Goal: Task Accomplishment & Management: Manage account settings

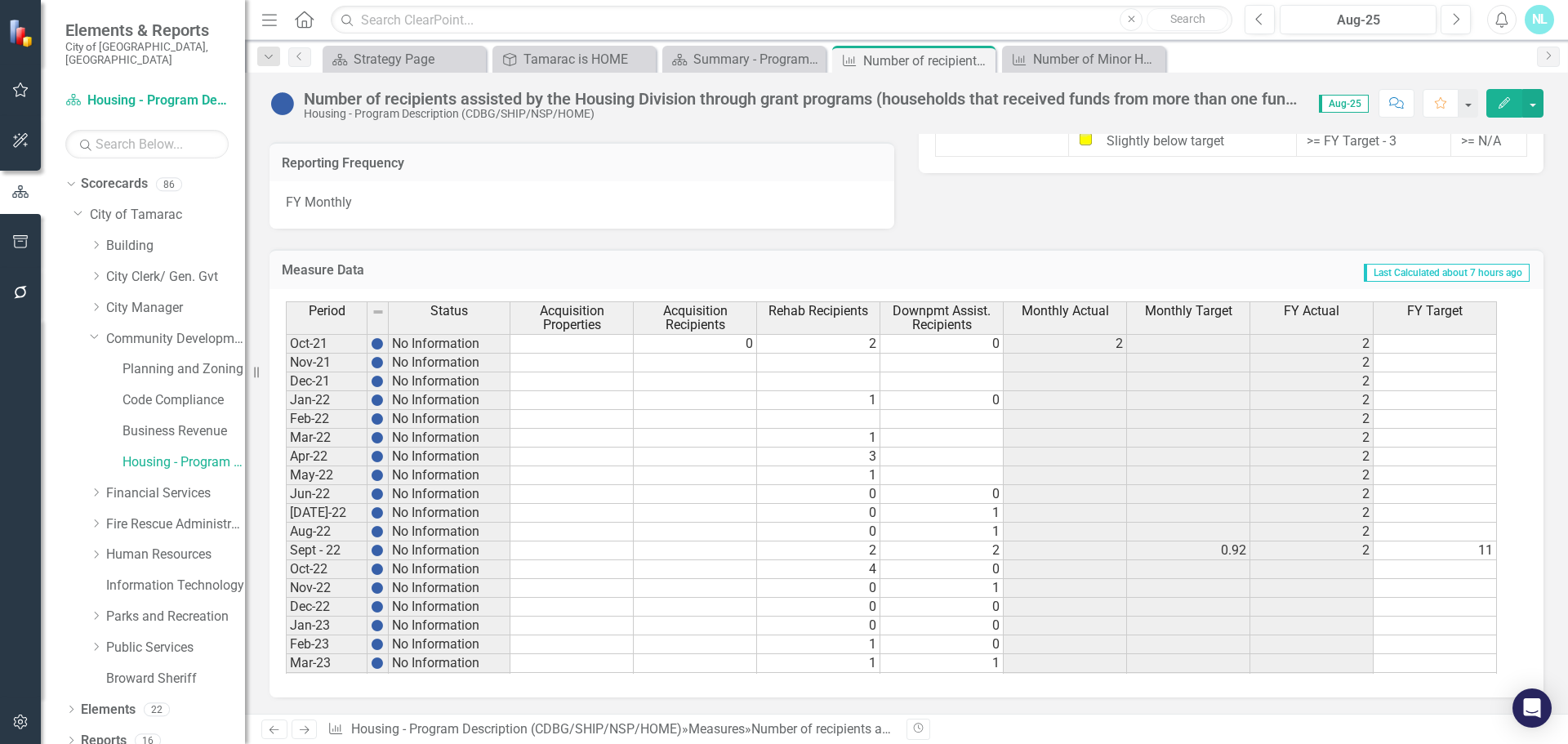
click at [355, 165] on h3 "Reporting Frequency" at bounding box center [582, 163] width 601 height 14
click at [386, 100] on div "Number of recipients assisted by the Housing Division through grant programs (h…" at bounding box center [804, 99] width 999 height 18
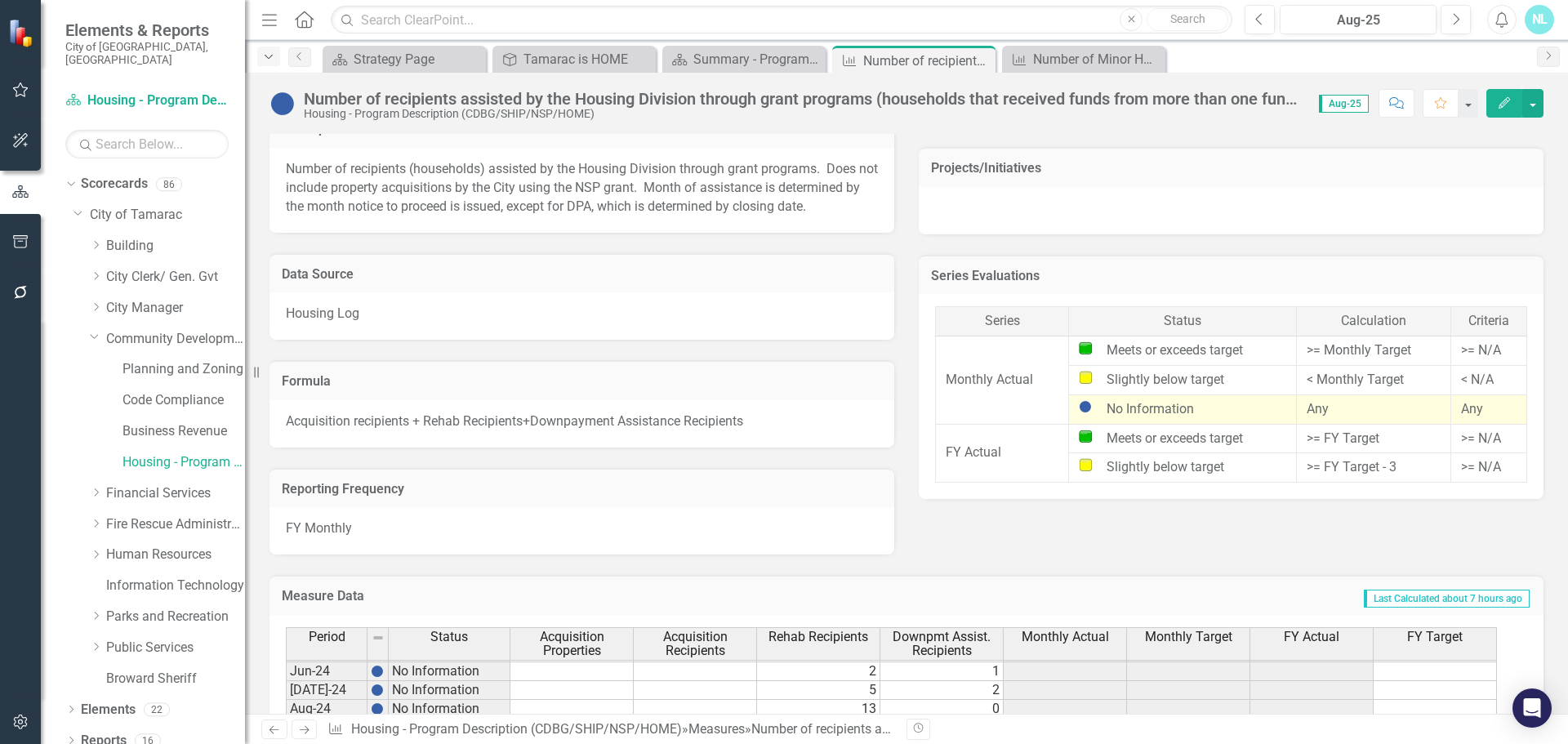
click at [260, 59] on div "Dropdown" at bounding box center [268, 56] width 23 height 20
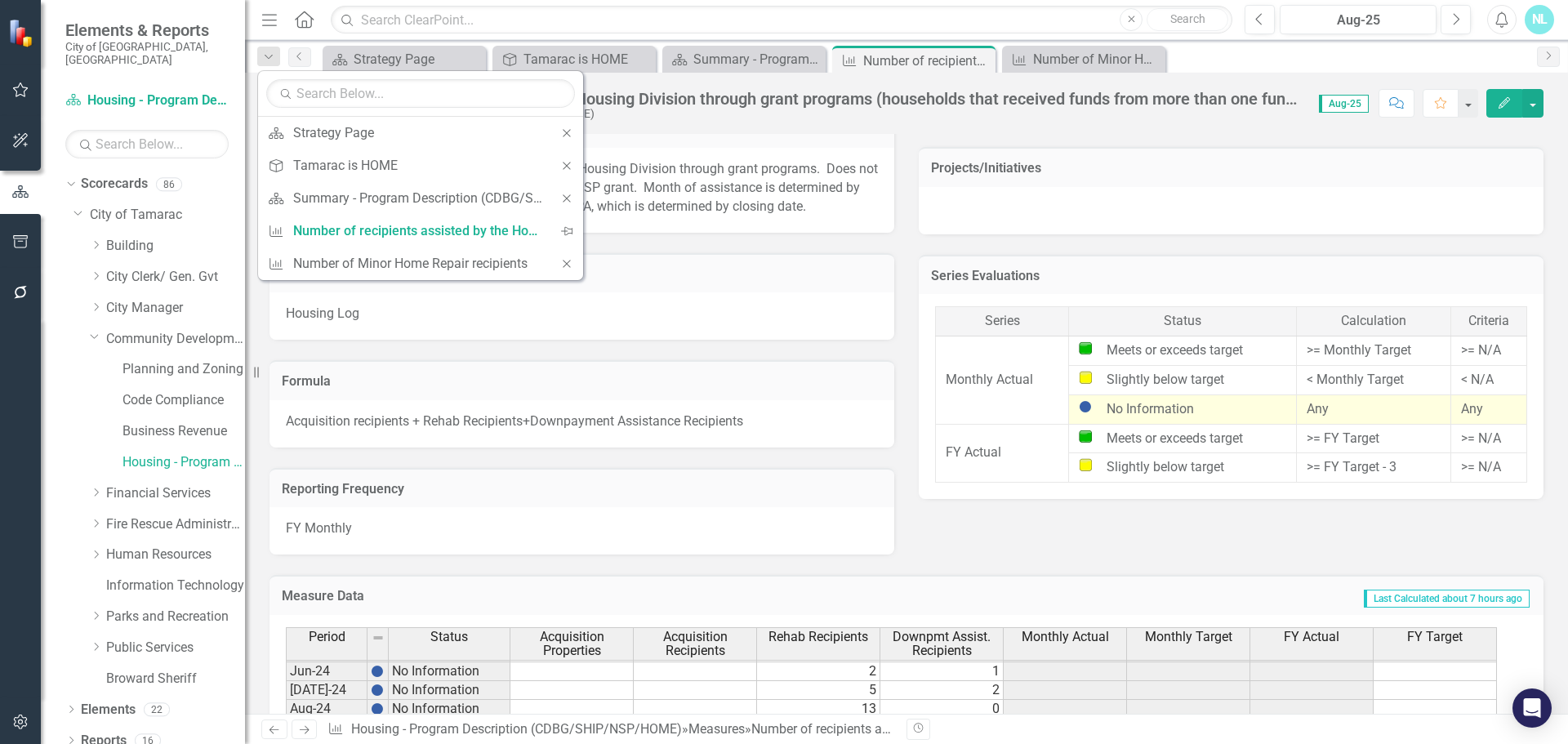
click at [812, 127] on div "Number of recipients assisted by the Housing Division through grant programs (h…" at bounding box center [905, 393] width 1323 height 641
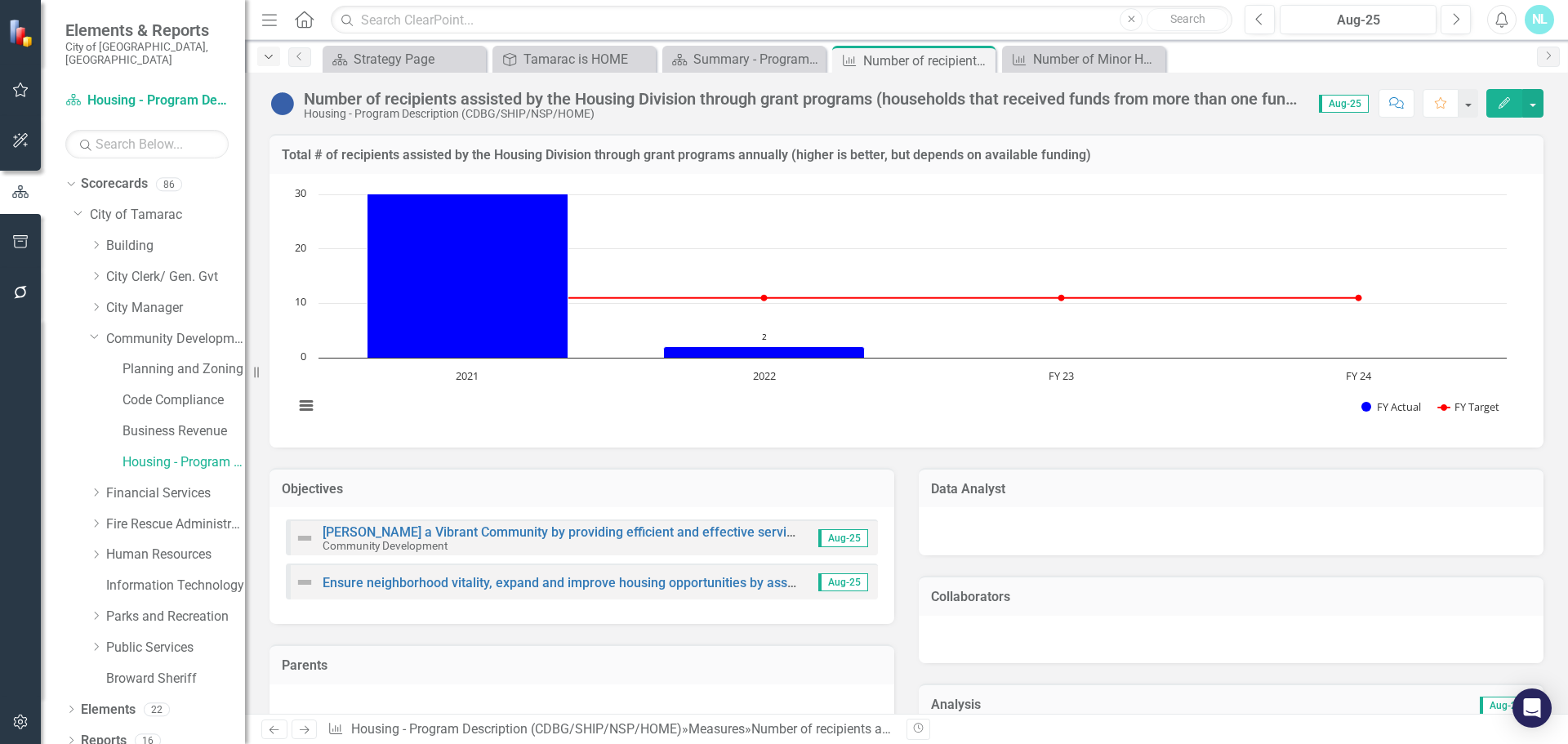
click at [269, 48] on div "Dropdown" at bounding box center [268, 56] width 23 height 20
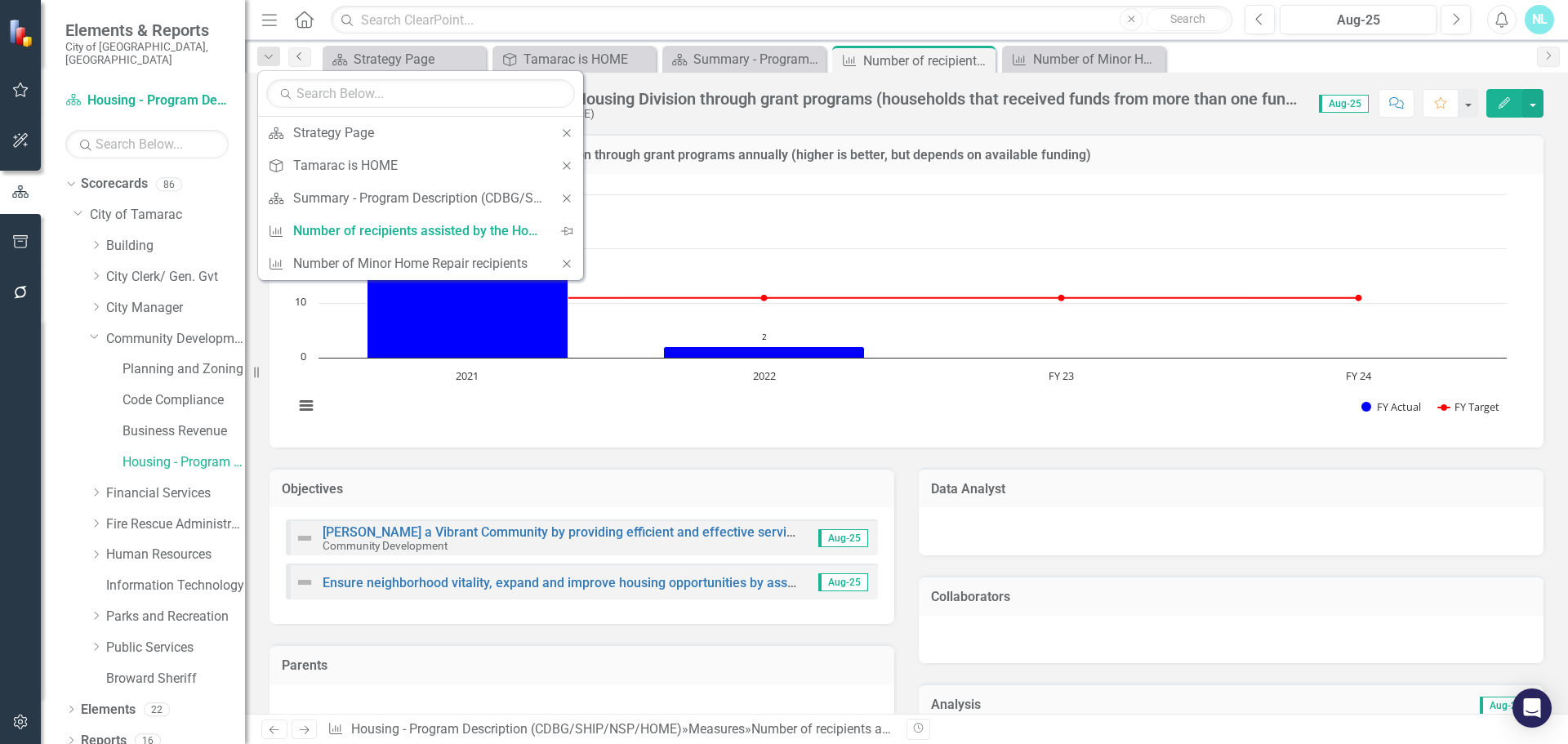
click at [306, 60] on icon "Previous" at bounding box center [299, 57] width 13 height 10
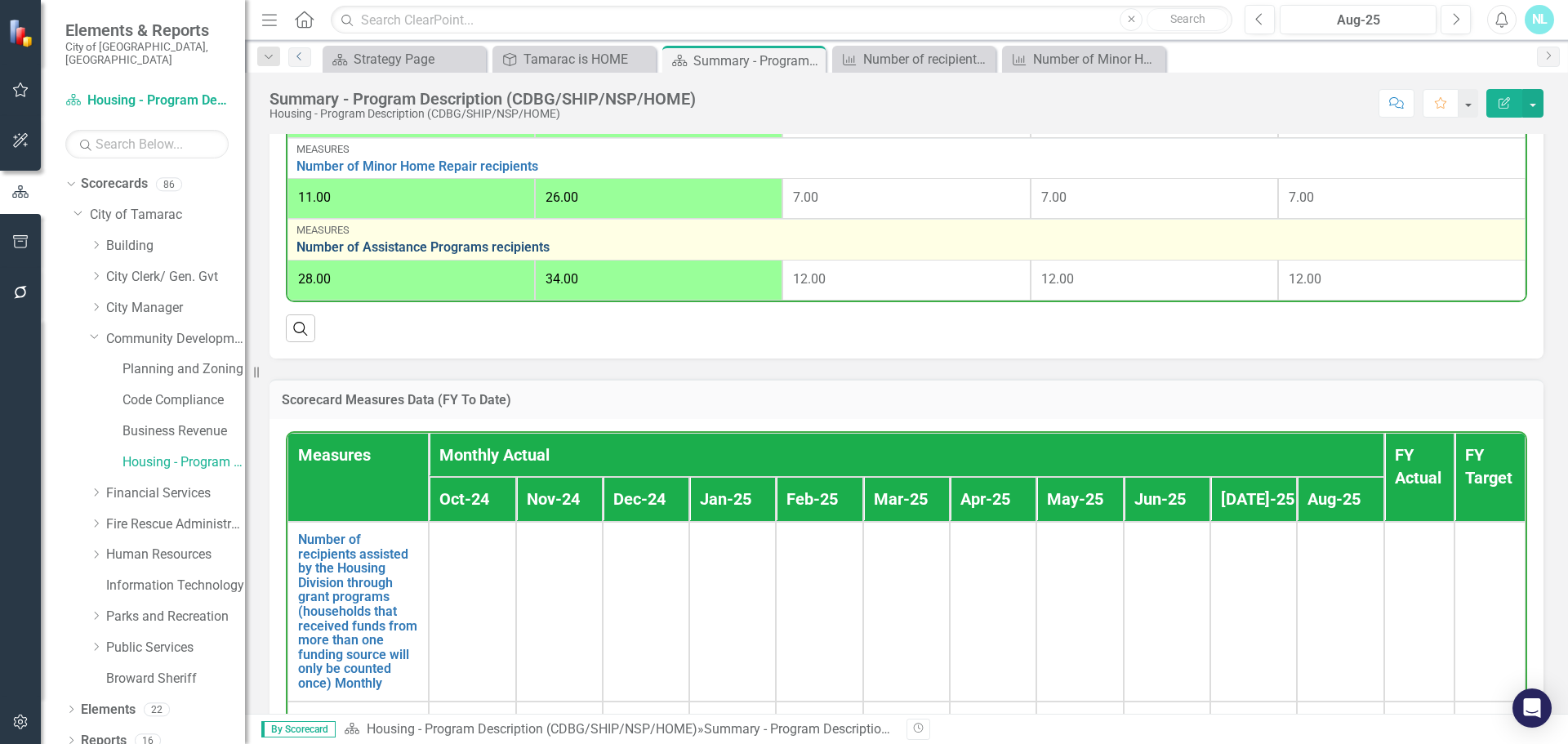
scroll to position [816, 0]
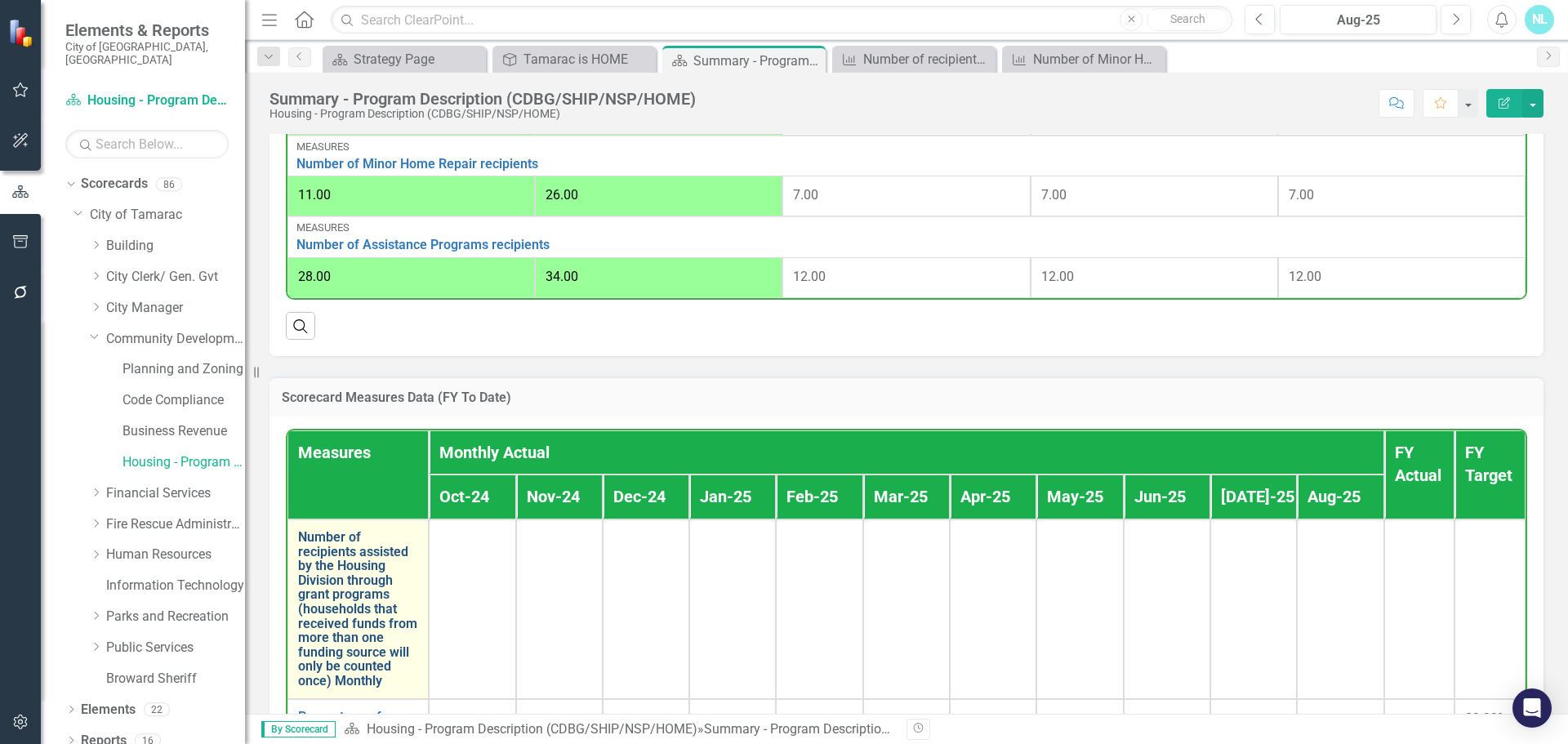
click at [354, 660] on link "Number of recipients assisted by the Housing Division through grant programs (h…" at bounding box center [358, 609] width 120 height 159
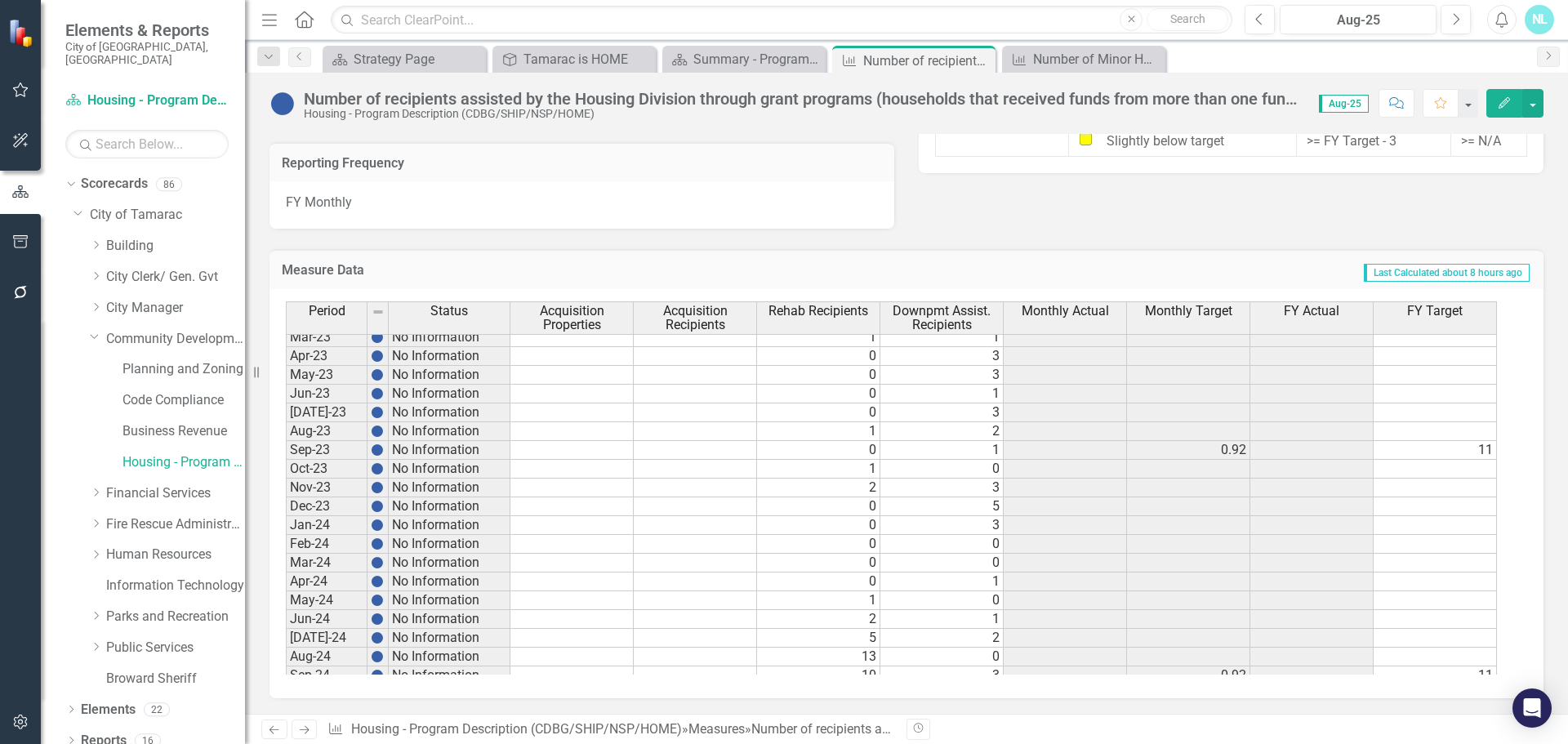
scroll to position [600, 0]
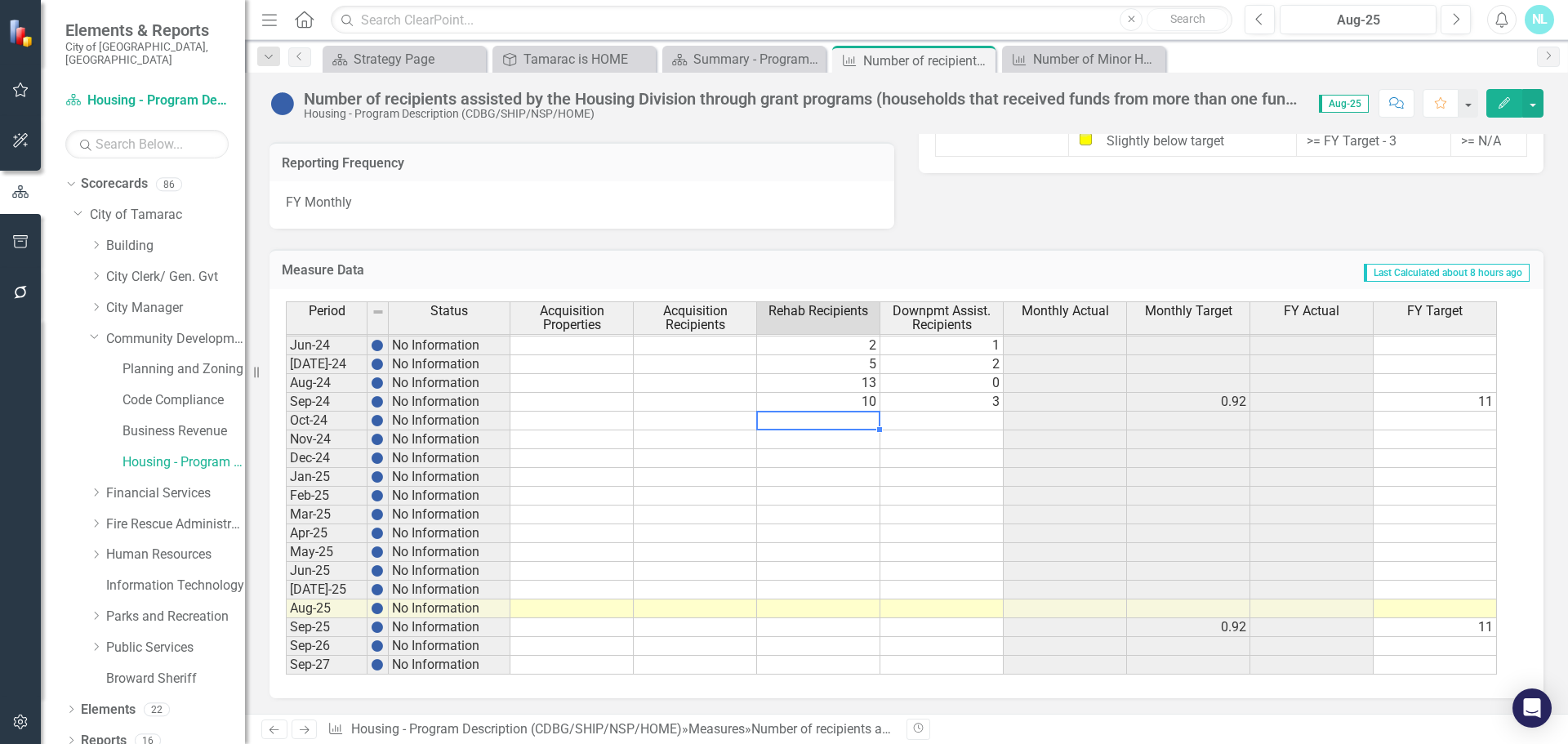
click at [834, 418] on tbody "May-23 No Information 0 [DATE]-23 No Information 0 [DATE]-23 No Information 0 […" at bounding box center [891, 383] width 1211 height 583
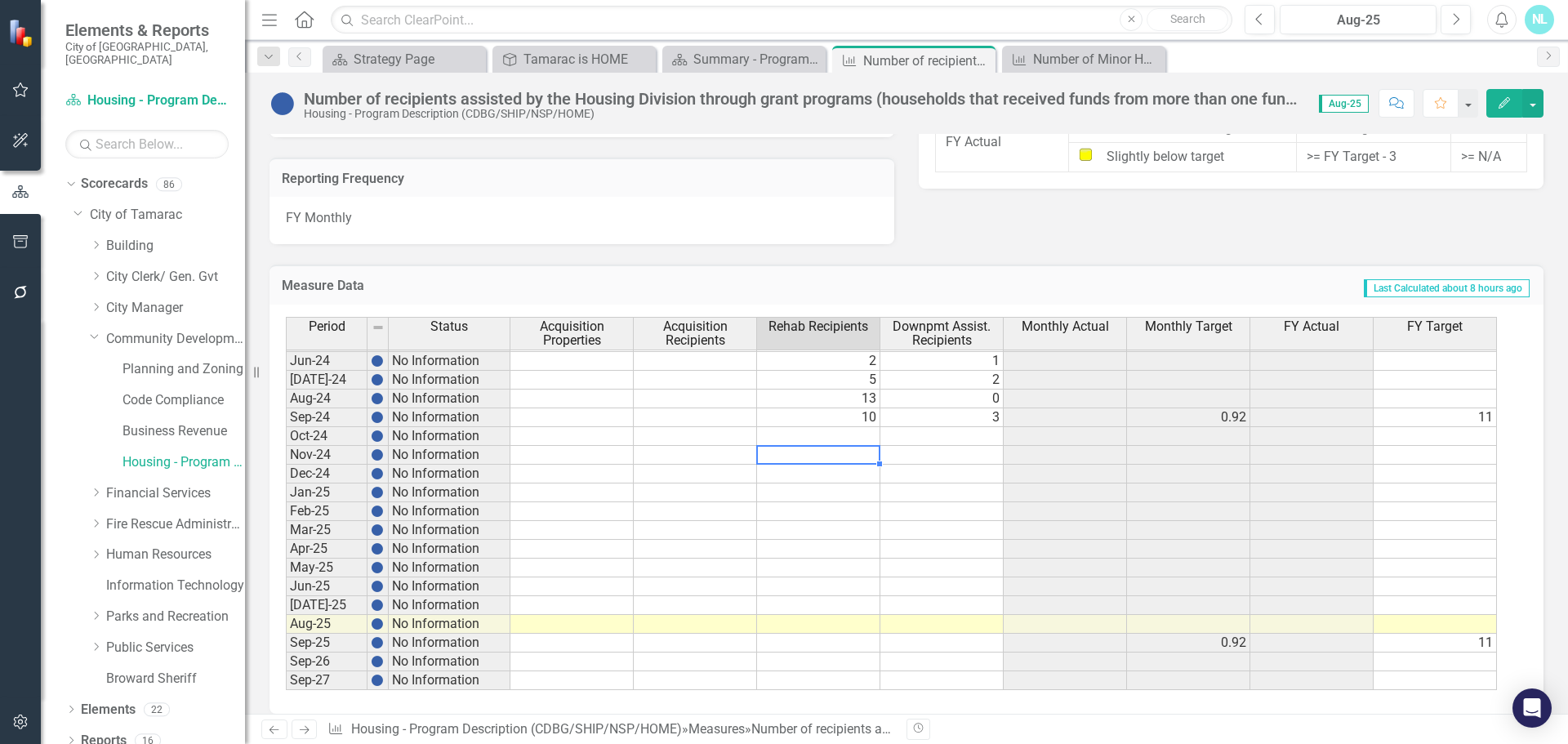
click at [285, 446] on div "Period Status Acquisition Properties Acquisition Recipients Rehab Recipients Do…" at bounding box center [285, 353] width 0 height 673
click at [825, 437] on td at bounding box center [818, 437] width 123 height 19
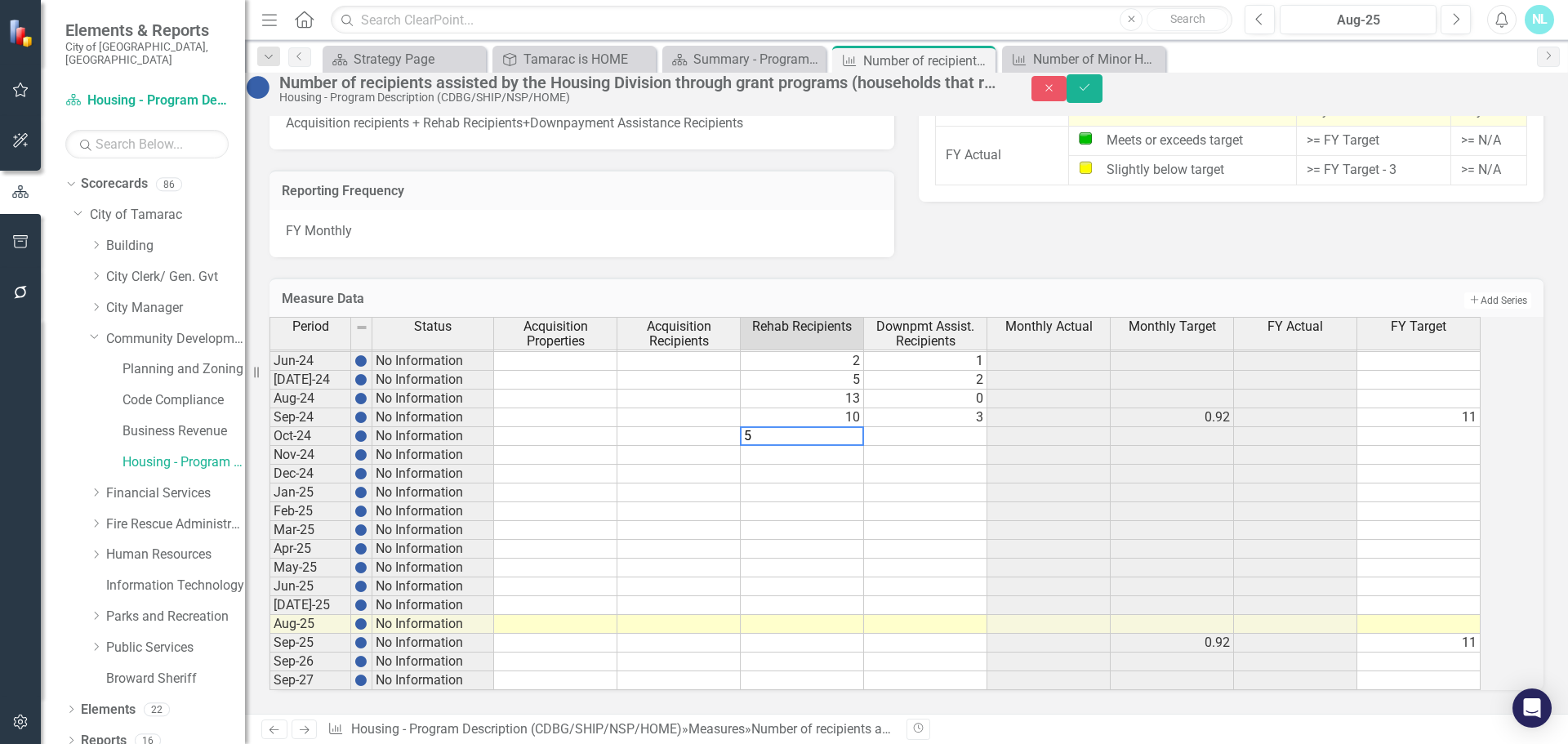
type textarea "5"
click at [817, 455] on td at bounding box center [802, 455] width 123 height 19
type textarea "4"
click at [269, 483] on div "Period Status Acquisition Properties Acquisition Recipients Rehab Recipients Do…" at bounding box center [269, 382] width 0 height 617
type textarea "1"
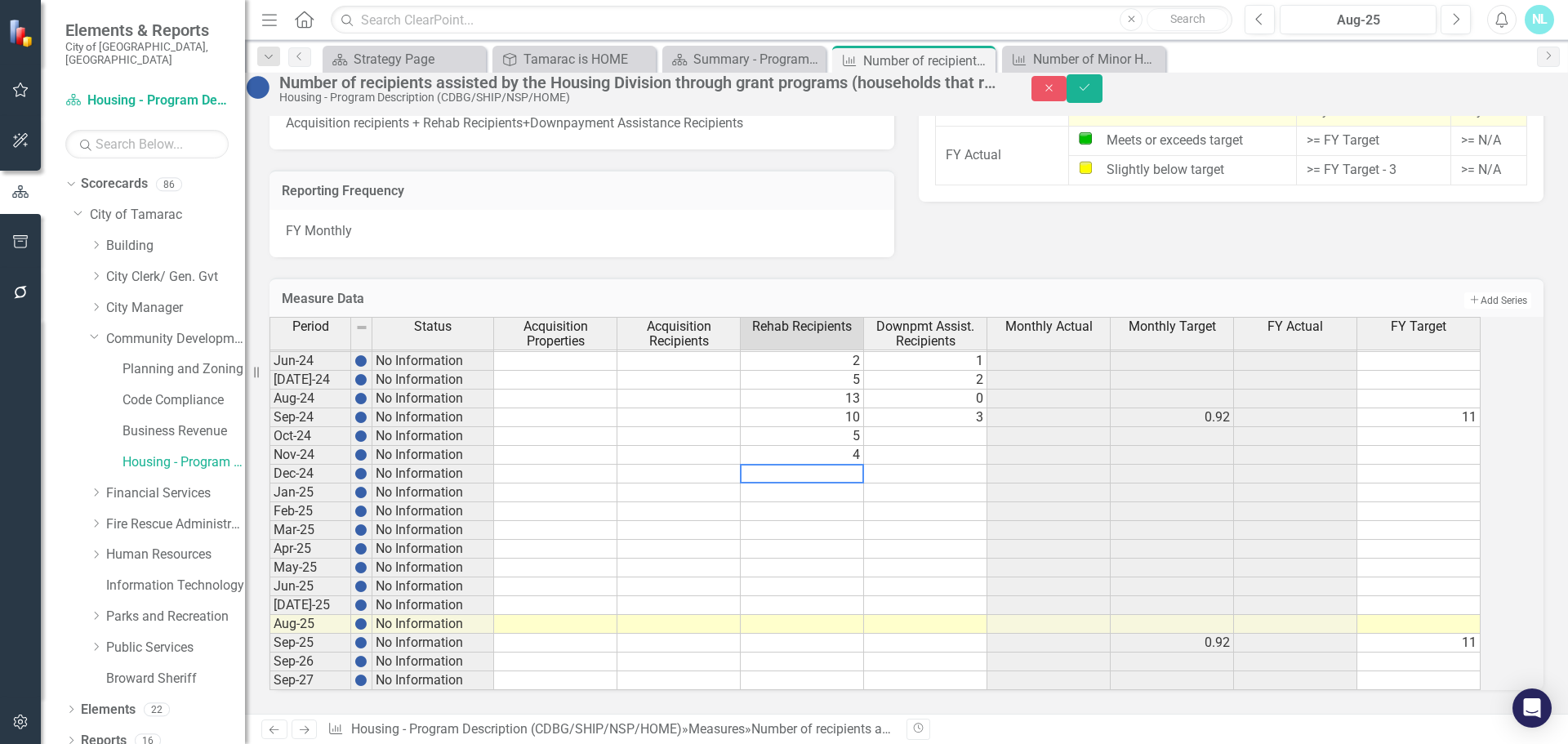
click at [833, 492] on td at bounding box center [802, 493] width 123 height 19
type textarea "10"
click at [831, 518] on td at bounding box center [802, 511] width 123 height 19
click at [828, 512] on td at bounding box center [802, 511] width 123 height 19
type textarea "1"
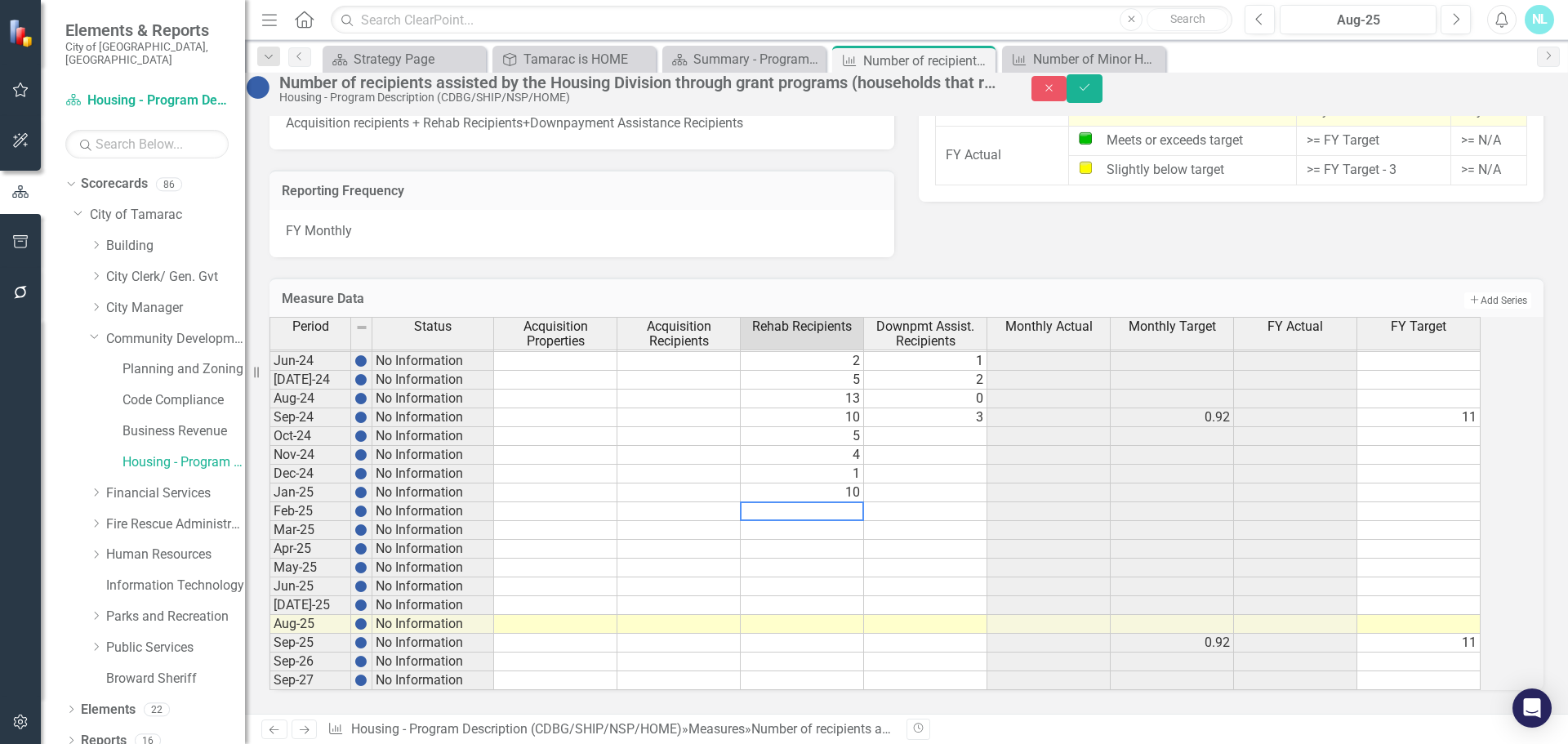
click at [825, 530] on td at bounding box center [802, 530] width 123 height 19
type textarea "0"
click at [819, 545] on td at bounding box center [802, 549] width 123 height 19
type textarea "1"
click at [813, 570] on td at bounding box center [802, 568] width 123 height 19
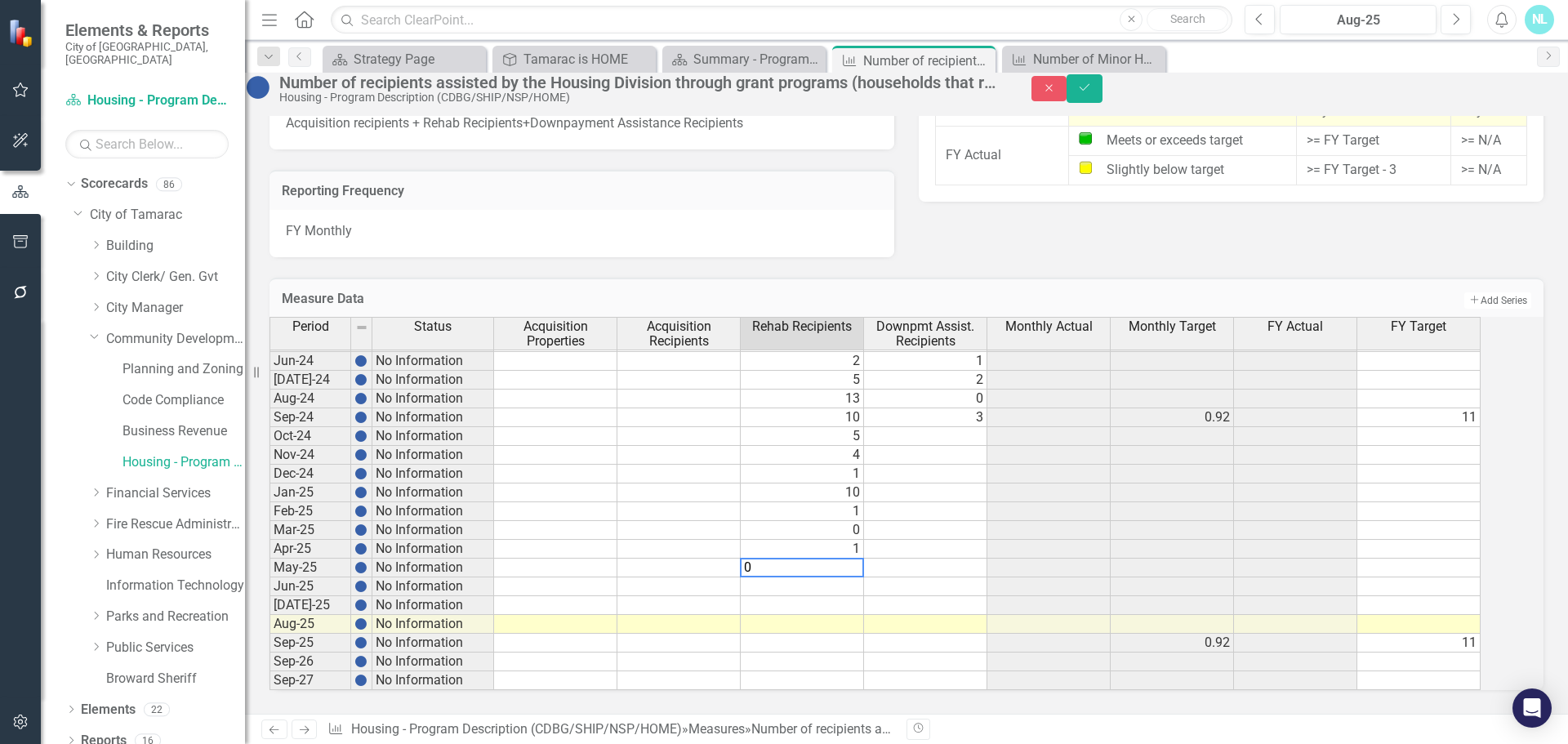
type textarea "0"
click at [809, 589] on td at bounding box center [802, 587] width 123 height 19
type textarea "0"
click at [810, 607] on td at bounding box center [802, 606] width 123 height 19
type textarea "4"
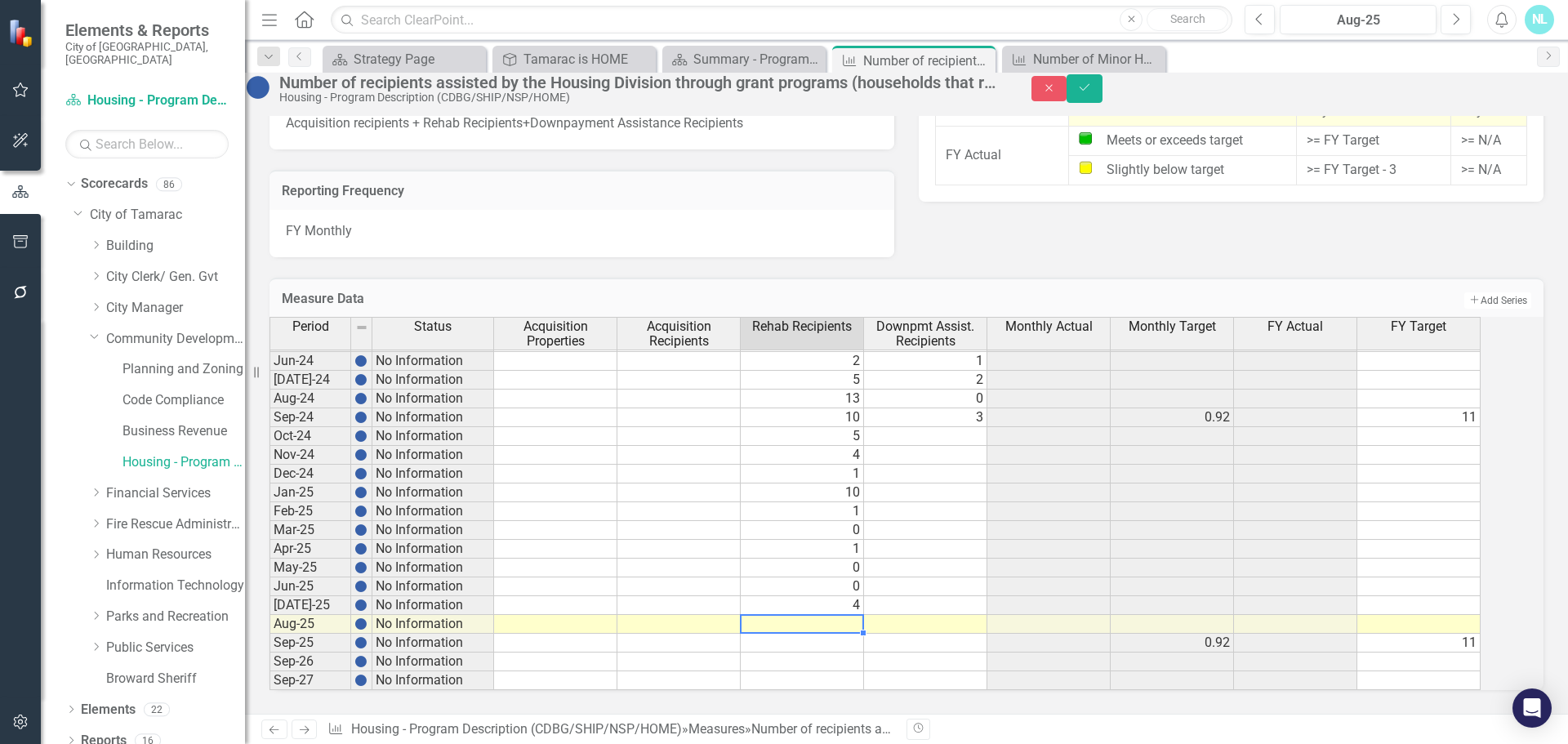
click at [809, 630] on td at bounding box center [802, 624] width 123 height 19
click at [1091, 91] on icon "Save" at bounding box center [1084, 87] width 14 height 11
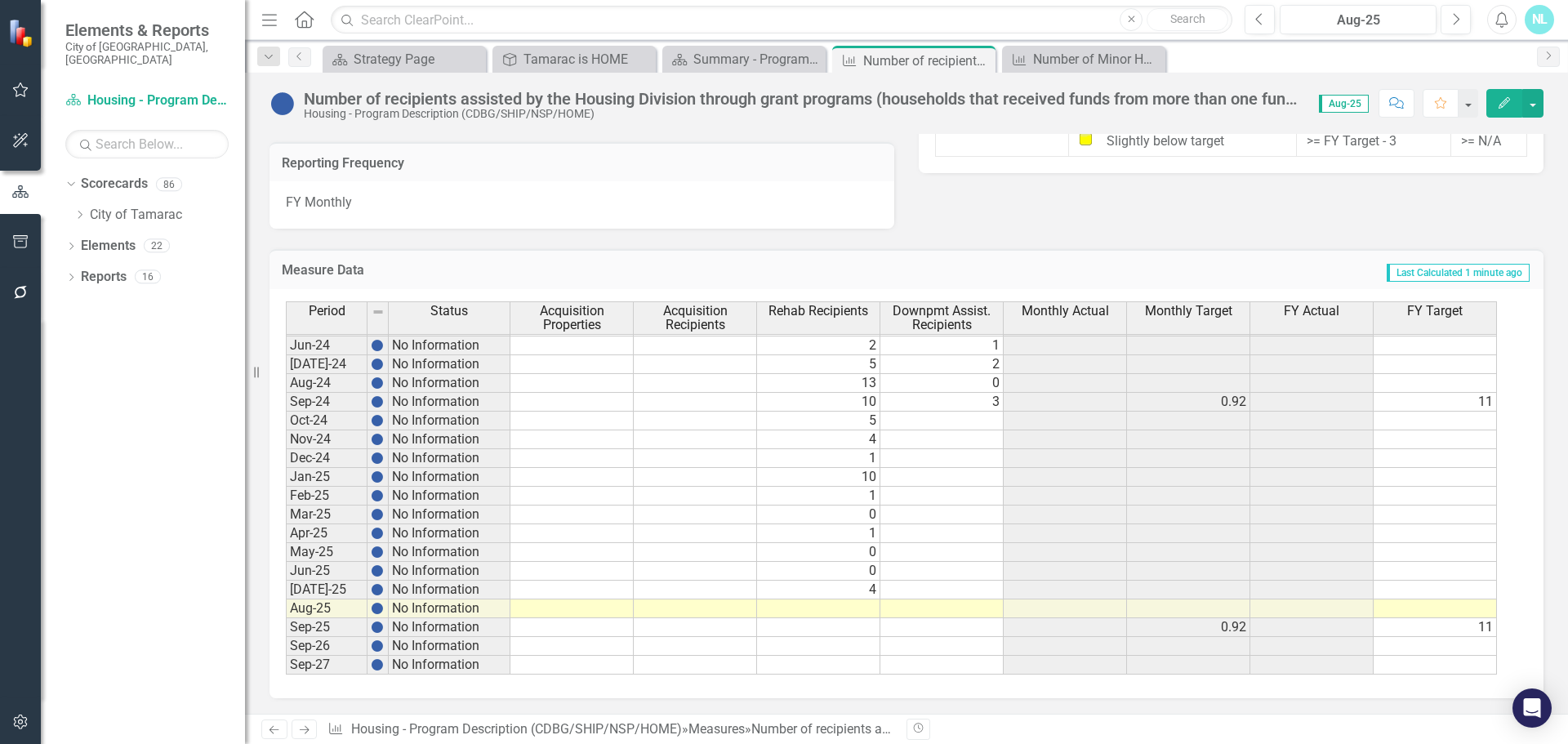
click at [843, 606] on tbody "Feb-23 No Information 1 0 Mar-23 No Information 1 [DATE]-23 No Information 0 [D…" at bounding box center [891, 354] width 1211 height 640
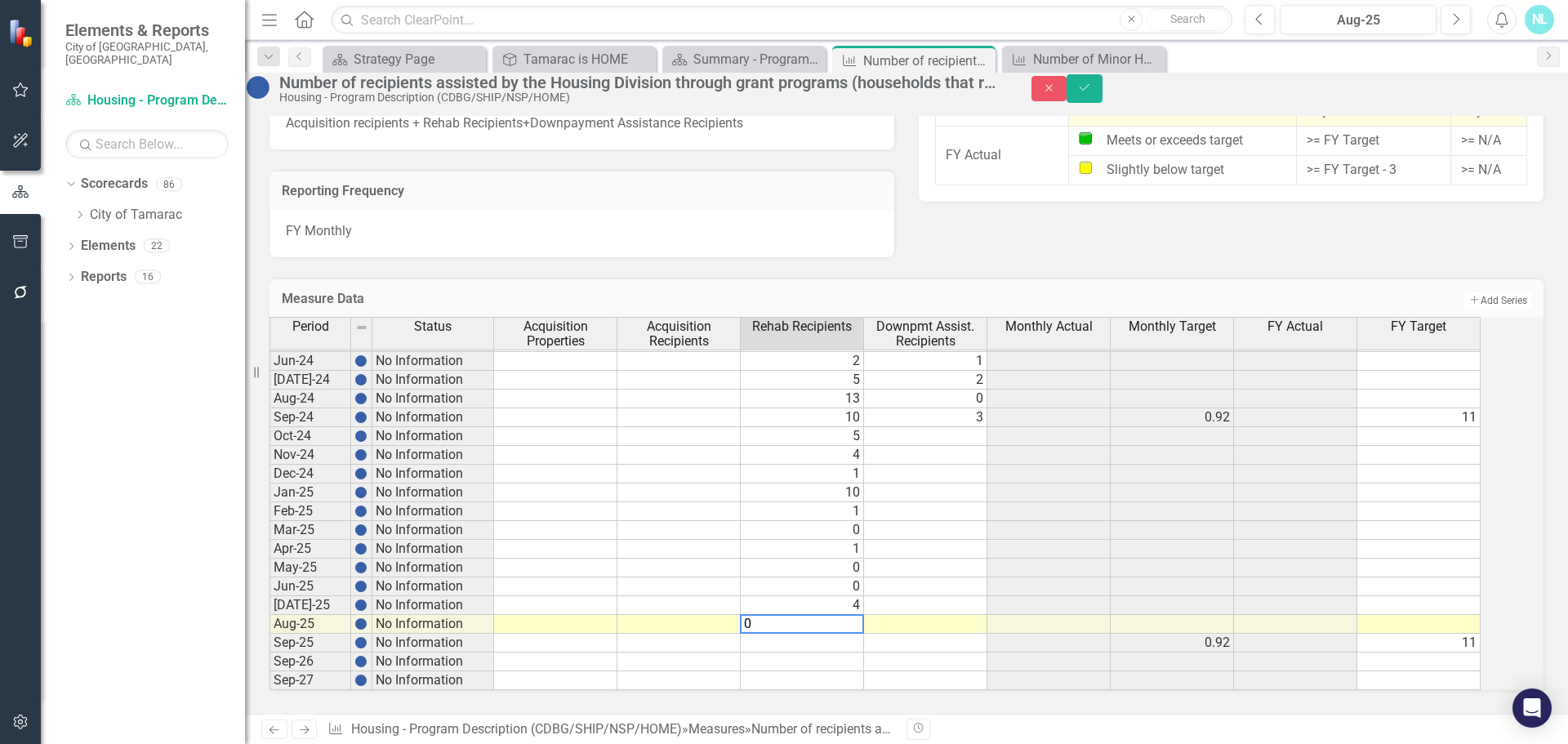
type textarea "0"
click at [829, 634] on td at bounding box center [802, 643] width 123 height 19
type textarea "0"
click at [269, 657] on div "Period Status Acquisition Properties Acquisition Recipients Rehab Recipients Do…" at bounding box center [269, 382] width 0 height 617
click at [1091, 93] on icon "Save" at bounding box center [1084, 87] width 14 height 11
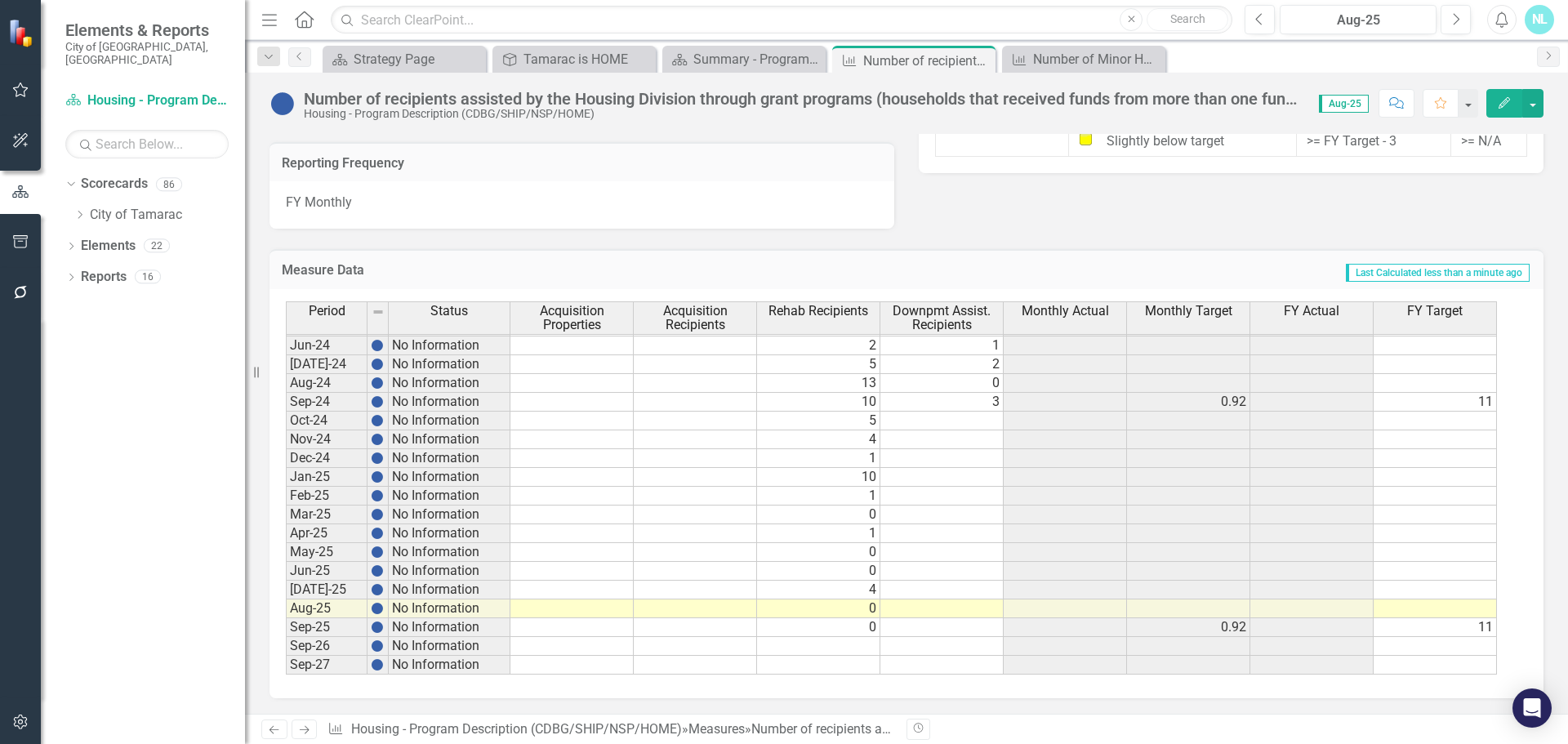
click at [962, 426] on tbody "Feb-23 No Information 1 0 Mar-23 No Information 1 [DATE]-23 No Information 0 [D…" at bounding box center [891, 354] width 1211 height 640
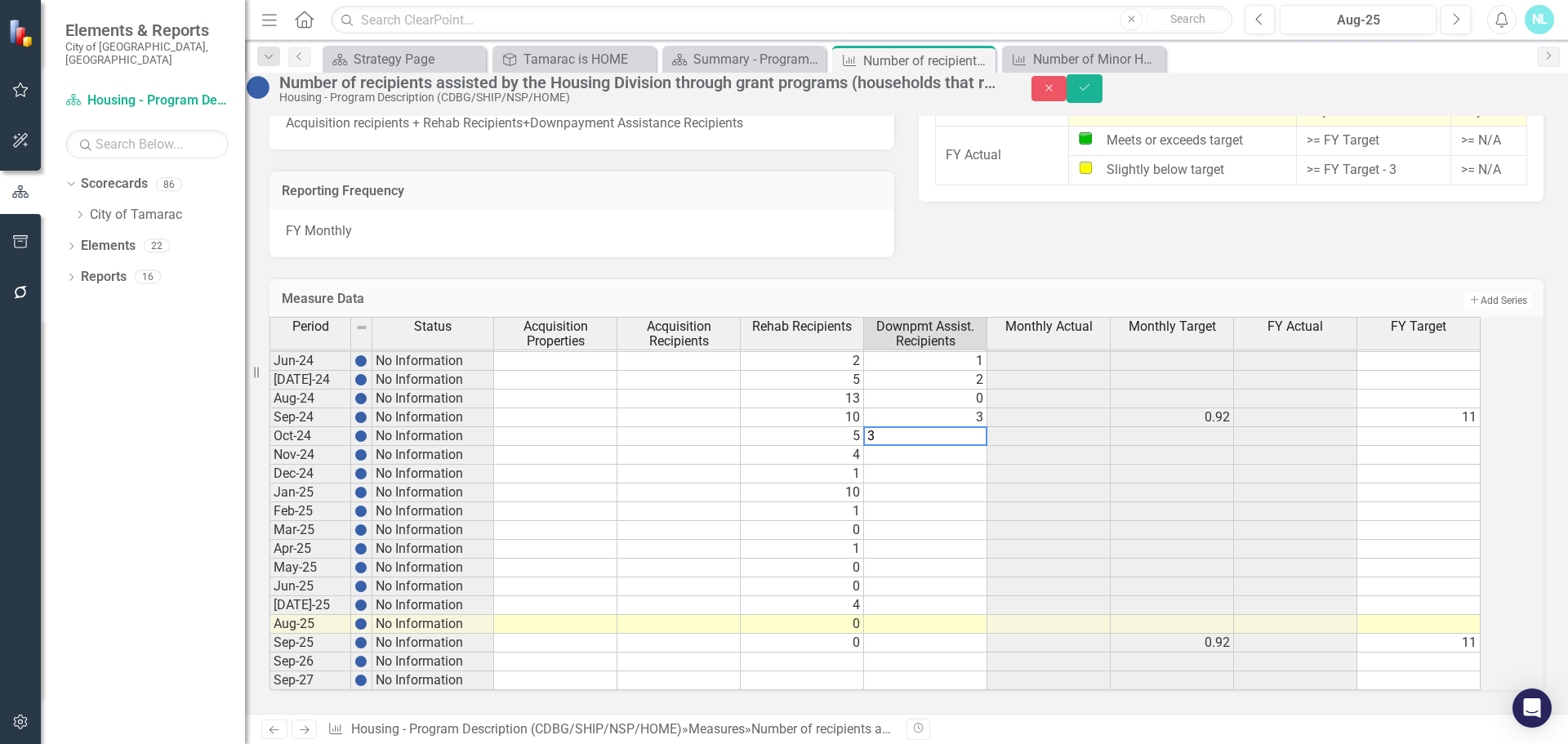
type textarea "3"
click at [952, 446] on td at bounding box center [925, 455] width 123 height 19
type textarea "2"
click at [948, 465] on td at bounding box center [925, 474] width 123 height 19
type textarea "1"
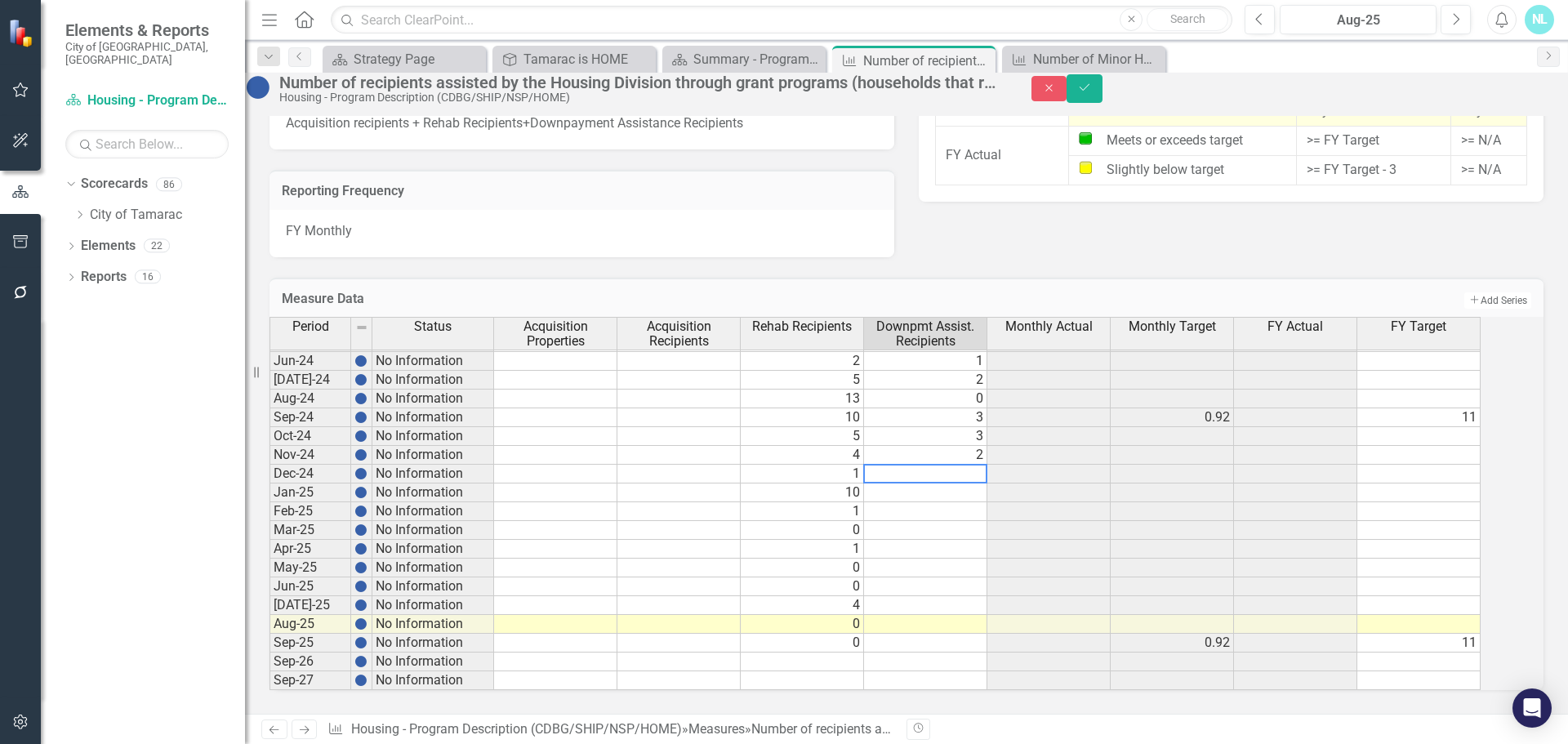
click at [951, 483] on td at bounding box center [925, 493] width 123 height 19
type textarea "1"
click at [954, 502] on td at bounding box center [925, 511] width 123 height 19
type textarea "0"
click at [950, 521] on td at bounding box center [925, 530] width 123 height 19
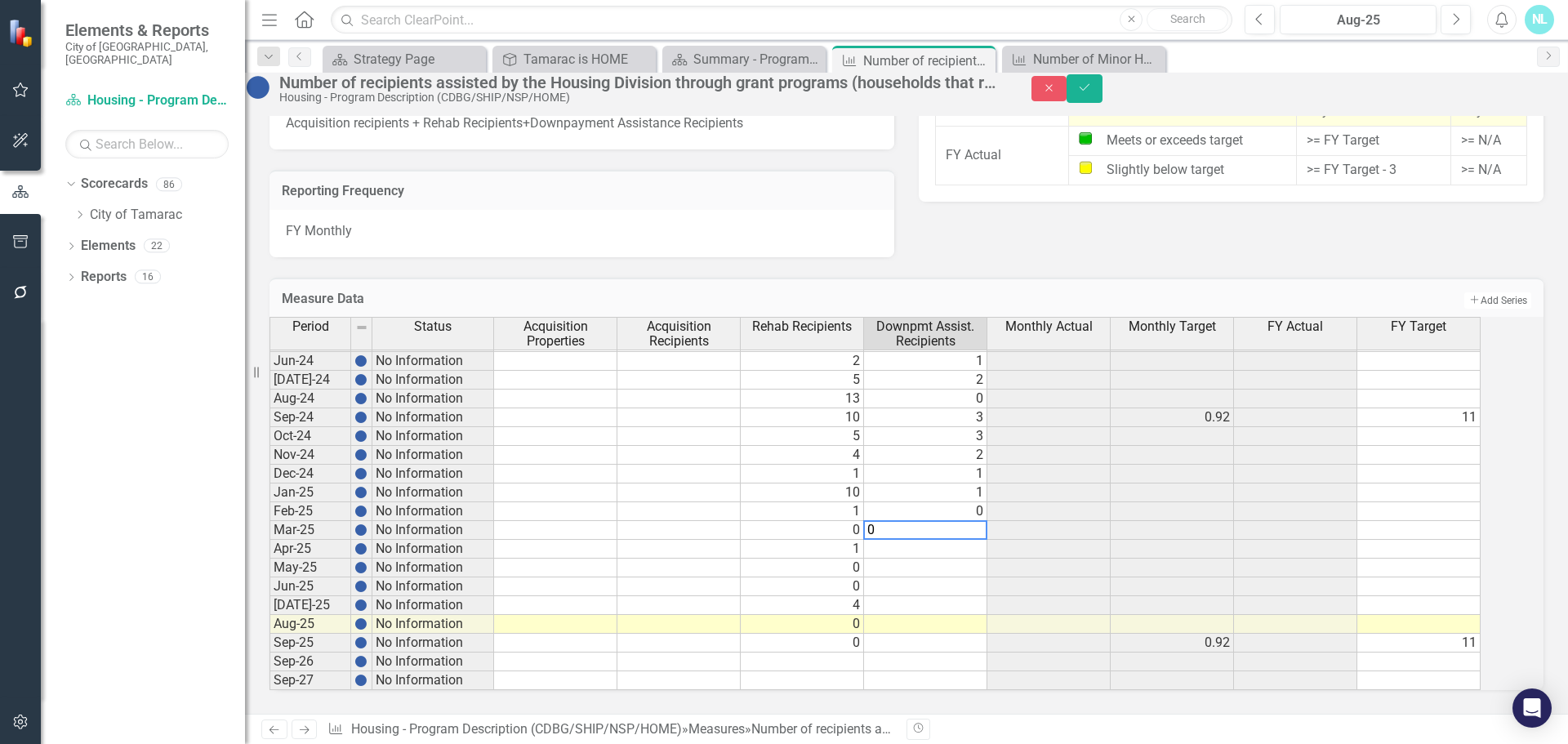
type textarea "0"
click at [943, 539] on td at bounding box center [925, 549] width 123 height 19
type textarea "0"
click at [941, 559] on td at bounding box center [925, 568] width 123 height 19
type textarea "1"
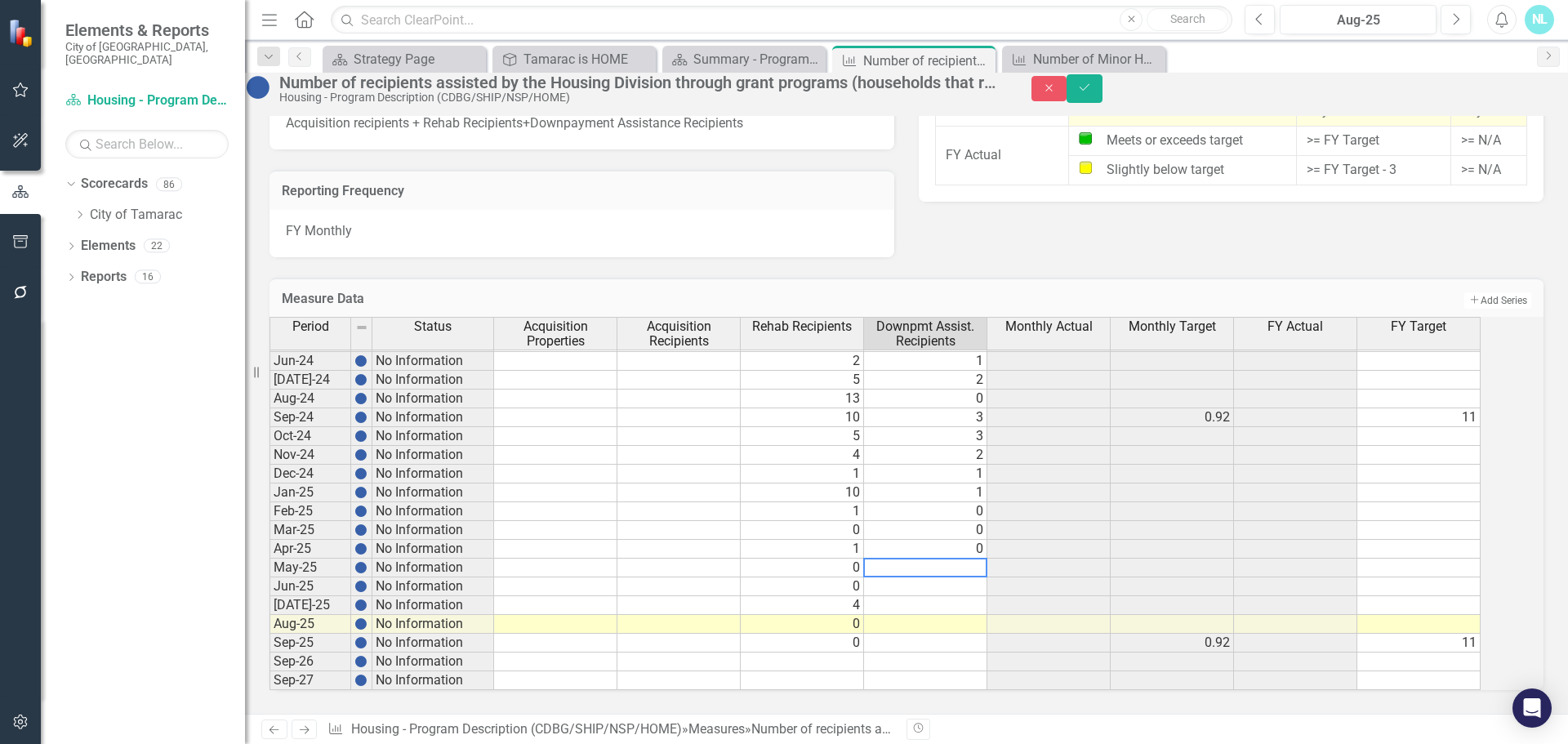
click at [928, 578] on td at bounding box center [925, 587] width 123 height 19
type textarea "0"
click at [925, 596] on td at bounding box center [925, 606] width 123 height 19
type textarea "0"
click at [928, 615] on td at bounding box center [925, 624] width 123 height 19
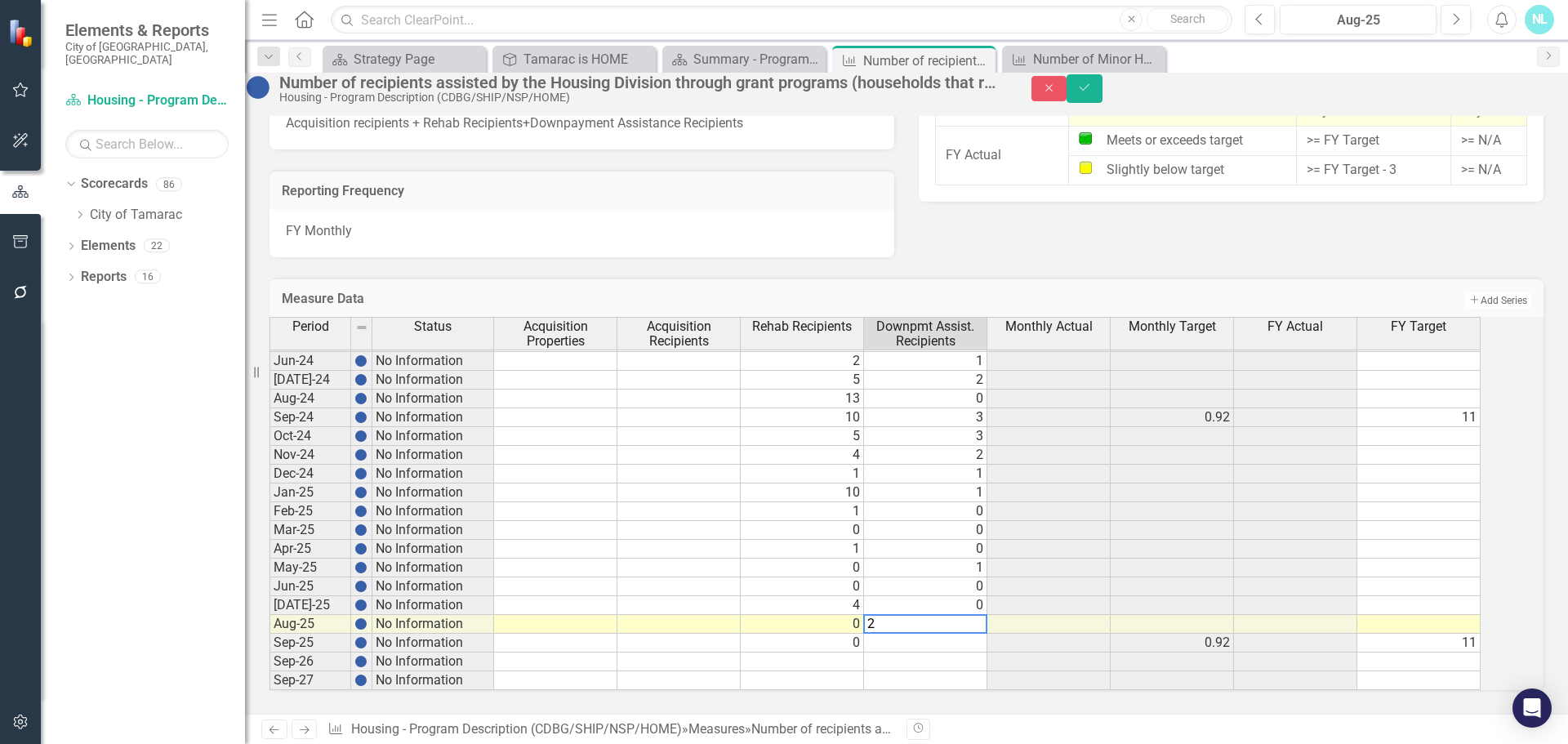
type textarea "2"
click at [928, 634] on td at bounding box center [925, 643] width 123 height 19
type textarea "2"
click at [930, 652] on td at bounding box center [925, 662] width 123 height 19
click at [1091, 93] on icon "Save" at bounding box center [1084, 87] width 14 height 11
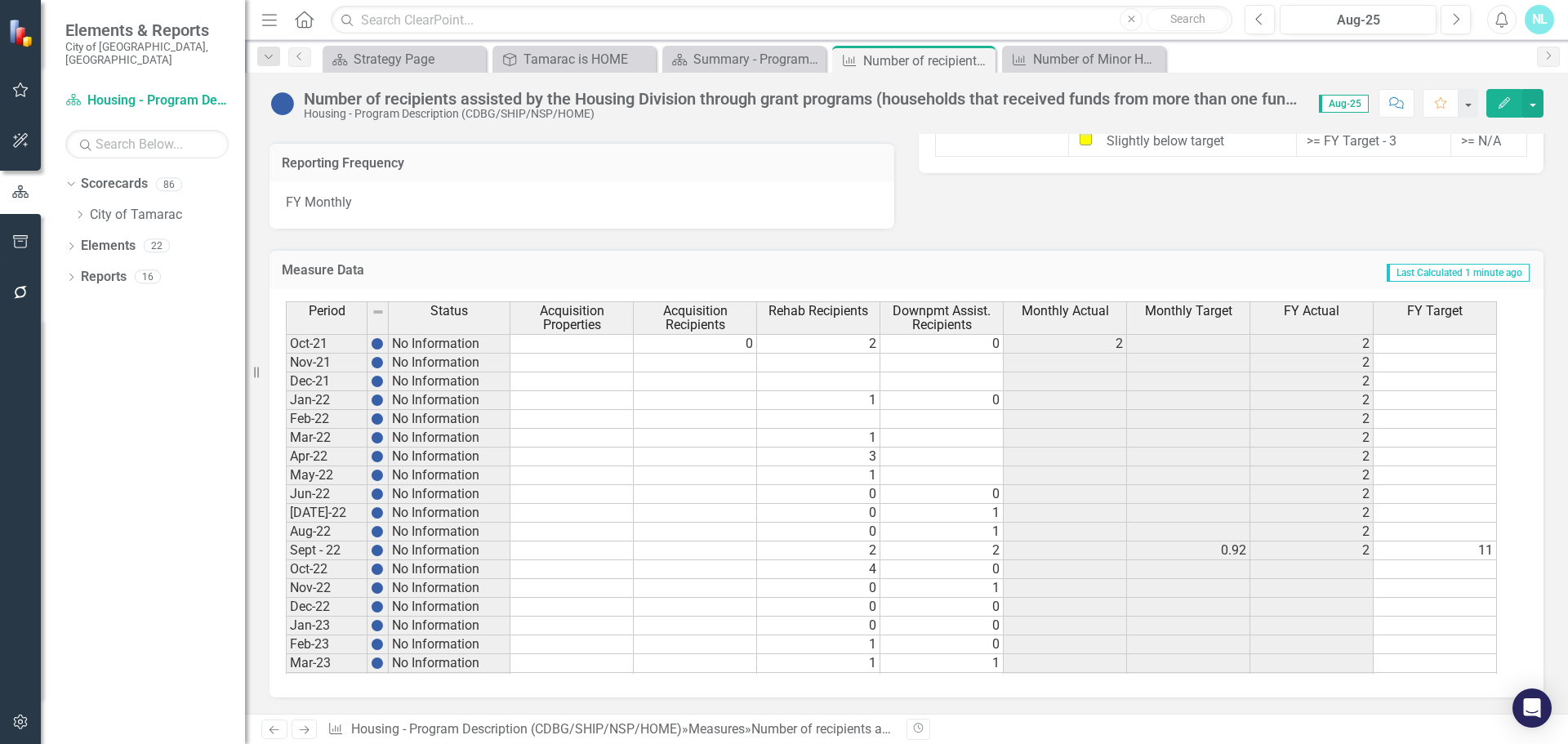
scroll to position [1077, 0]
click at [276, 27] on icon "Menu" at bounding box center [269, 19] width 21 height 17
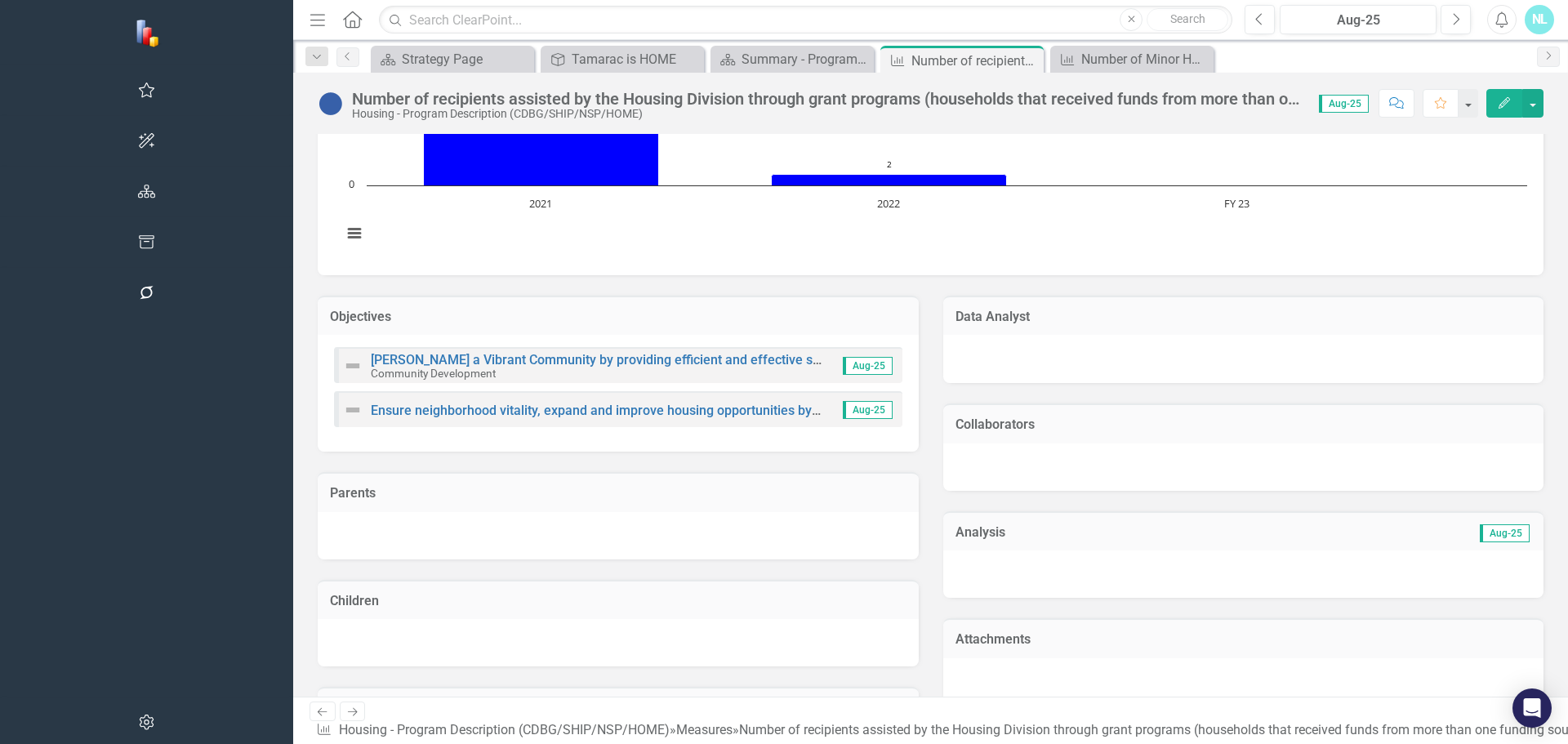
scroll to position [0, 0]
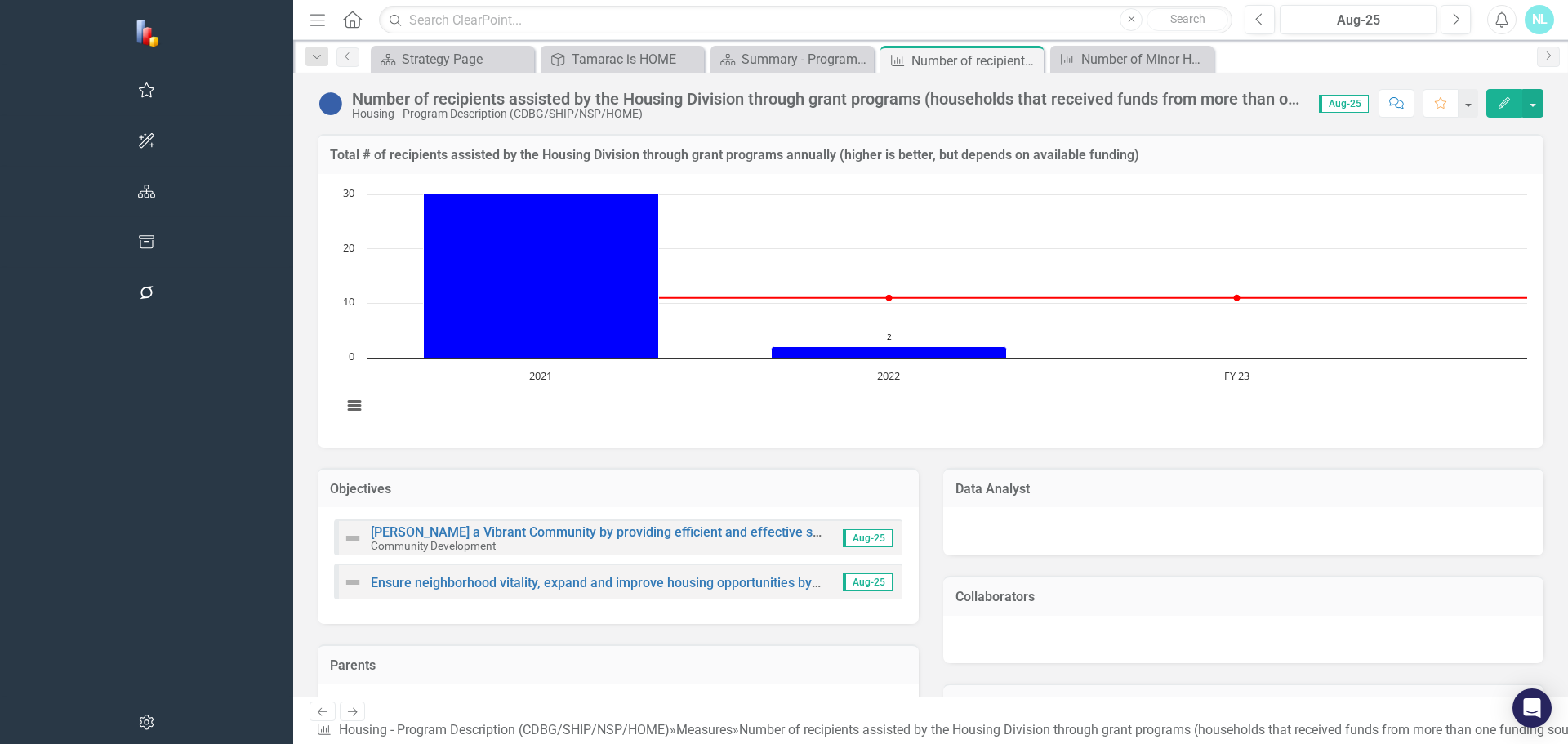
click at [310, 20] on icon "button" at bounding box center [317, 19] width 14 height 11
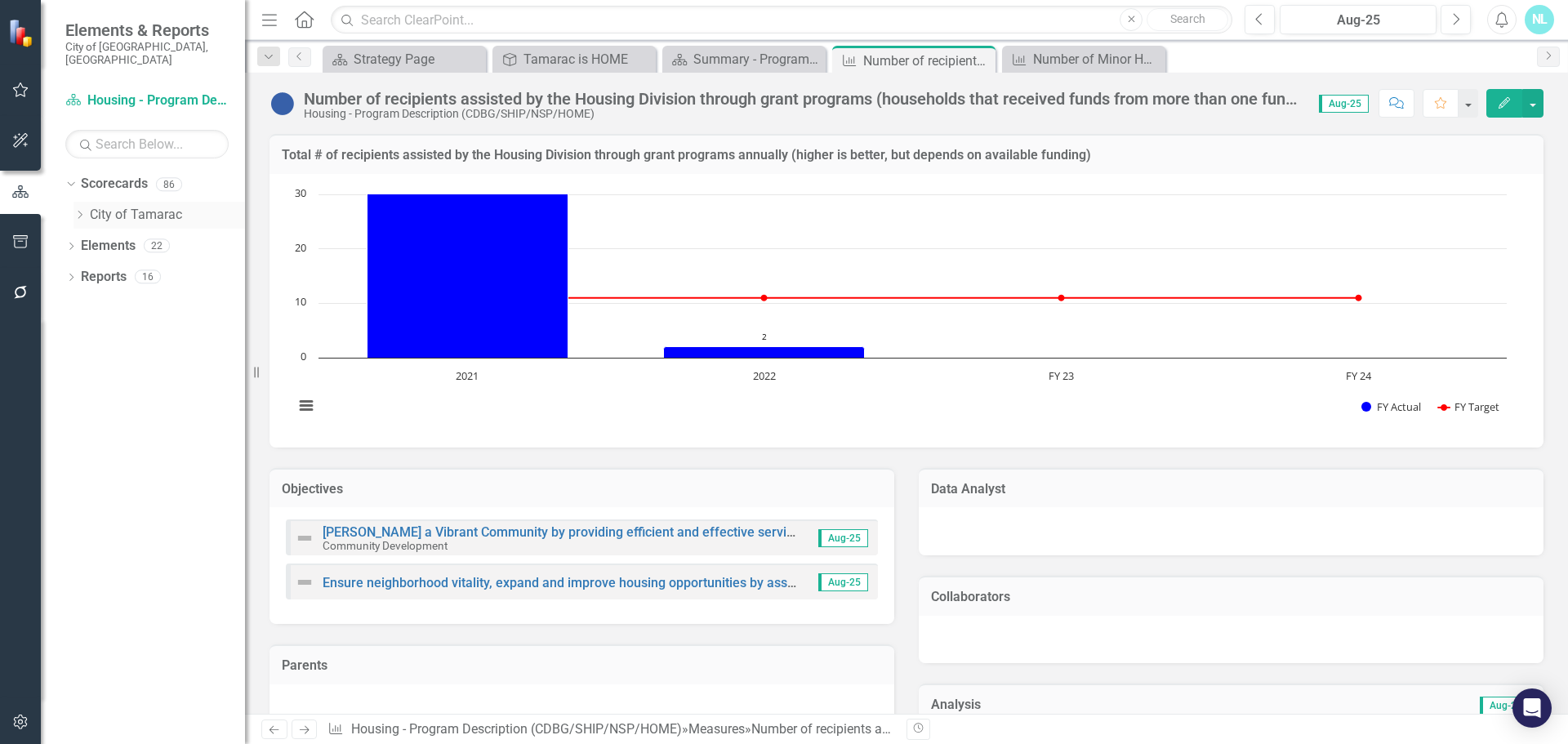
click at [142, 206] on link "City of Tamarac" at bounding box center [167, 215] width 155 height 19
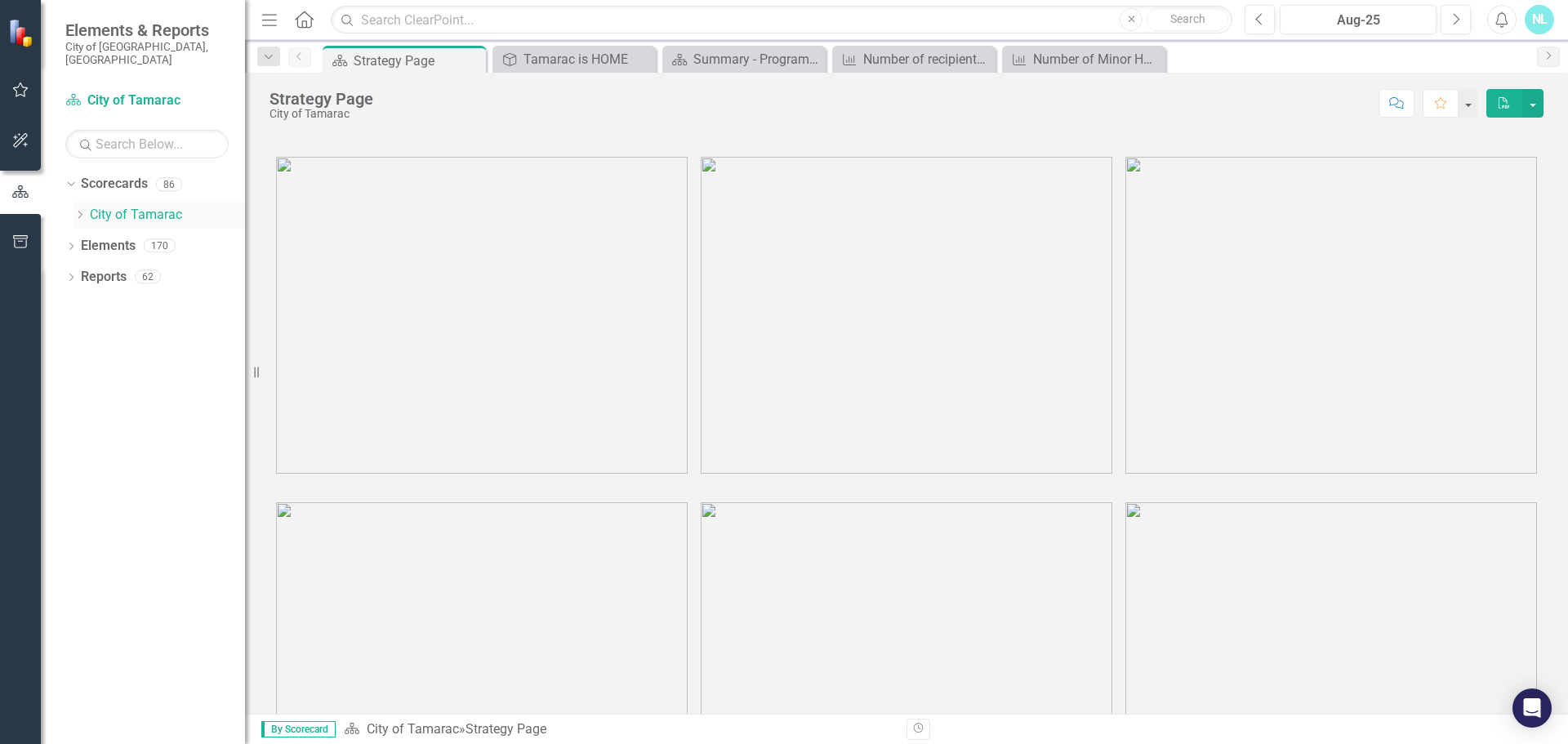
click at [76, 210] on icon "Dropdown" at bounding box center [80, 215] width 12 height 10
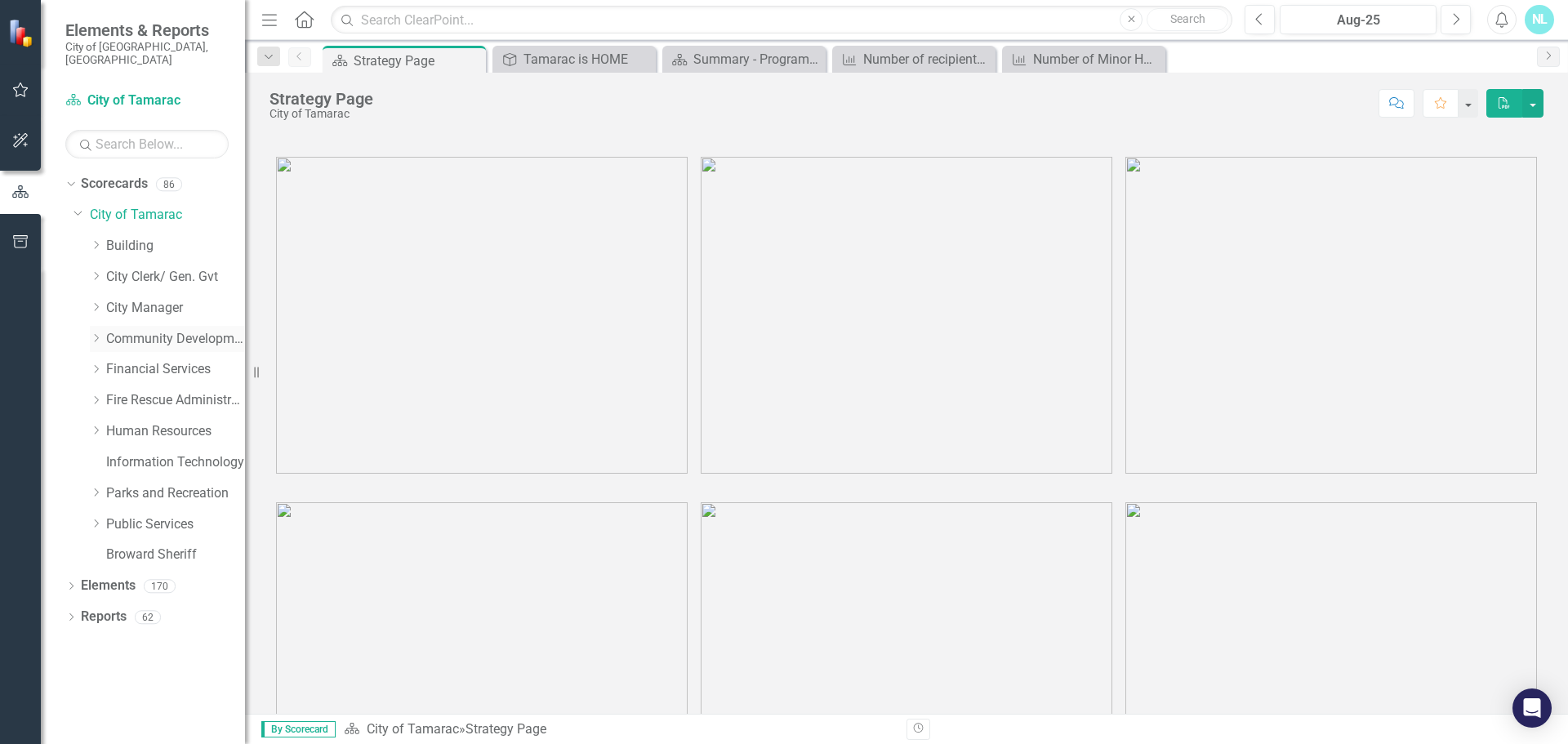
click at [93, 333] on icon "Dropdown" at bounding box center [96, 338] width 12 height 10
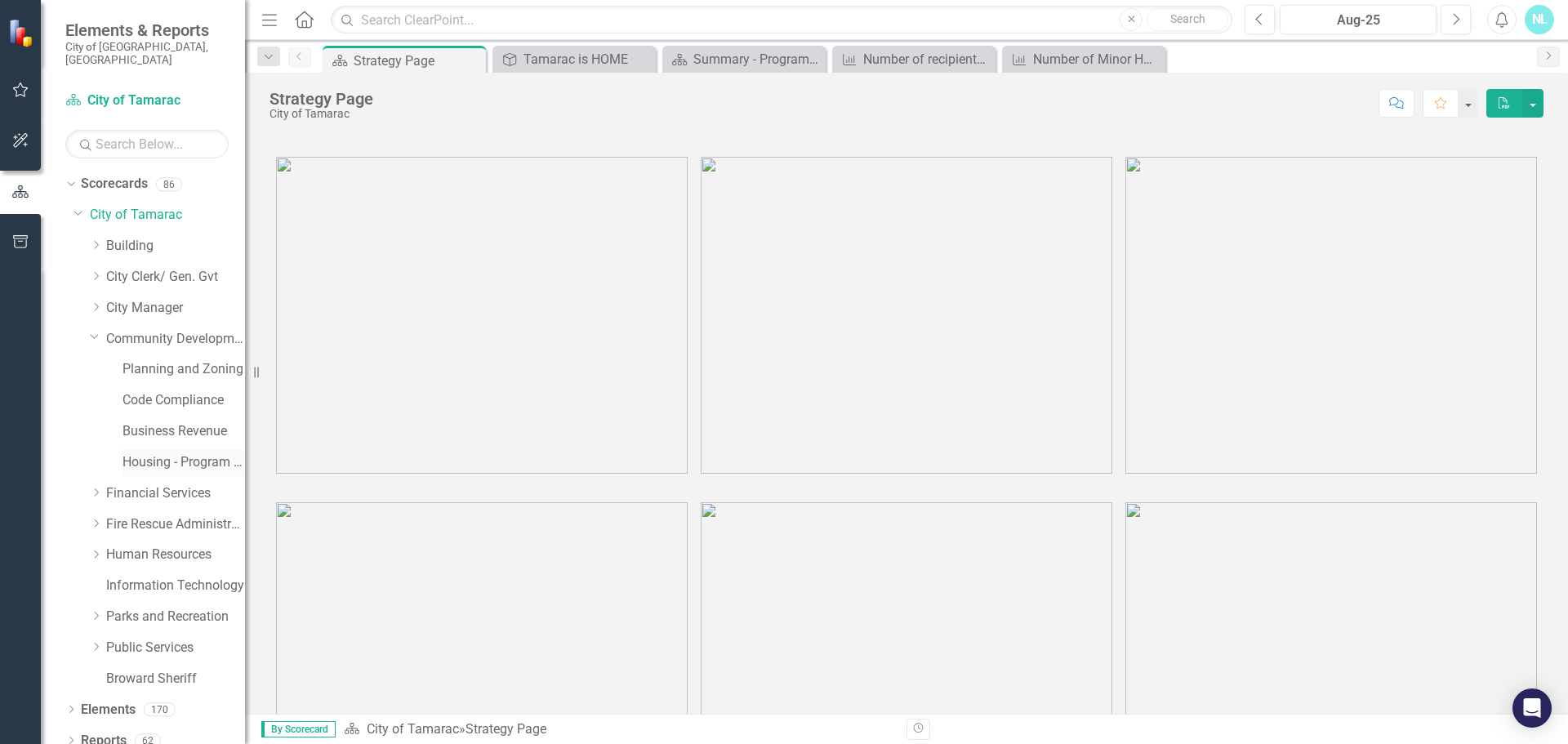
click at [145, 454] on link "Housing - Program Description (CDBG/SHIP/NSP/HOME)" at bounding box center [183, 463] width 122 height 19
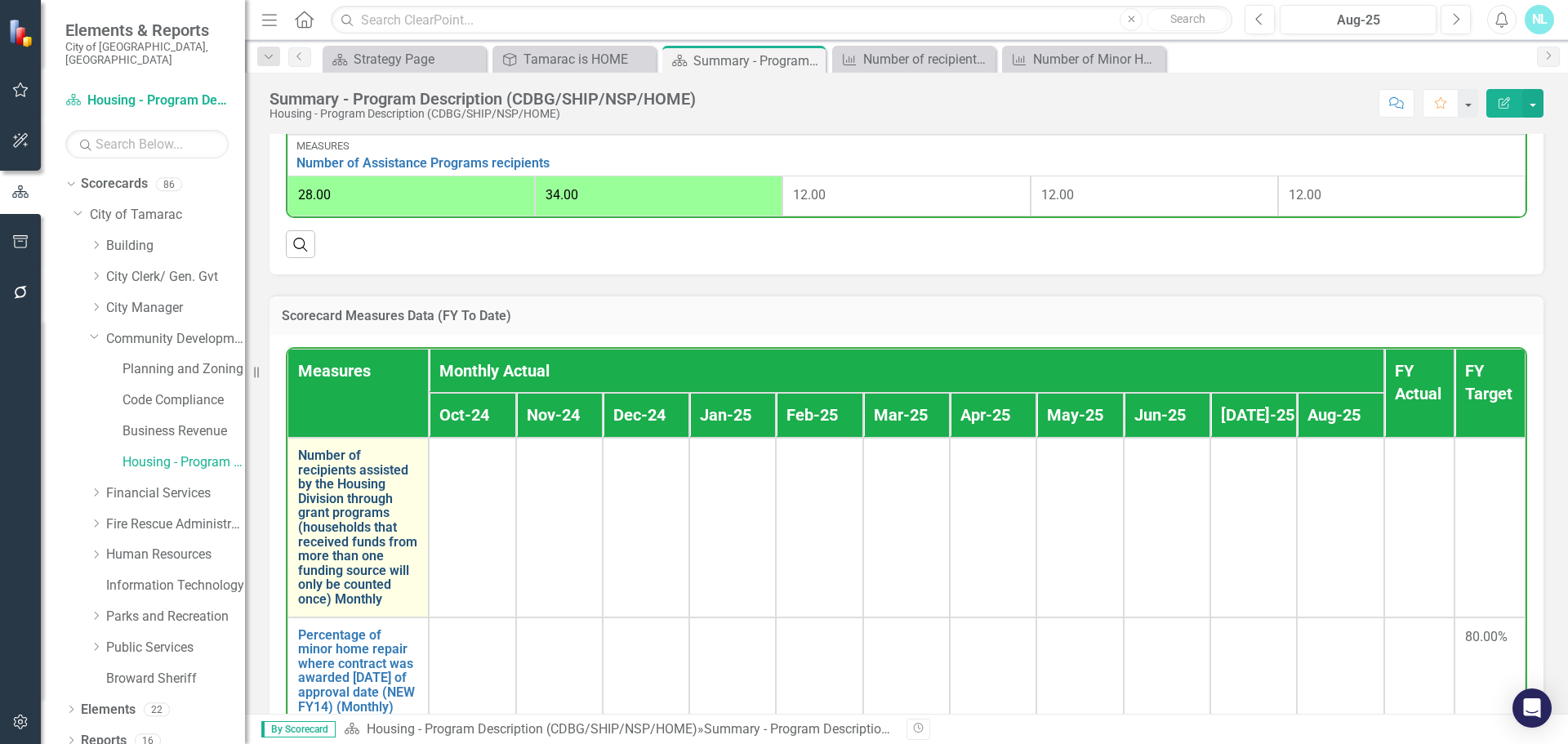
click at [350, 534] on link "Number of recipients assisted by the Housing Division through grant programs (h…" at bounding box center [358, 527] width 120 height 159
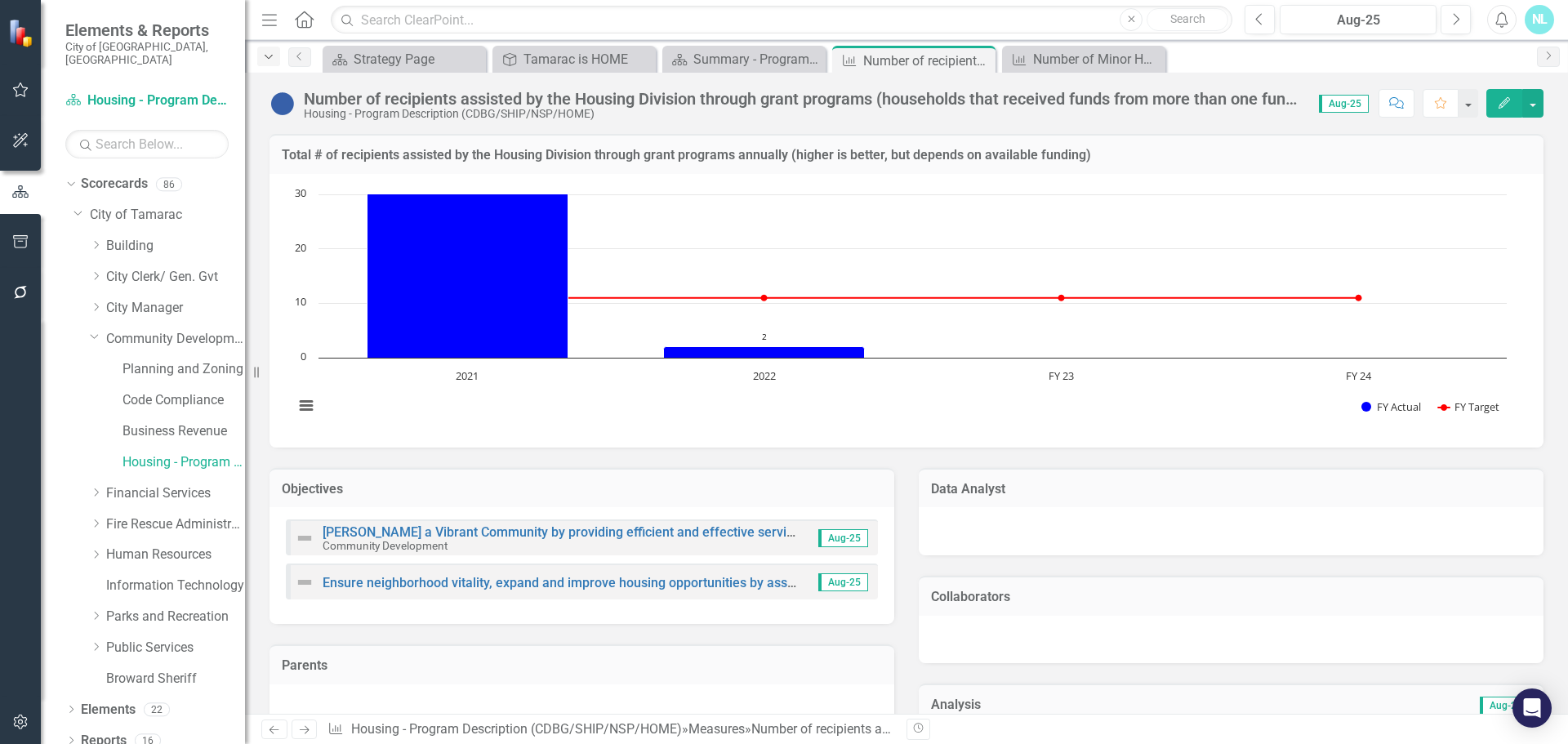
click at [276, 58] on div "Dropdown" at bounding box center [268, 56] width 23 height 20
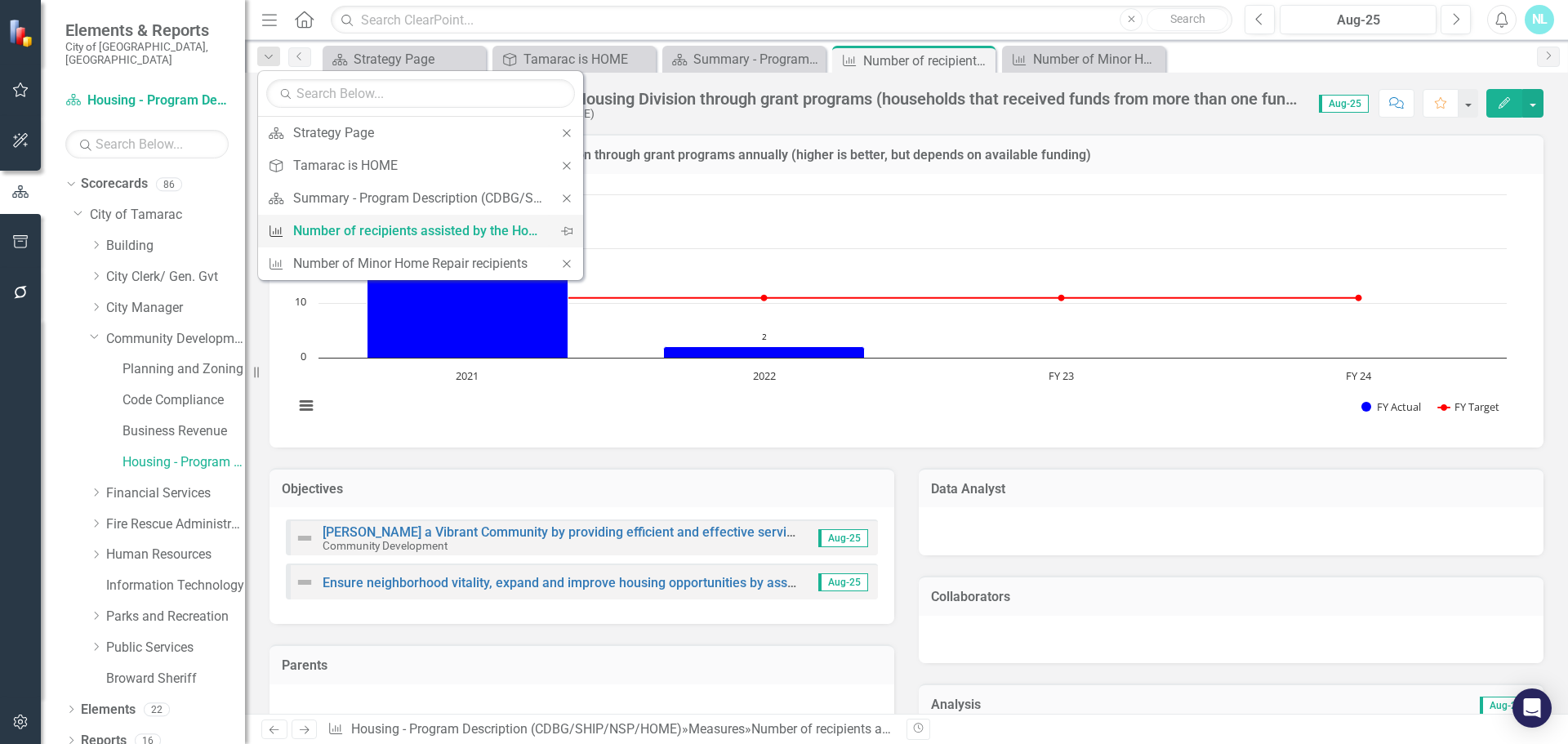
click at [331, 231] on div "Number of recipients assisted by the Housing Division through grant programs (h…" at bounding box center [417, 231] width 249 height 20
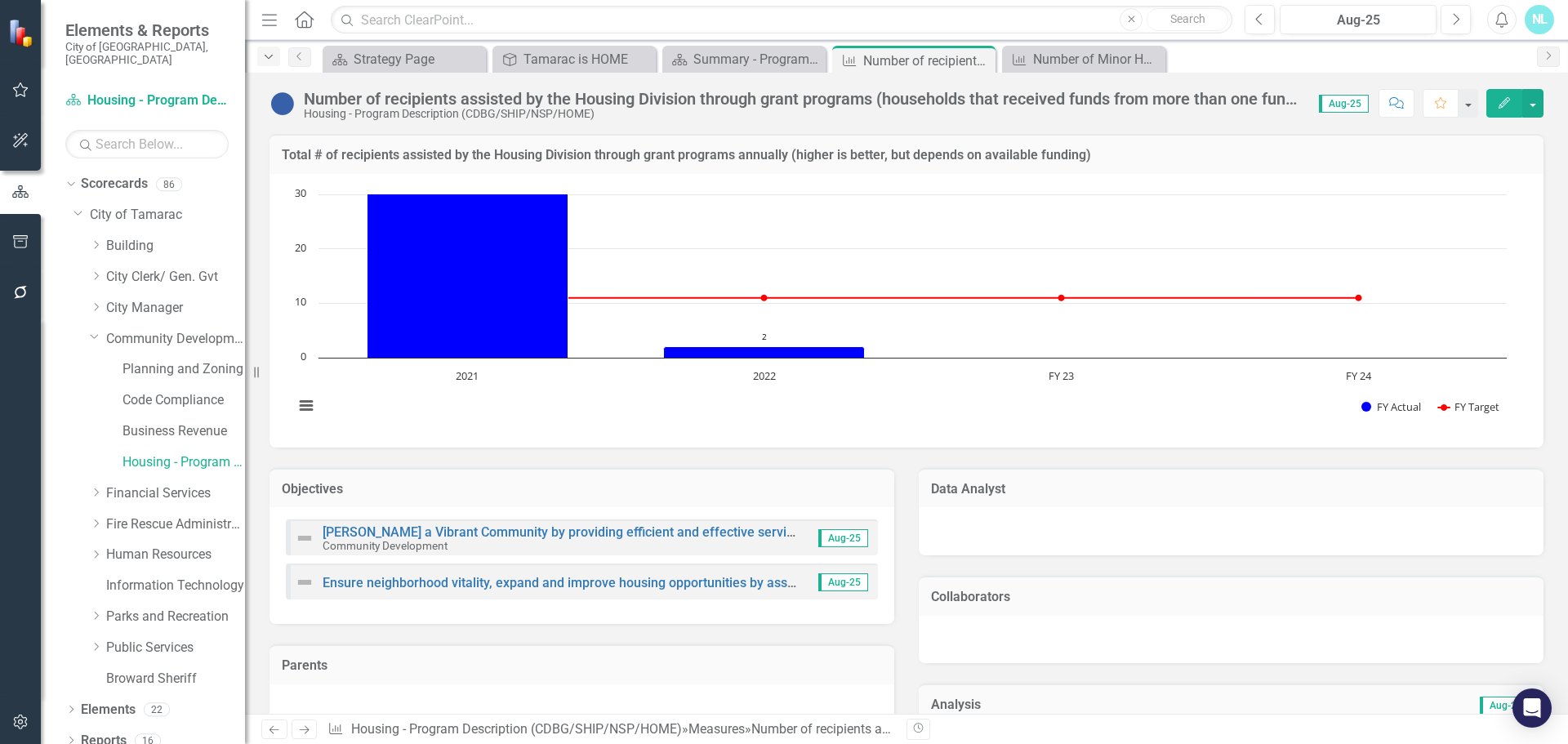
click at [269, 56] on icon "Dropdown" at bounding box center [268, 57] width 14 height 11
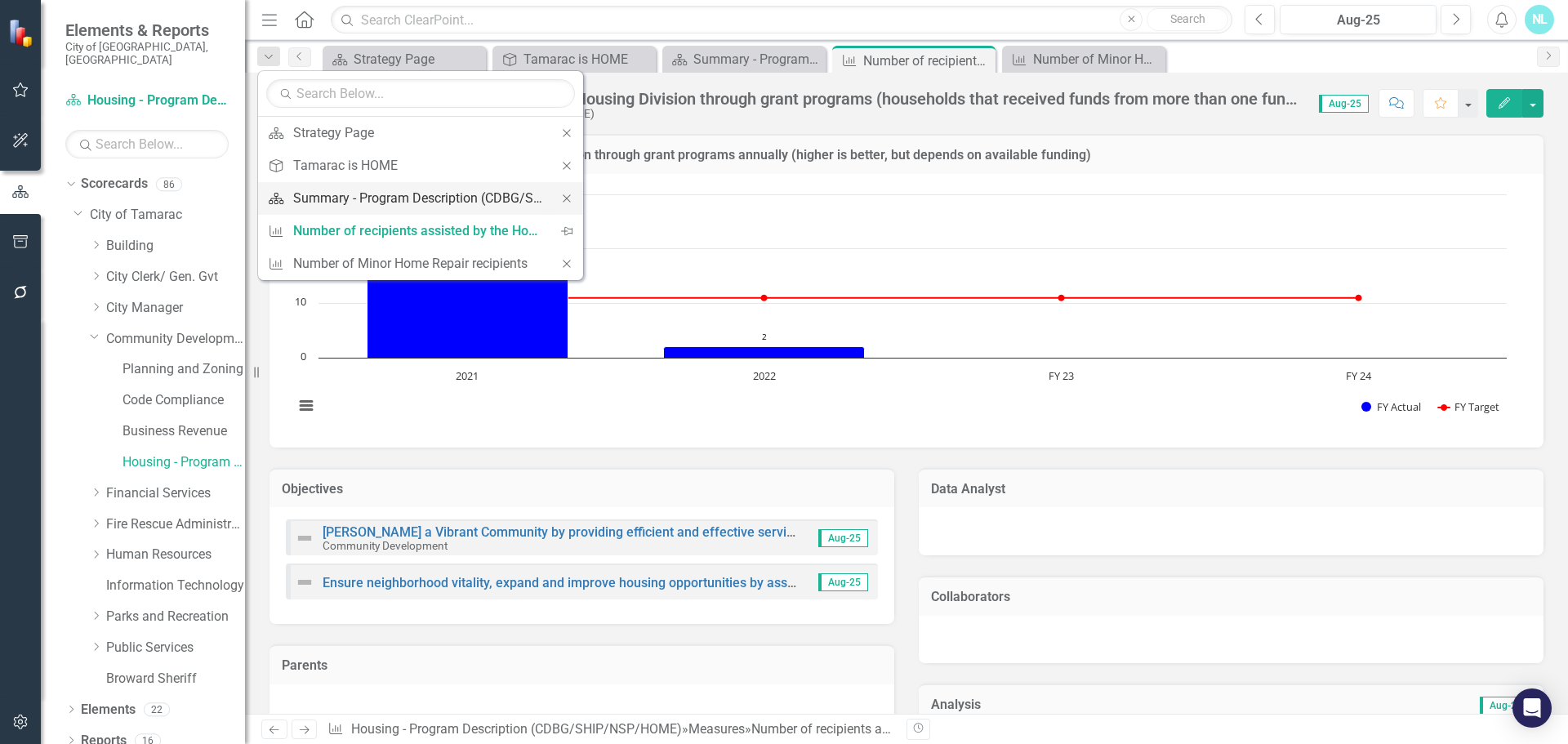
click at [313, 189] on div "Summary - Program Description (CDBG/SHIP/NSP/HOME)" at bounding box center [417, 198] width 249 height 20
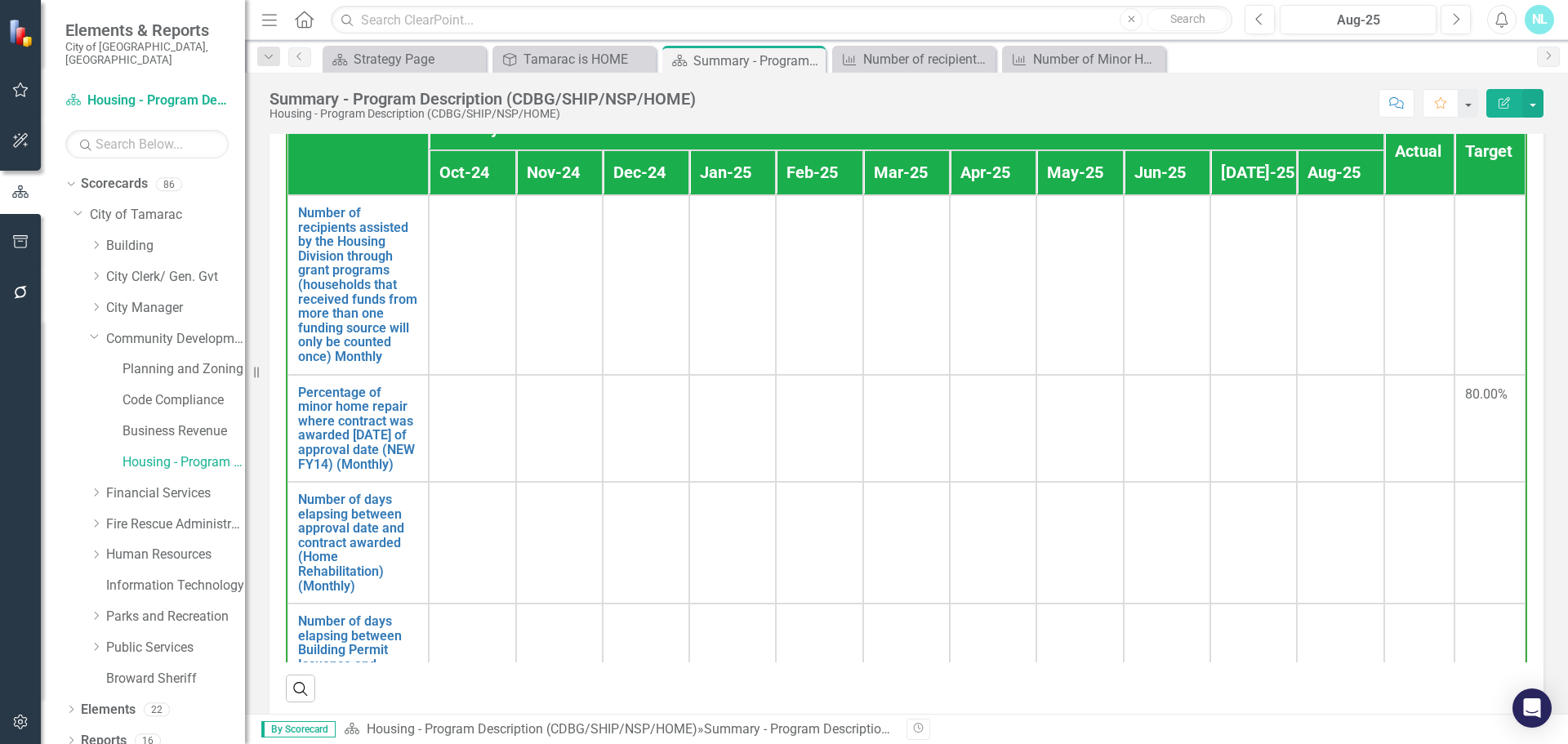
scroll to position [1143, 0]
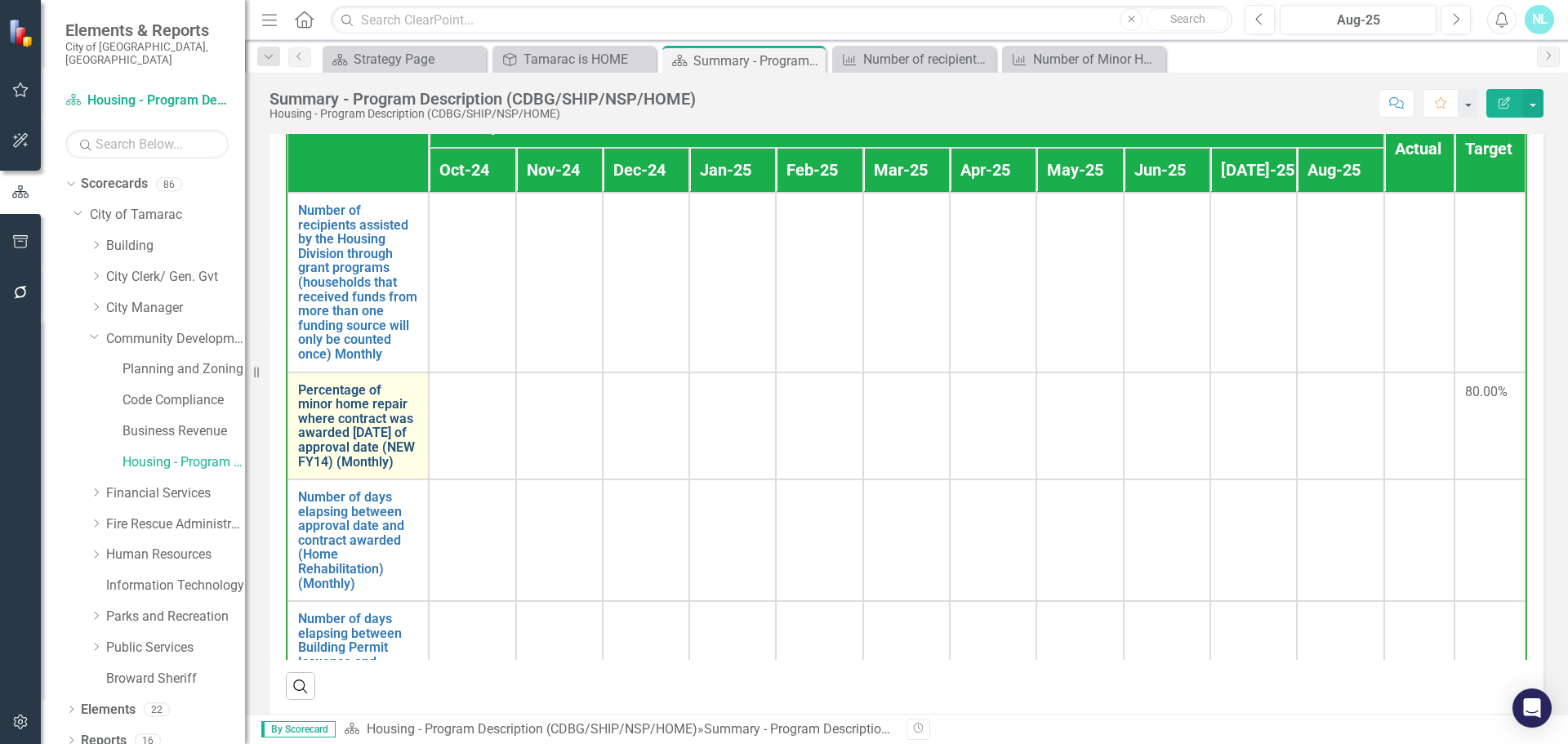
click at [354, 470] on link "Percentage of minor home repair where contract was awarded [DATE] of approval d…" at bounding box center [358, 426] width 120 height 87
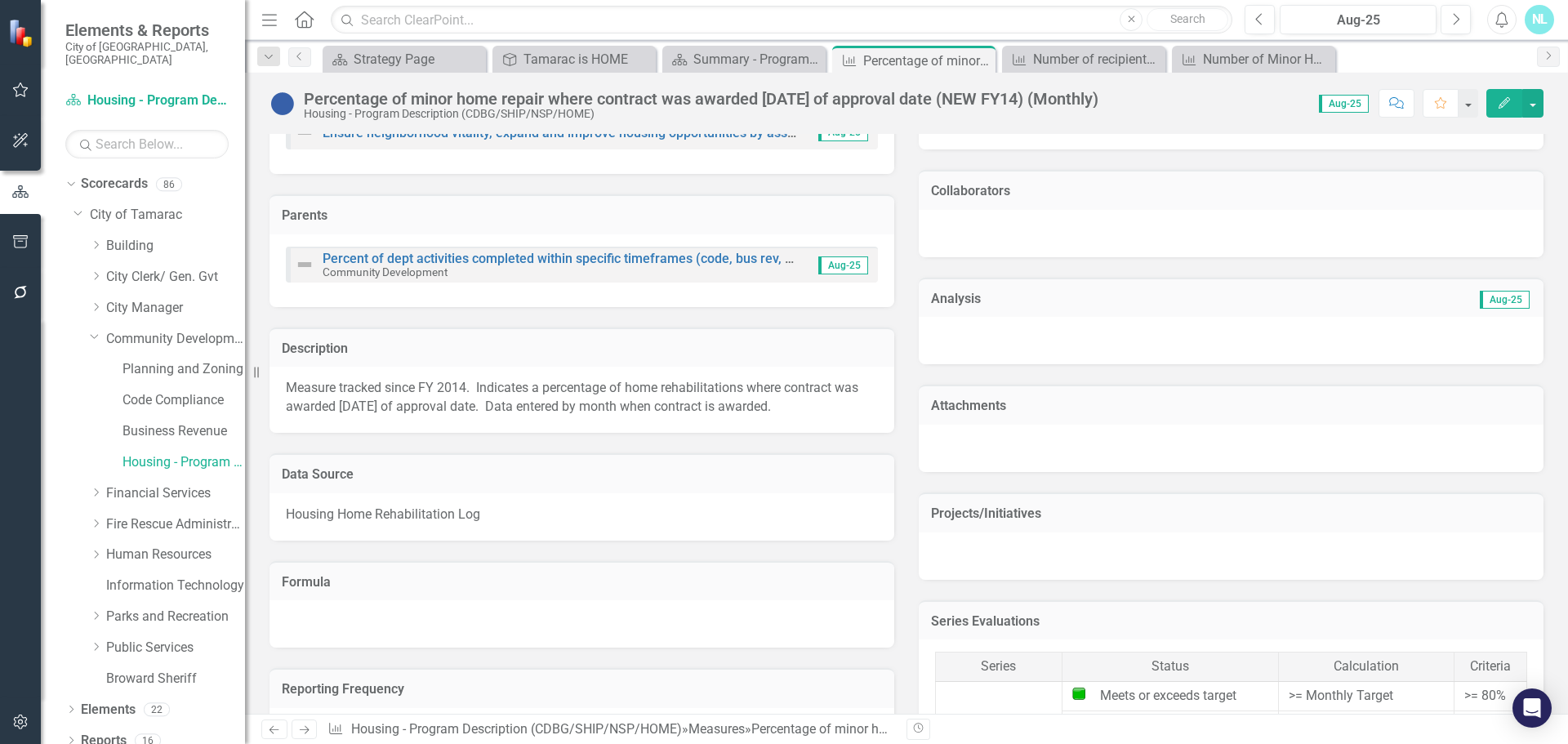
scroll to position [409, 0]
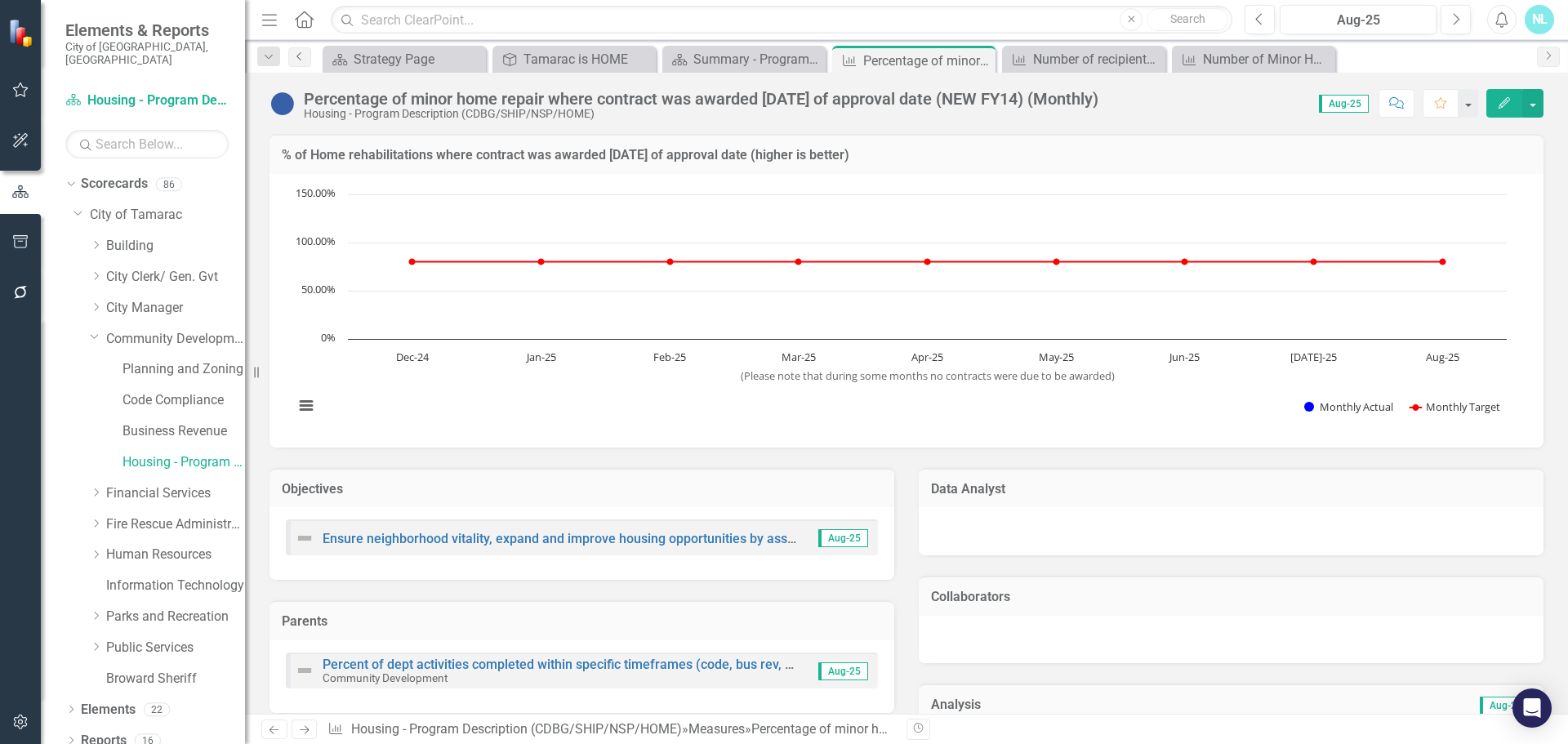
click at [296, 55] on icon "Previous" at bounding box center [299, 57] width 13 height 10
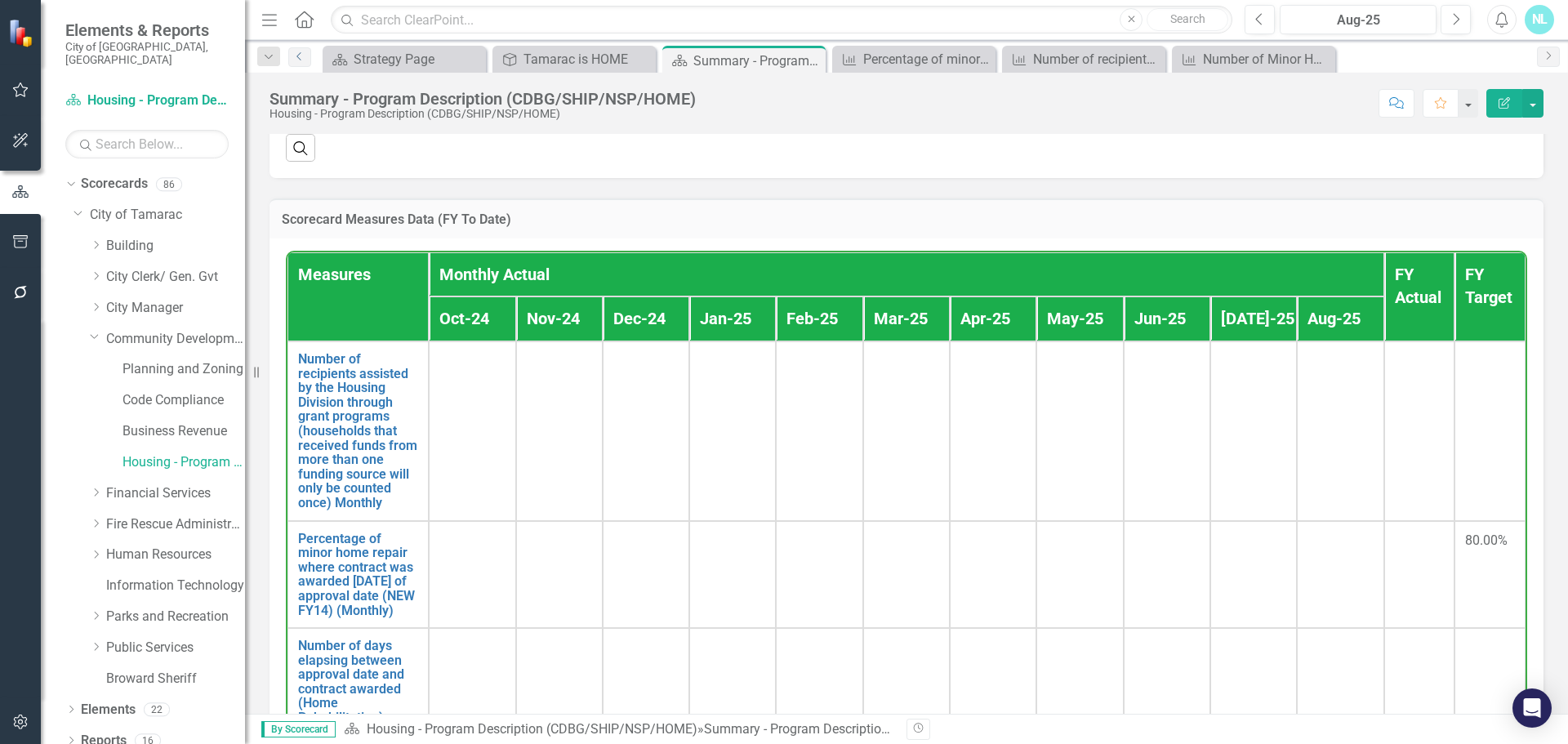
scroll to position [1017, 0]
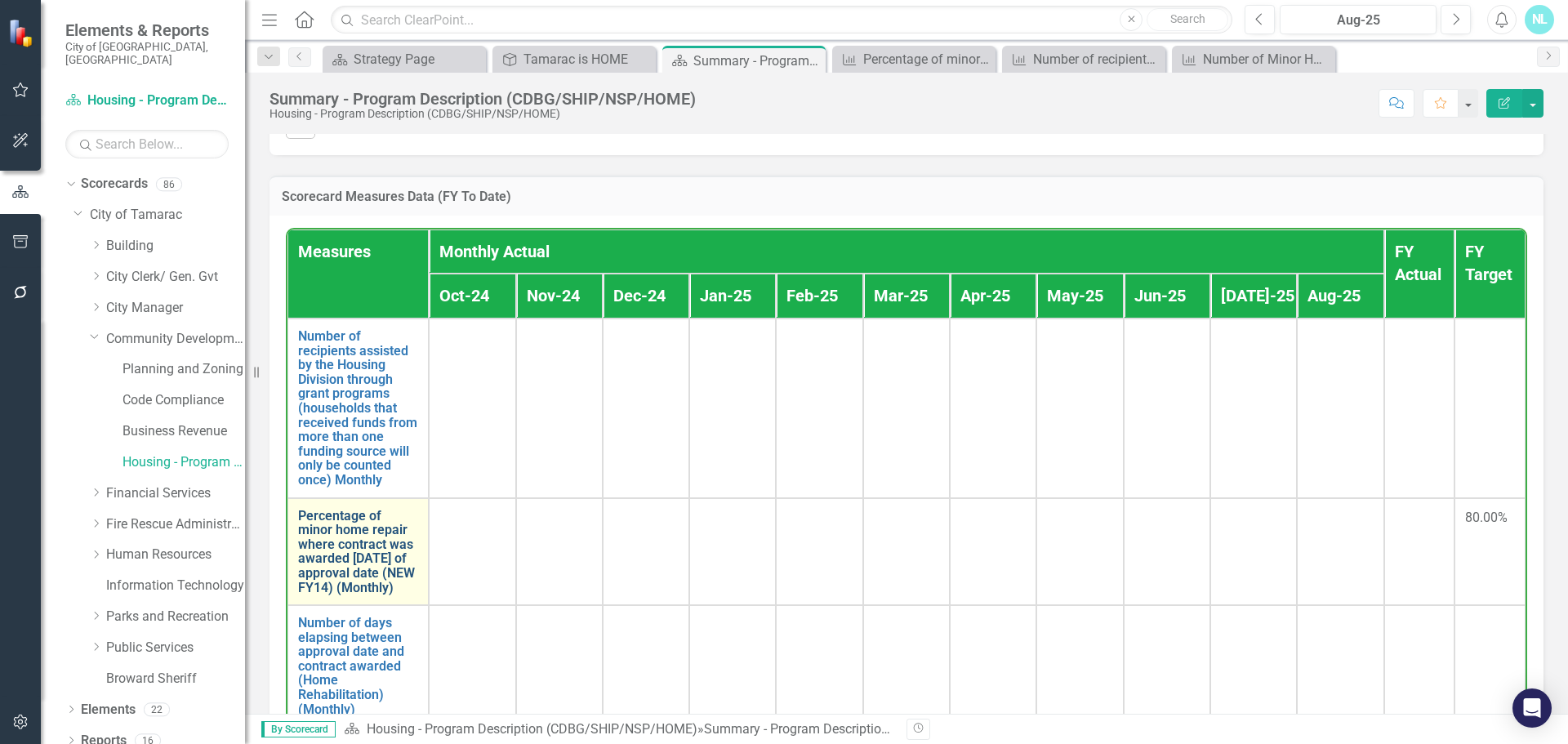
click at [353, 584] on link "Percentage of minor home repair where contract was awarded [DATE] of approval d…" at bounding box center [358, 552] width 120 height 87
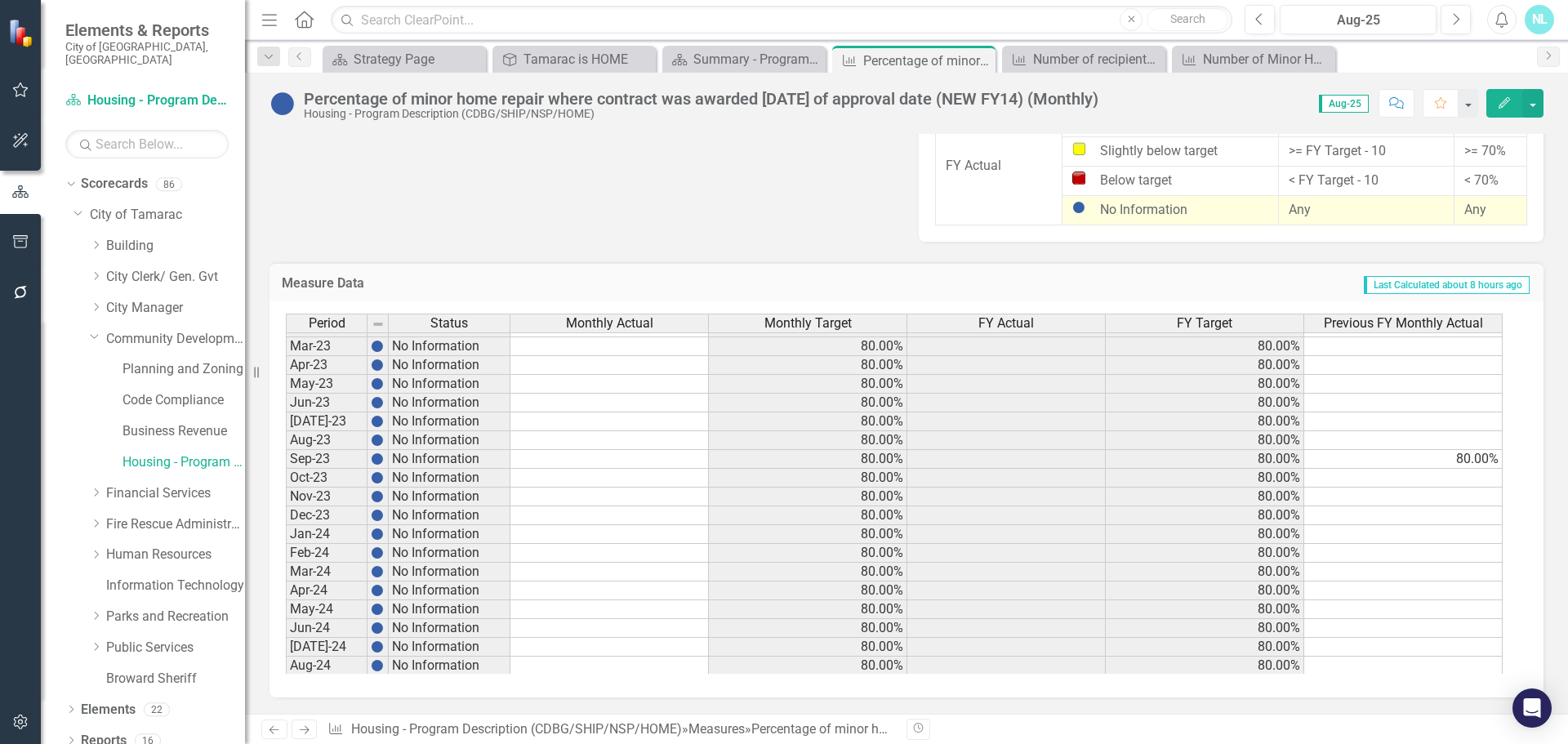
scroll to position [355, 0]
click at [646, 665] on tbody "Jun-22 No Information 80.00% 80.00% Jul-22 No Information 80.00% 80.00% Aug-22 …" at bounding box center [894, 476] width 1216 height 696
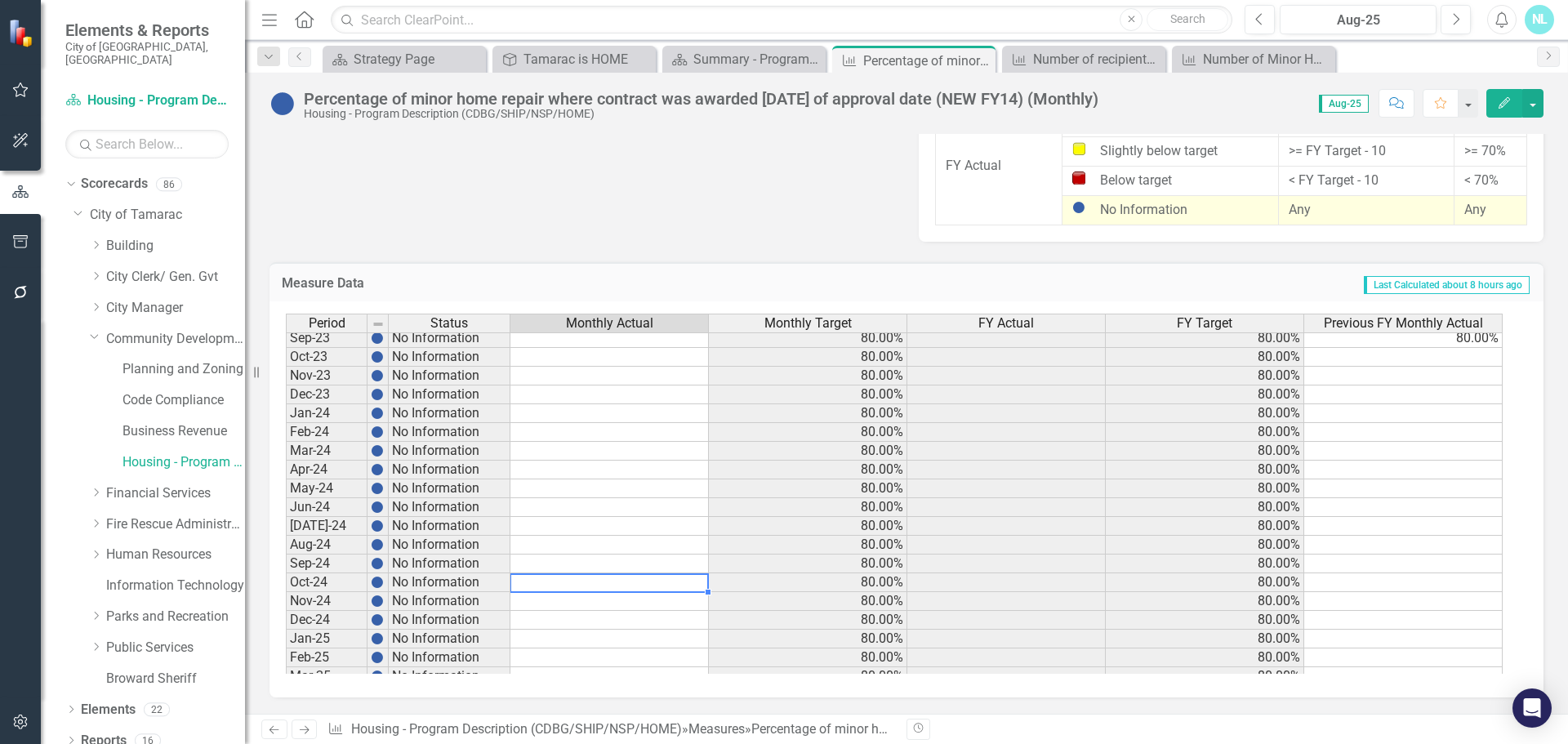
click at [667, 586] on td at bounding box center [610, 583] width 199 height 19
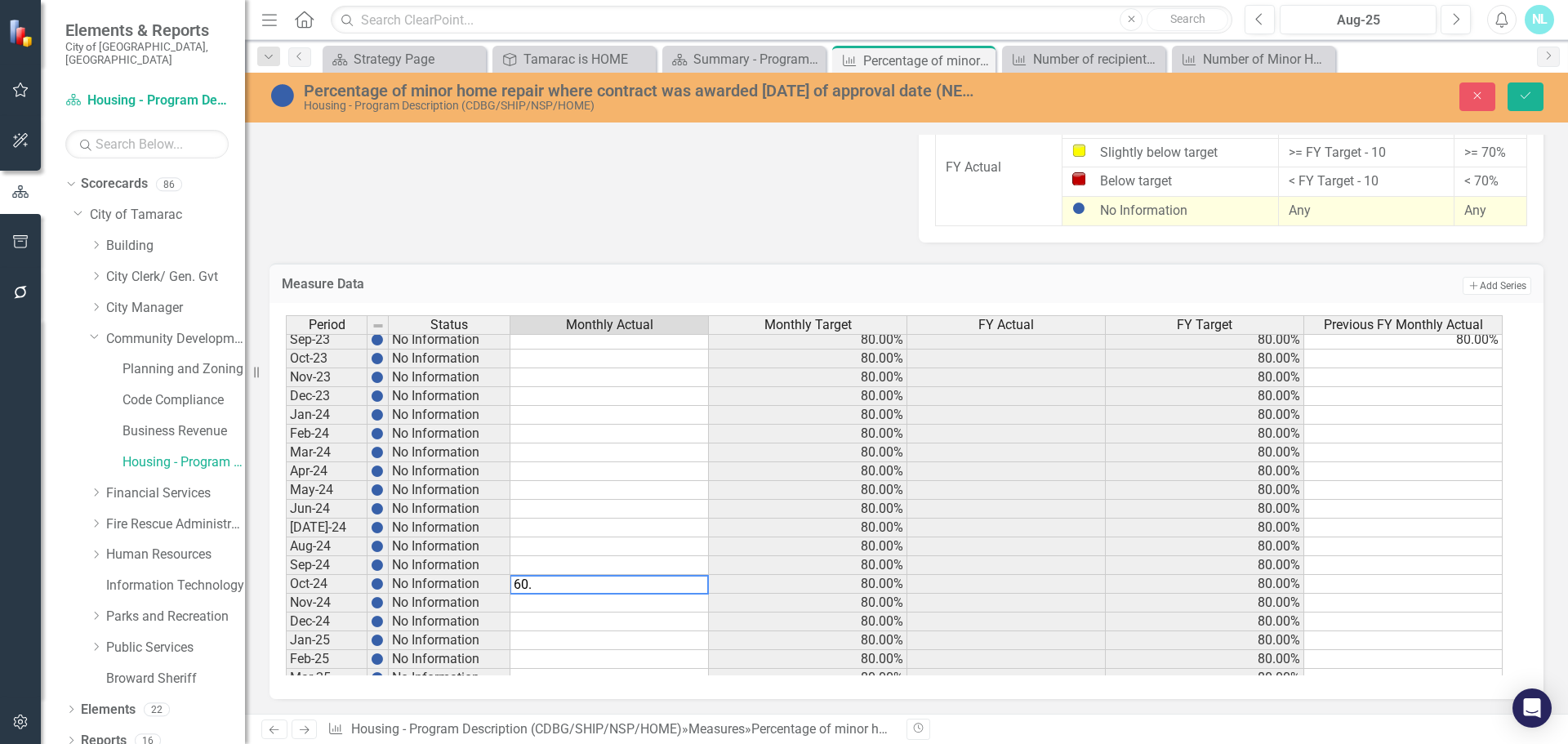
type textarea "60."
click at [635, 600] on td at bounding box center [610, 603] width 199 height 19
click at [638, 598] on td at bounding box center [610, 603] width 199 height 19
click at [657, 601] on td at bounding box center [610, 603] width 199 height 19
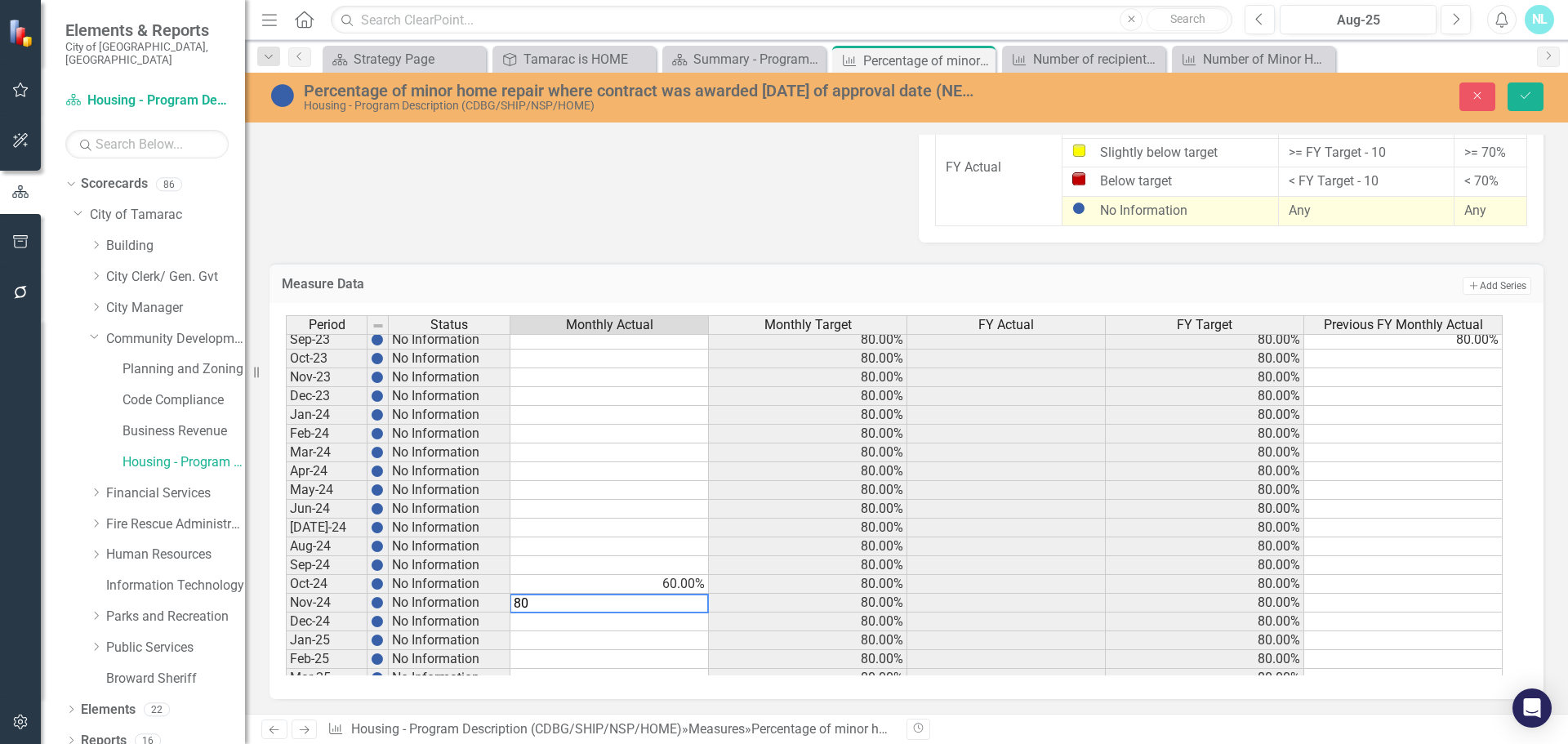
type textarea "80"
click at [649, 633] on td at bounding box center [610, 640] width 199 height 19
click at [656, 617] on td at bounding box center [610, 622] width 199 height 19
click at [655, 626] on td at bounding box center [610, 622] width 199 height 19
type textarea "100"
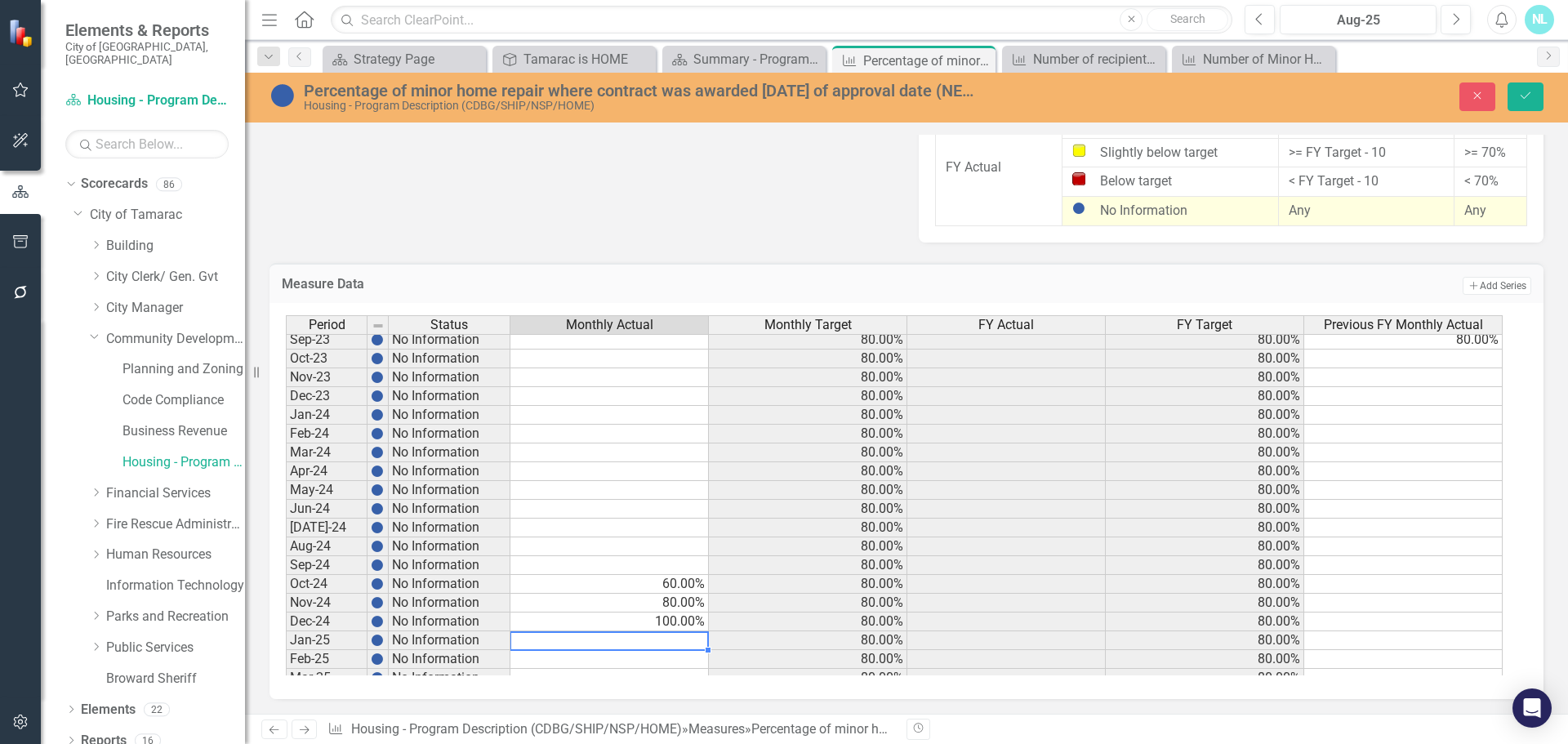
click at [680, 645] on td at bounding box center [610, 640] width 199 height 19
click at [673, 640] on td at bounding box center [610, 640] width 199 height 19
type textarea "80"
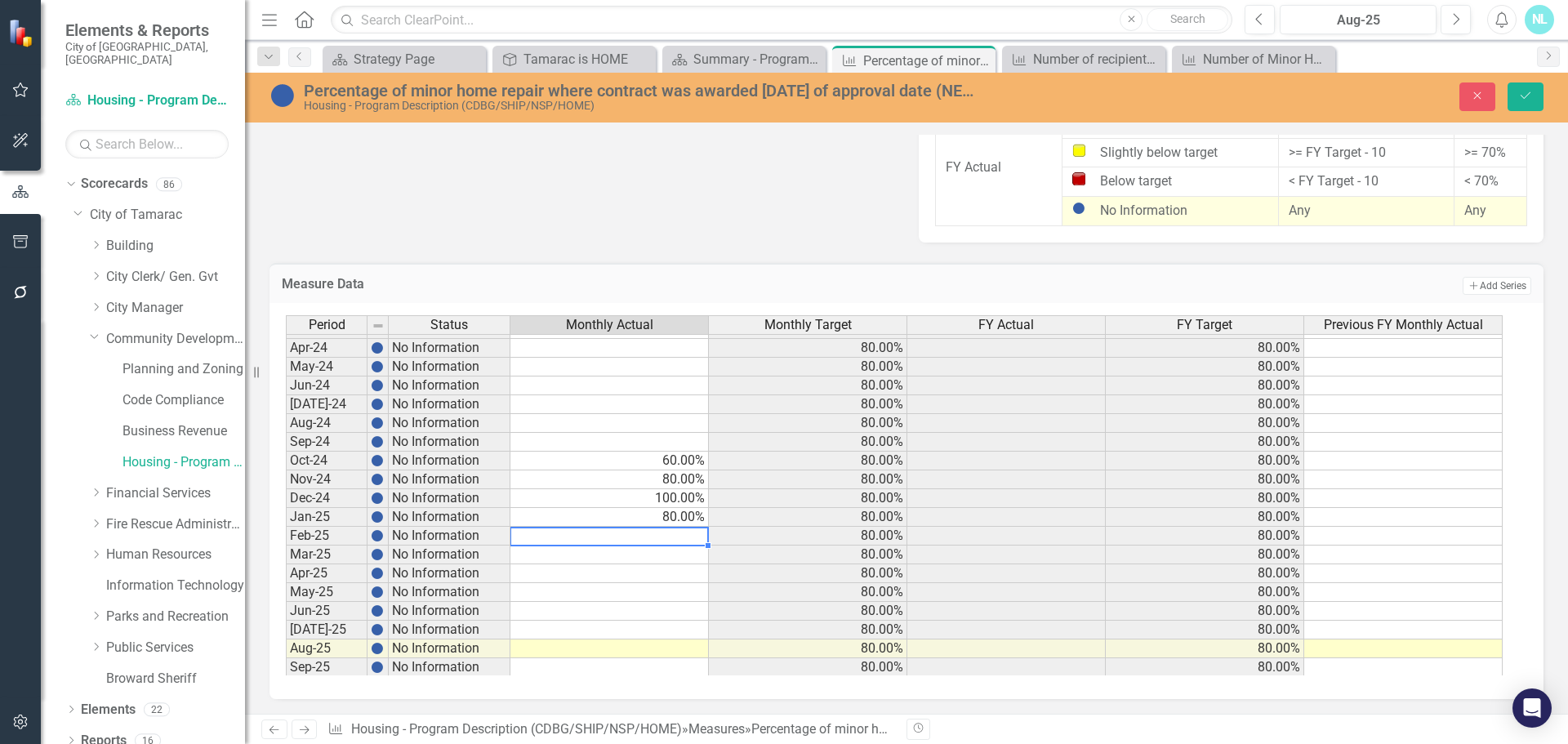
scroll to position [600, 0]
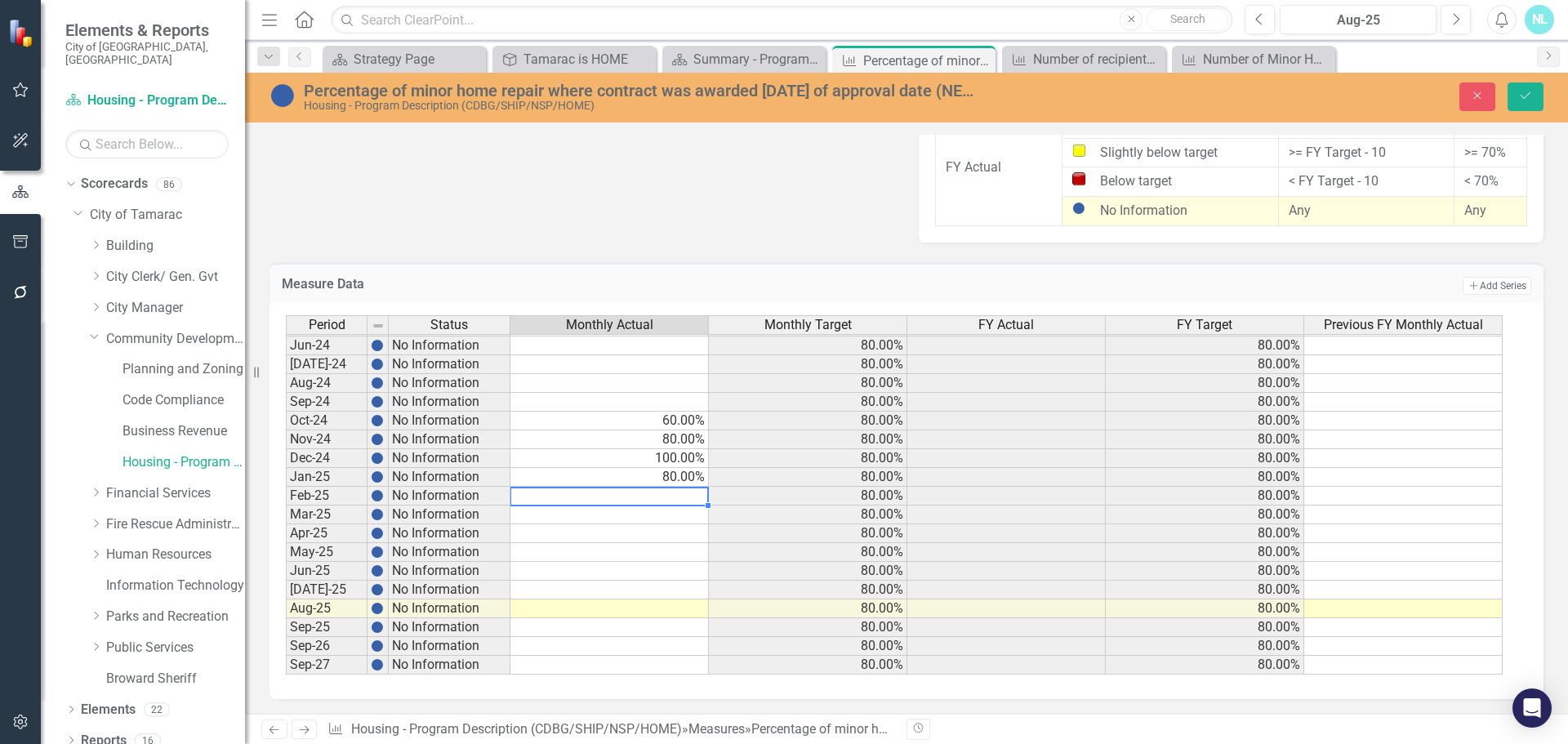
click at [669, 498] on tbody "Nov-22 No Information 80.00% 80.00% Dec-22 No Information 80.00% 80.00% Jan-23 …" at bounding box center [894, 326] width 1216 height 696
type textarea "100"
click at [657, 517] on td at bounding box center [610, 515] width 199 height 19
click at [665, 537] on td at bounding box center [610, 533] width 199 height 19
type textarea "100"
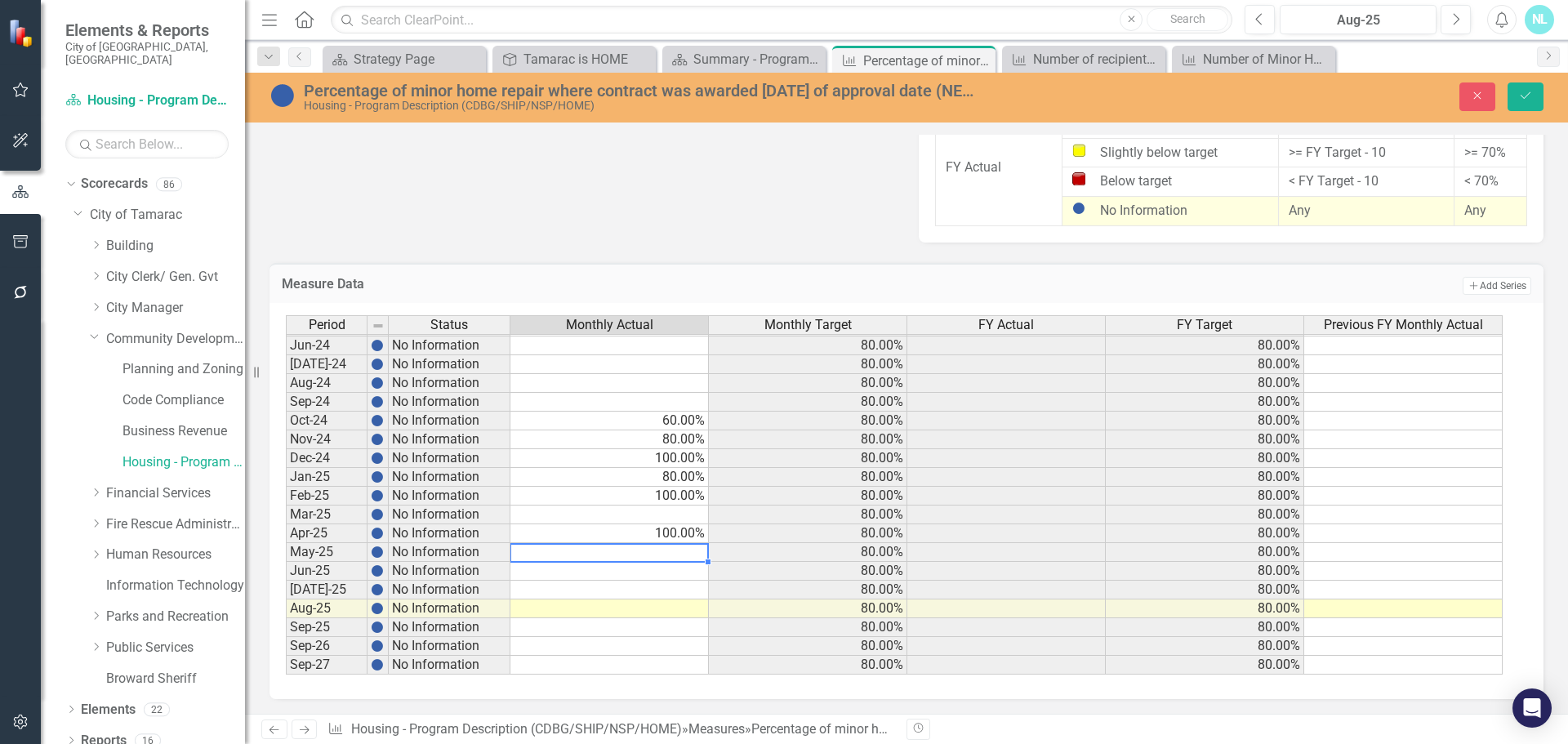
click at [665, 550] on td at bounding box center [610, 552] width 199 height 19
click at [603, 566] on td at bounding box center [610, 571] width 199 height 19
click at [615, 590] on td at bounding box center [610, 590] width 199 height 19
type textarea "100"
click at [623, 623] on td at bounding box center [610, 628] width 199 height 19
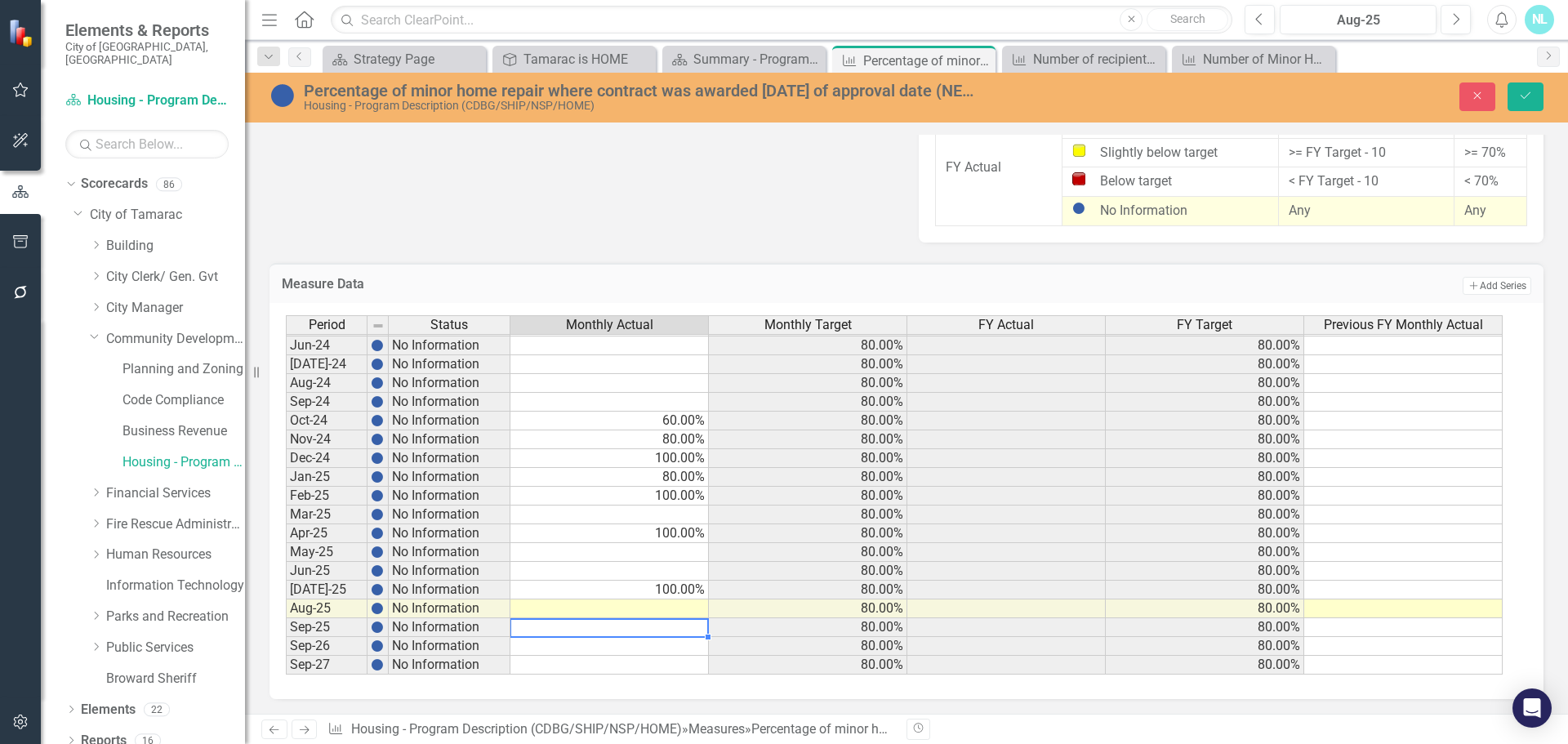
click at [645, 608] on td at bounding box center [610, 609] width 199 height 19
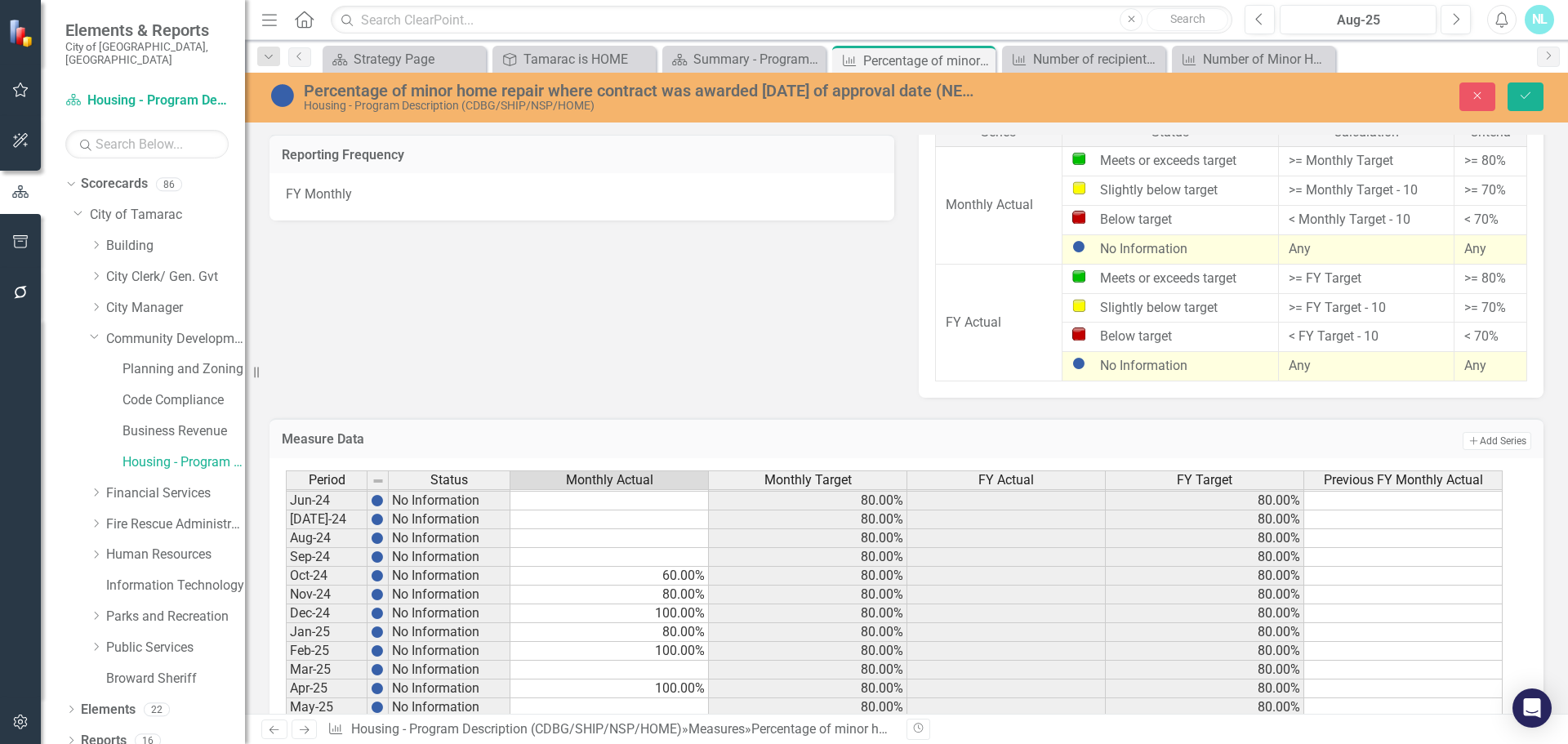
scroll to position [771, 0]
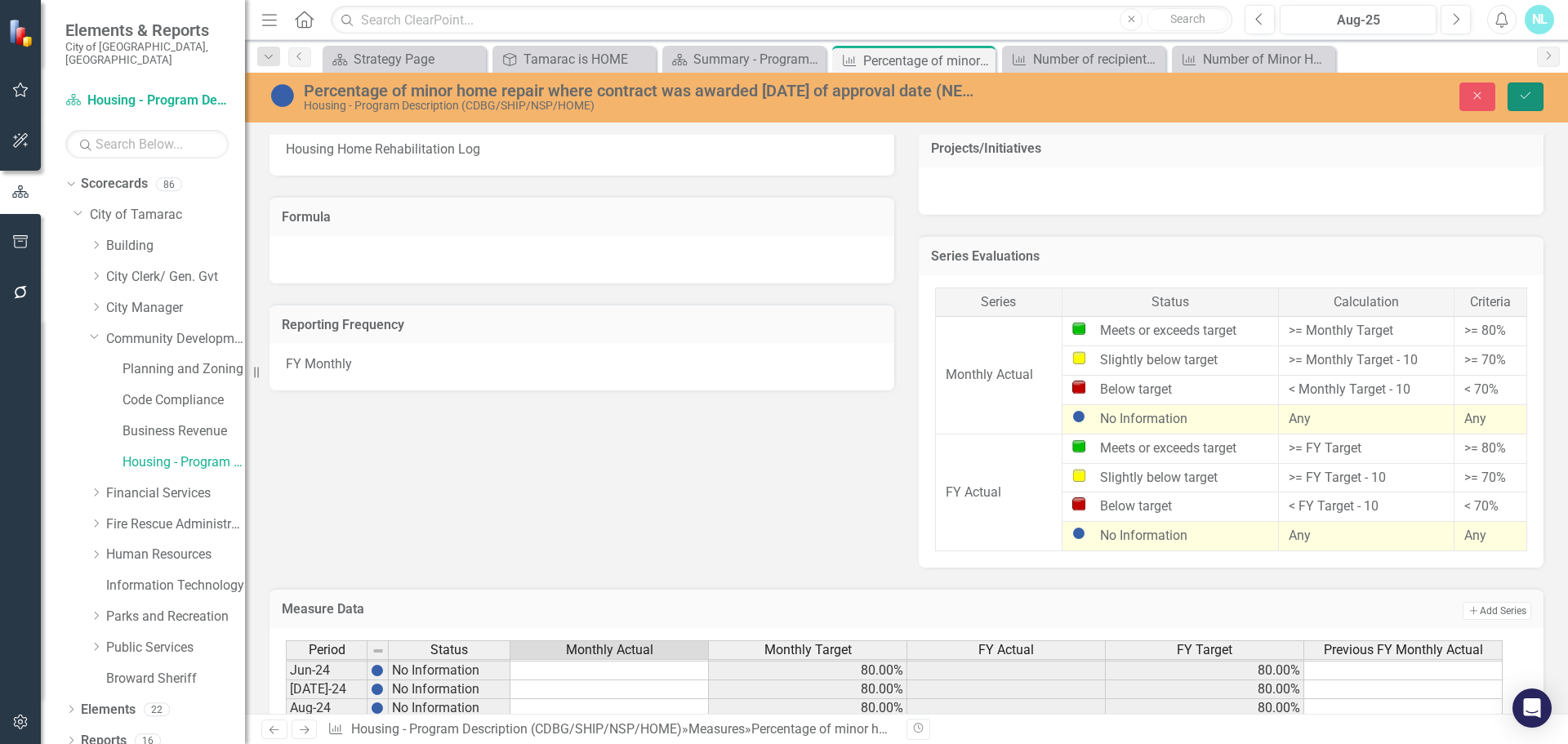
click at [1531, 96] on icon "Save" at bounding box center [1525, 95] width 14 height 11
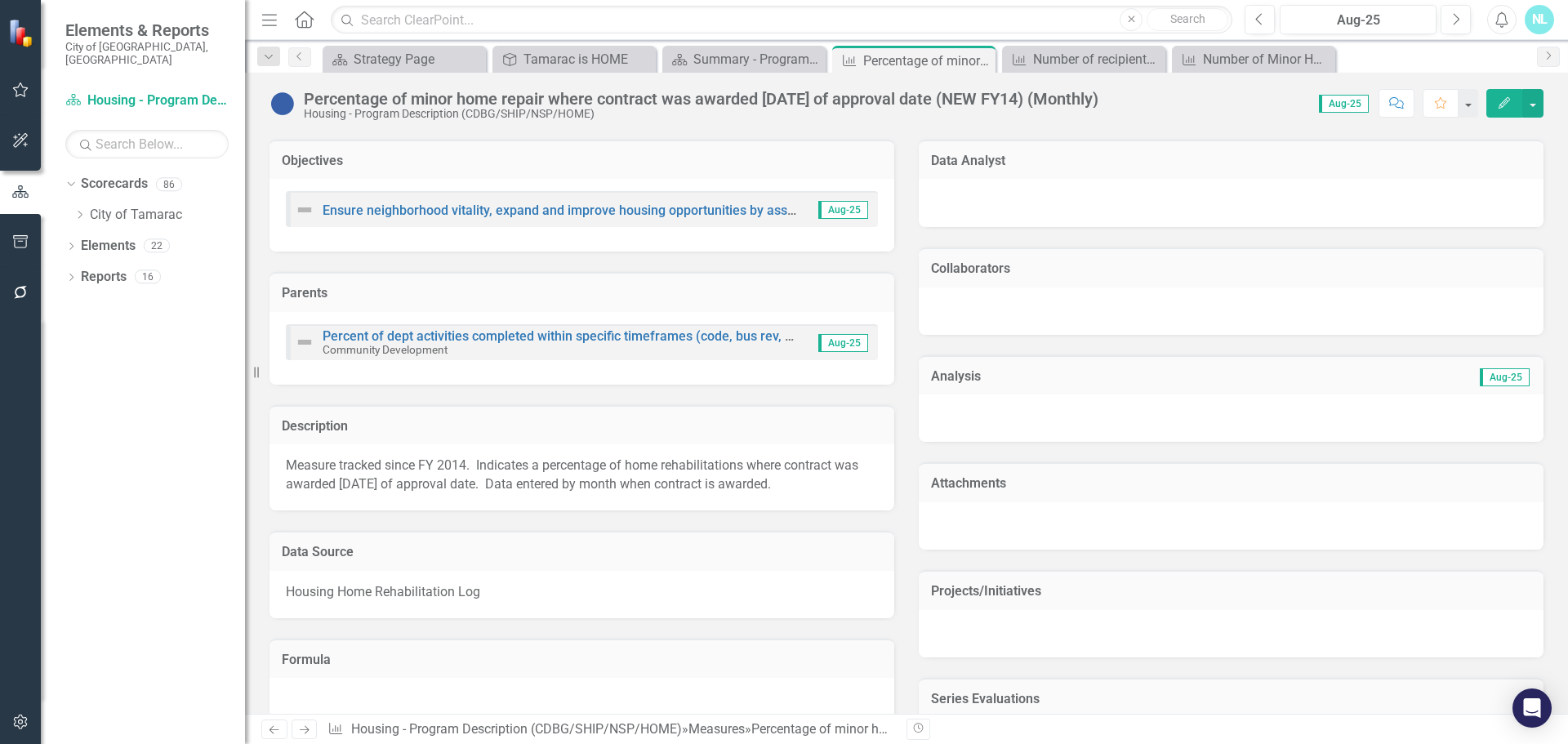
scroll to position [0, 0]
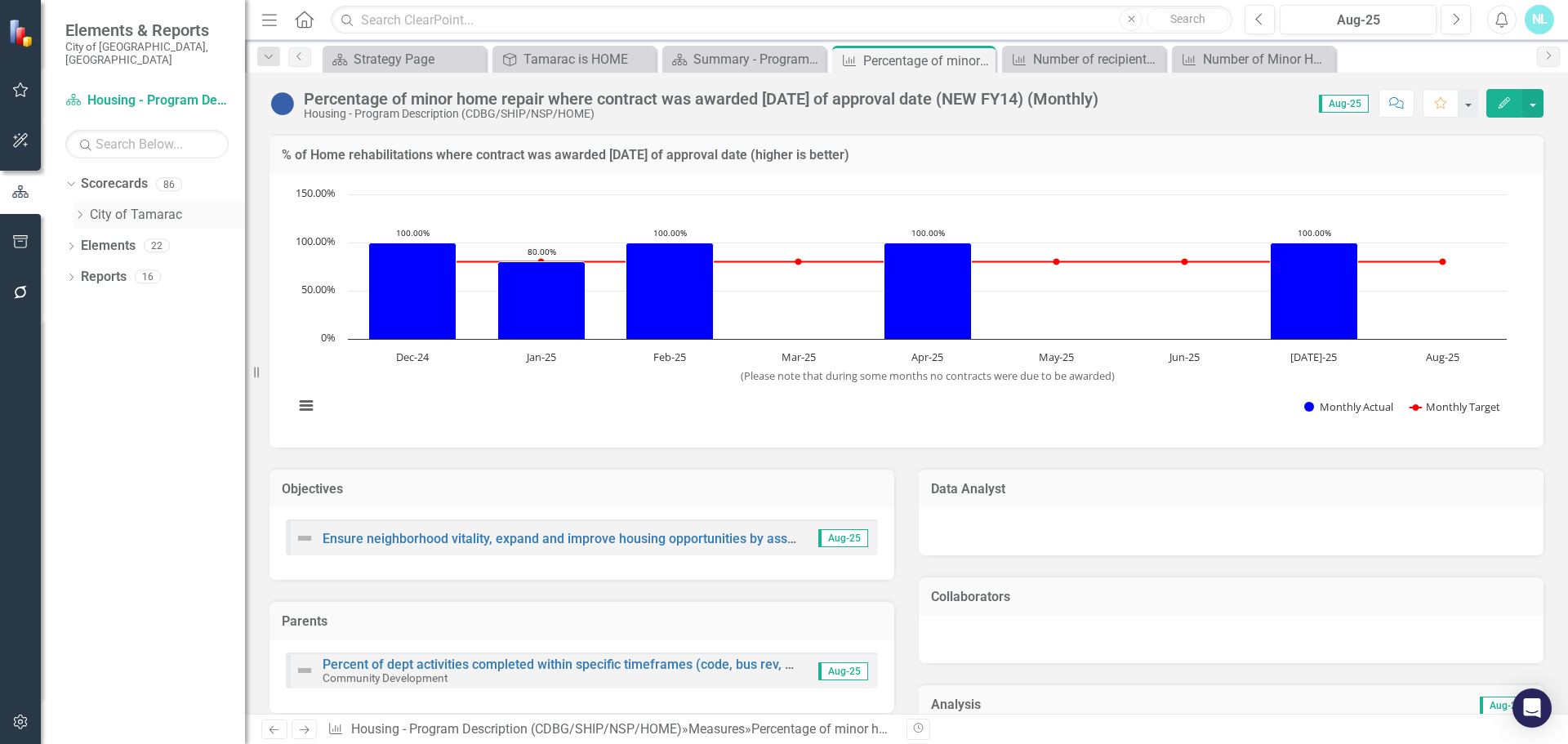
click at [82, 210] on icon "Dropdown" at bounding box center [80, 215] width 12 height 10
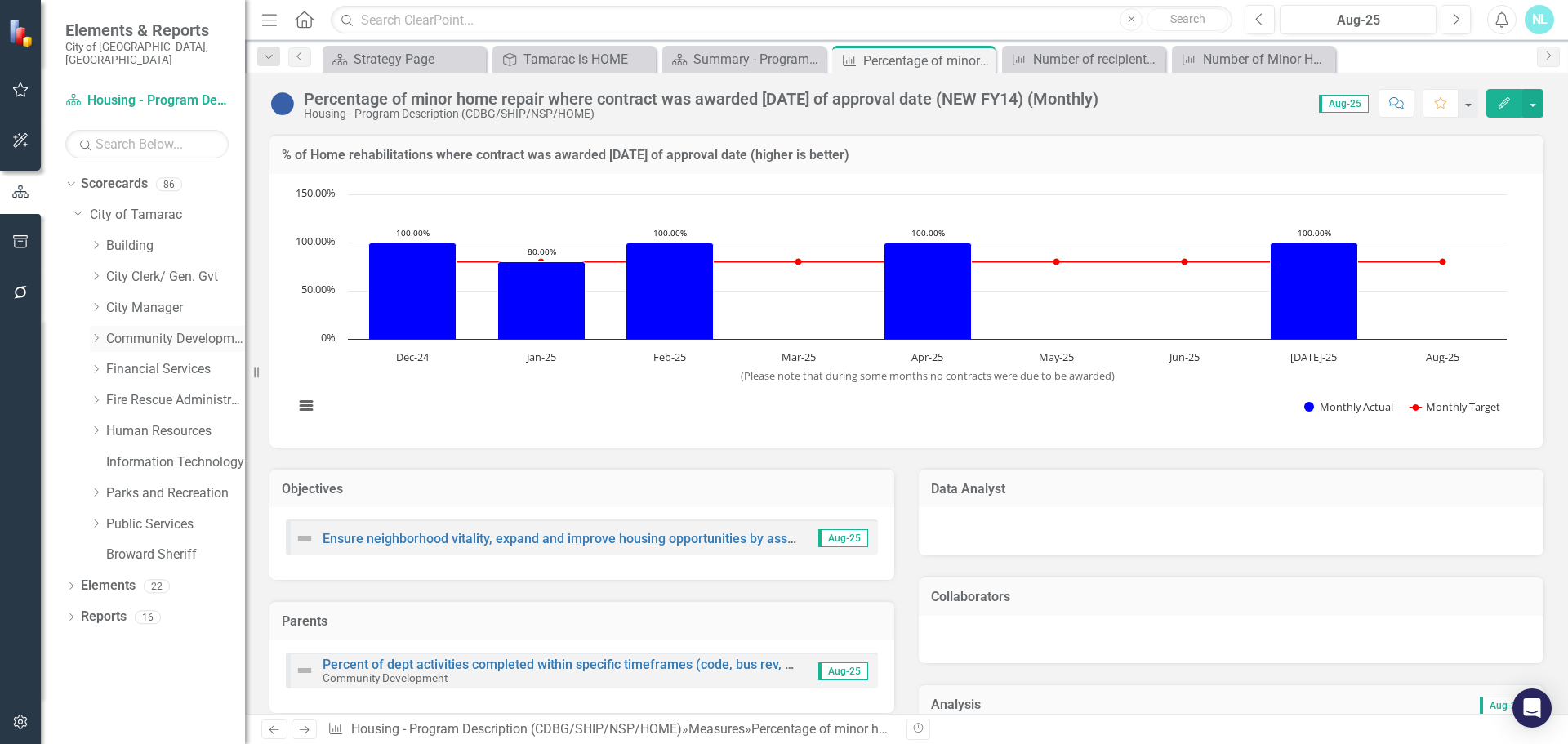
click at [99, 333] on icon "Dropdown" at bounding box center [96, 338] width 12 height 10
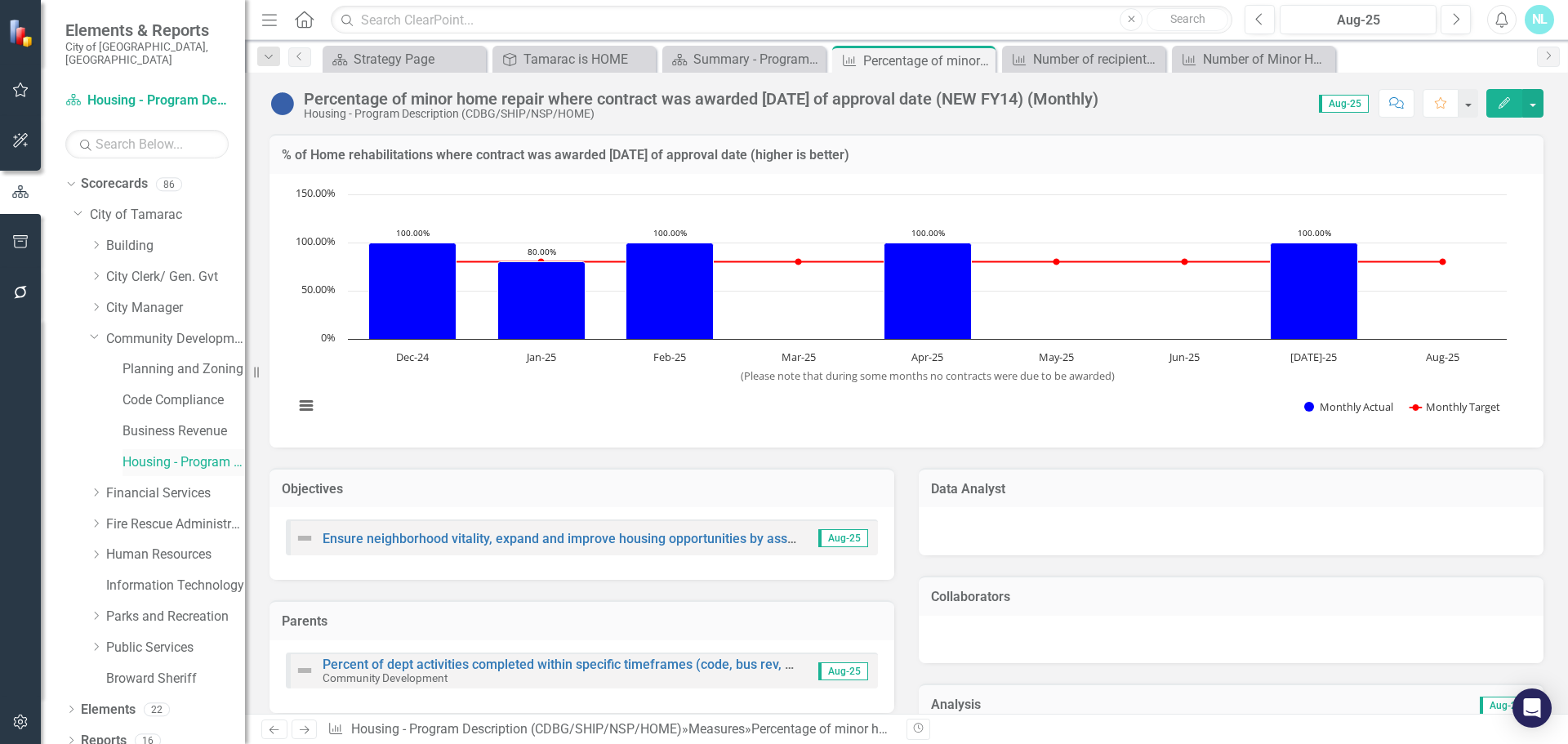
click at [138, 454] on link "Housing - Program Description (CDBG/SHIP/NSP/HOME)" at bounding box center [183, 463] width 122 height 19
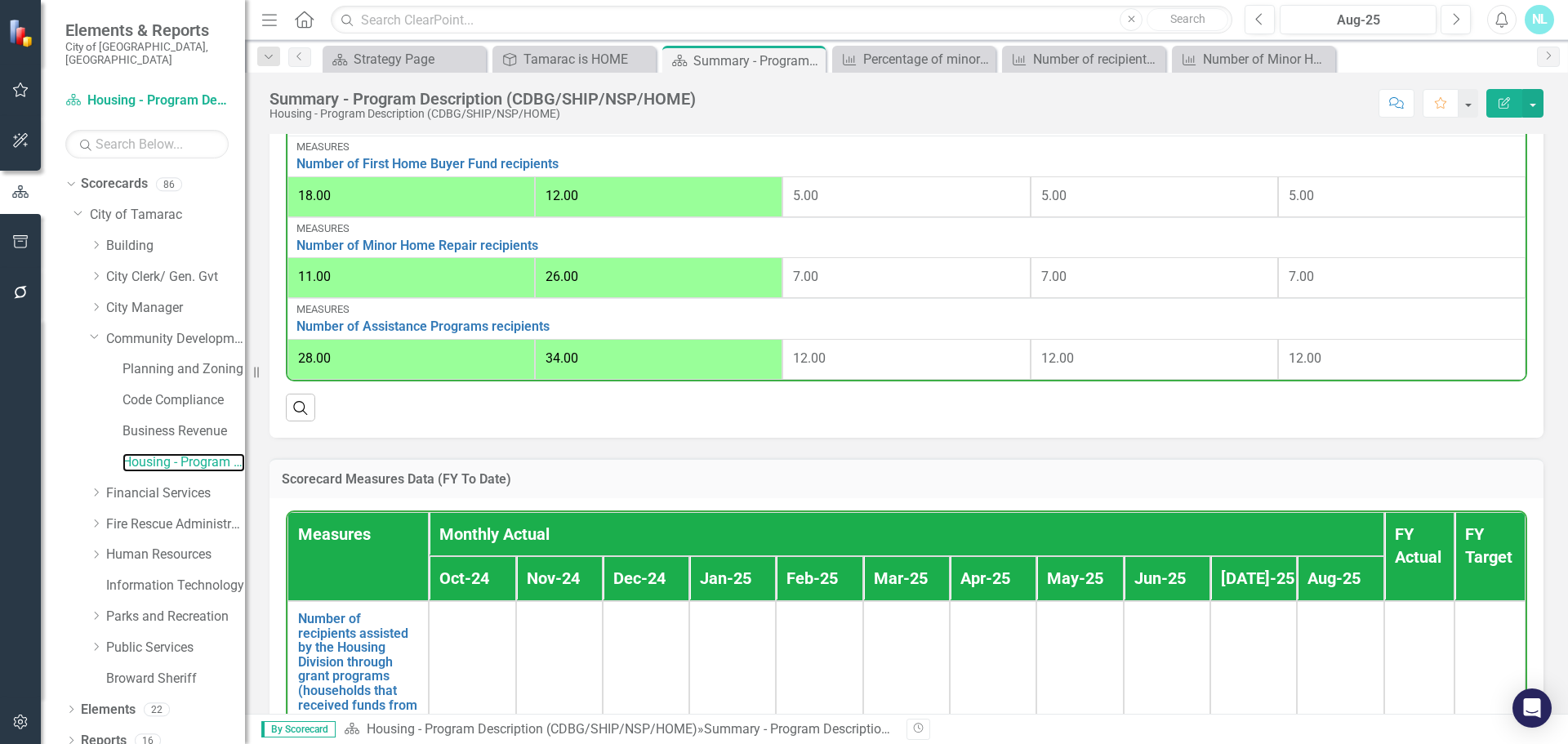
scroll to position [1181, 0]
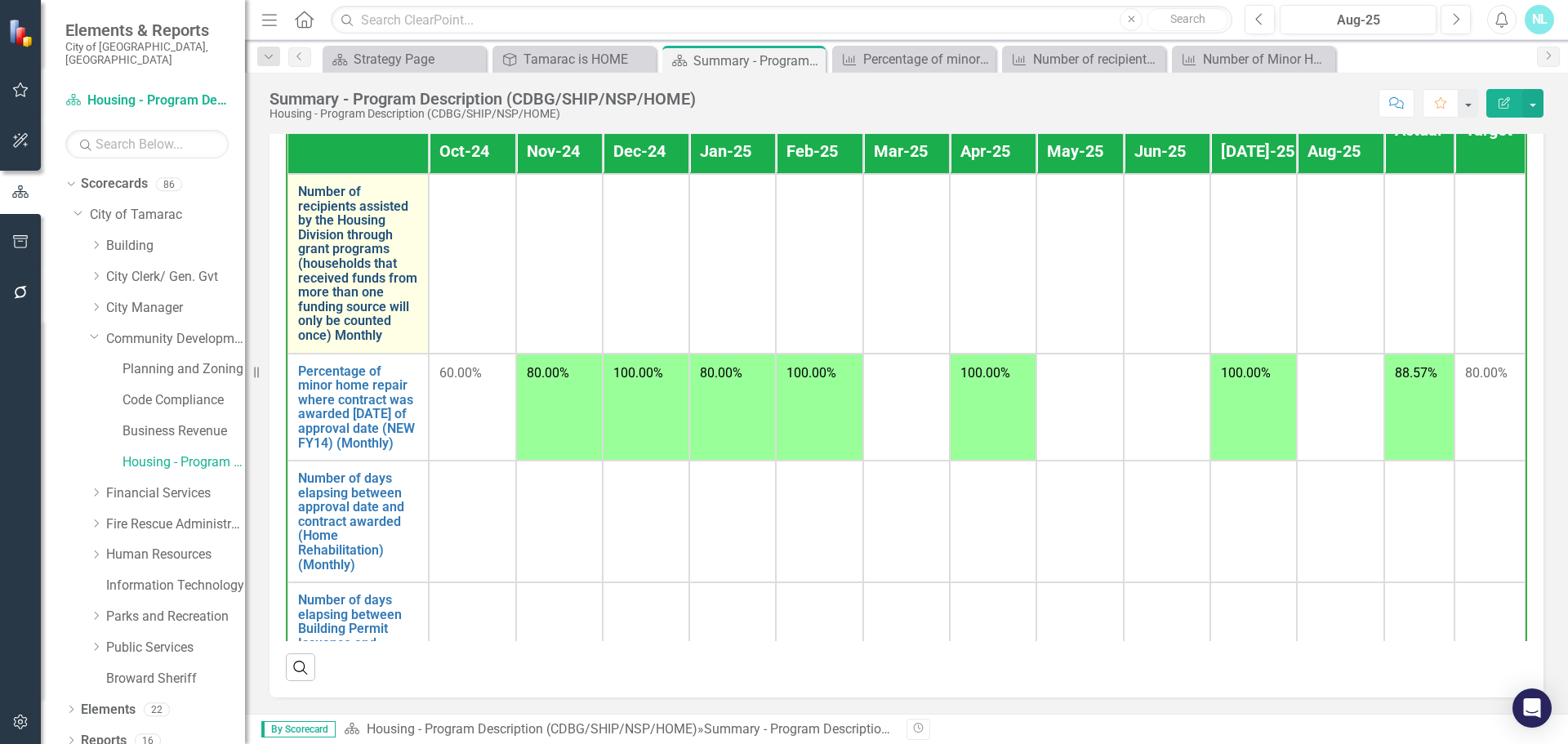
click at [381, 292] on link "Number of recipients assisted by the Housing Division through grant programs (h…" at bounding box center [358, 263] width 120 height 159
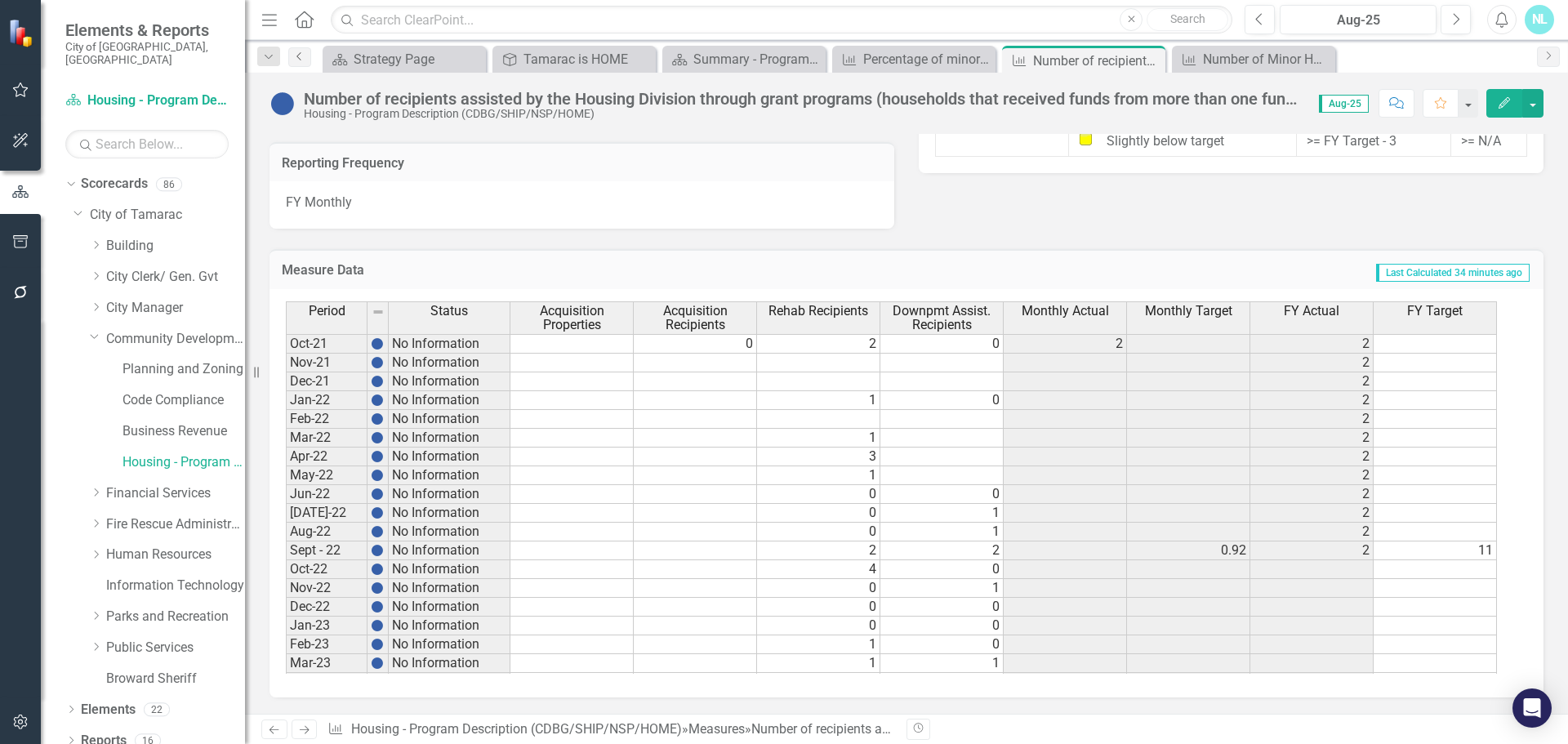
click at [304, 53] on icon "Previous" at bounding box center [299, 57] width 13 height 10
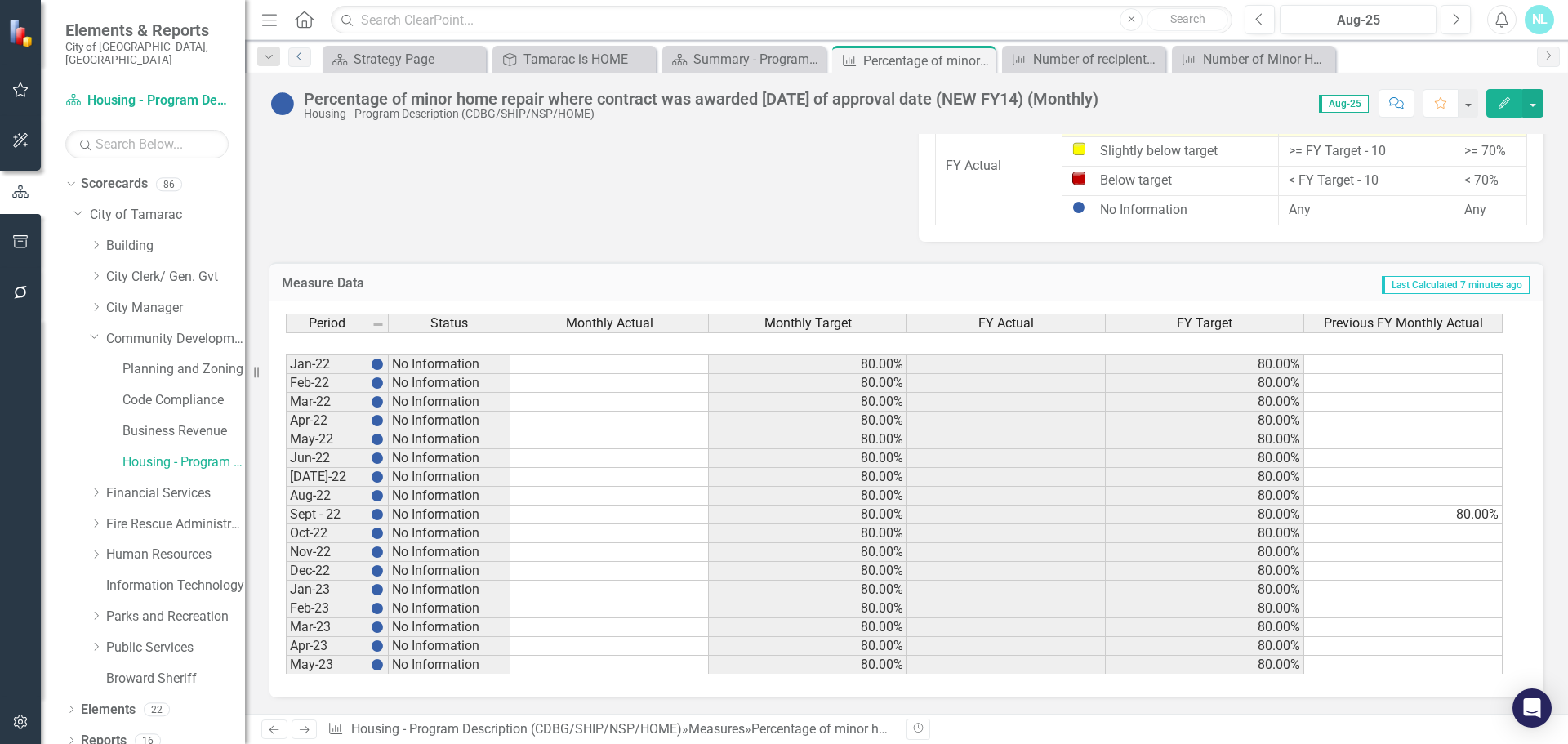
scroll to position [29, 0]
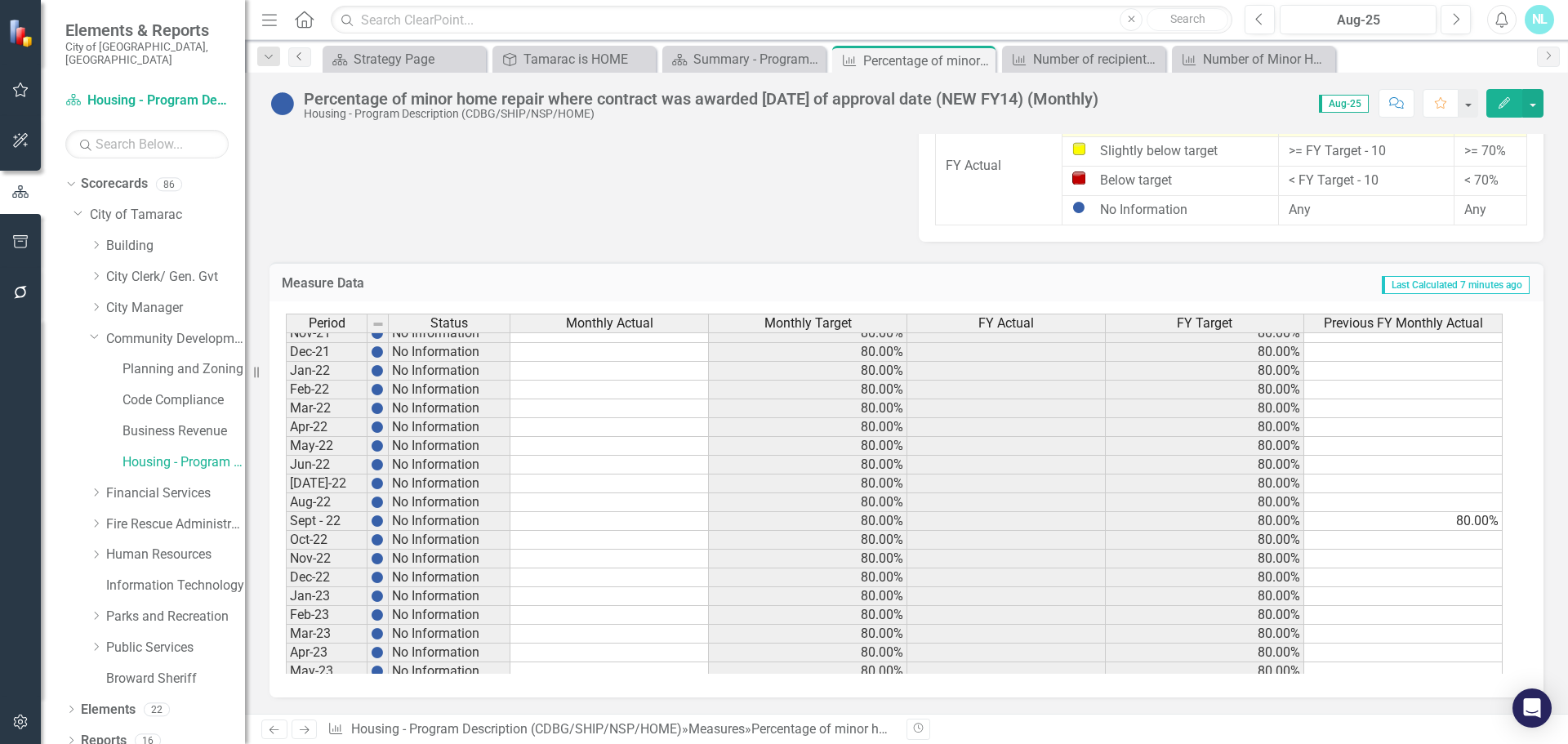
click at [301, 59] on icon at bounding box center [298, 57] width 4 height 8
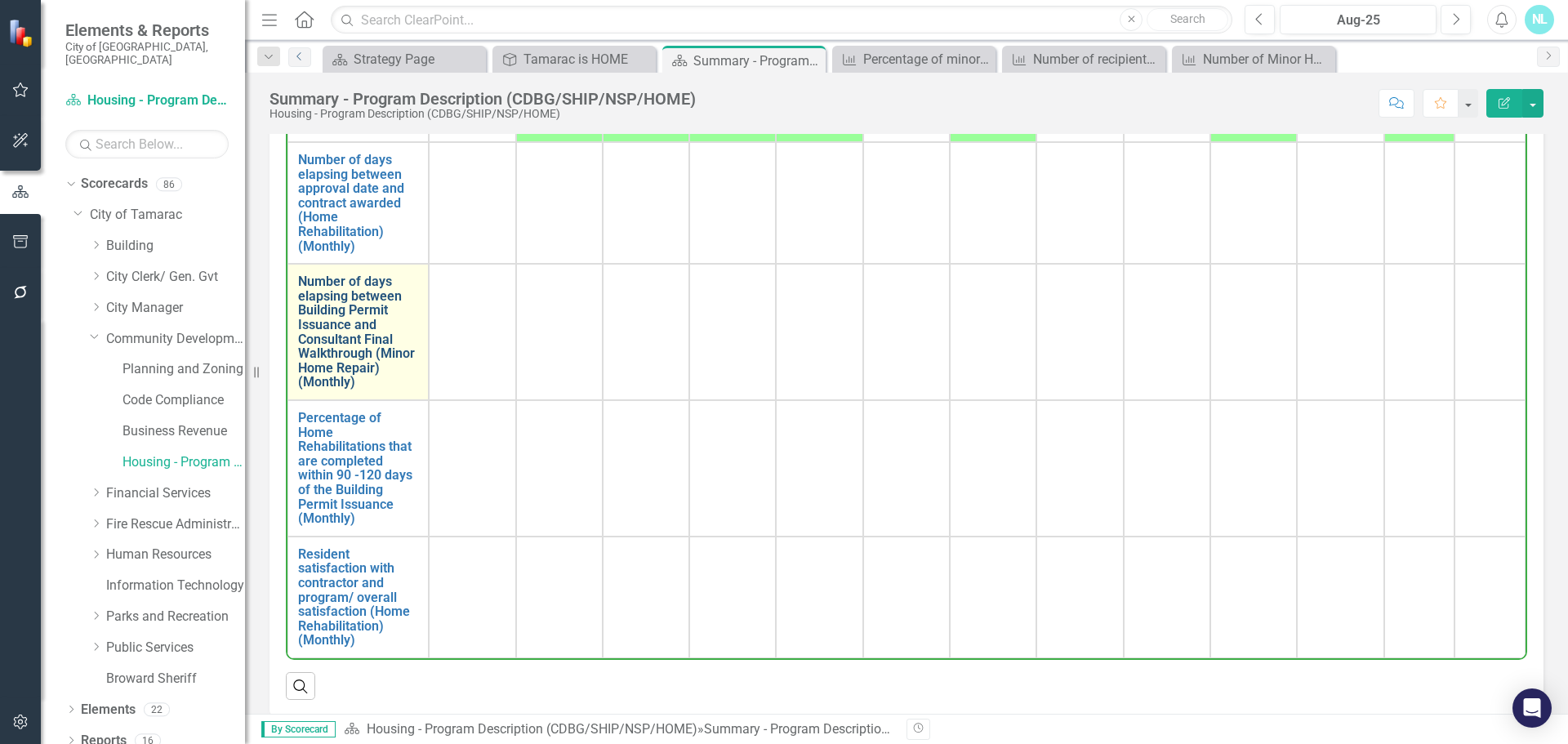
scroll to position [351, 0]
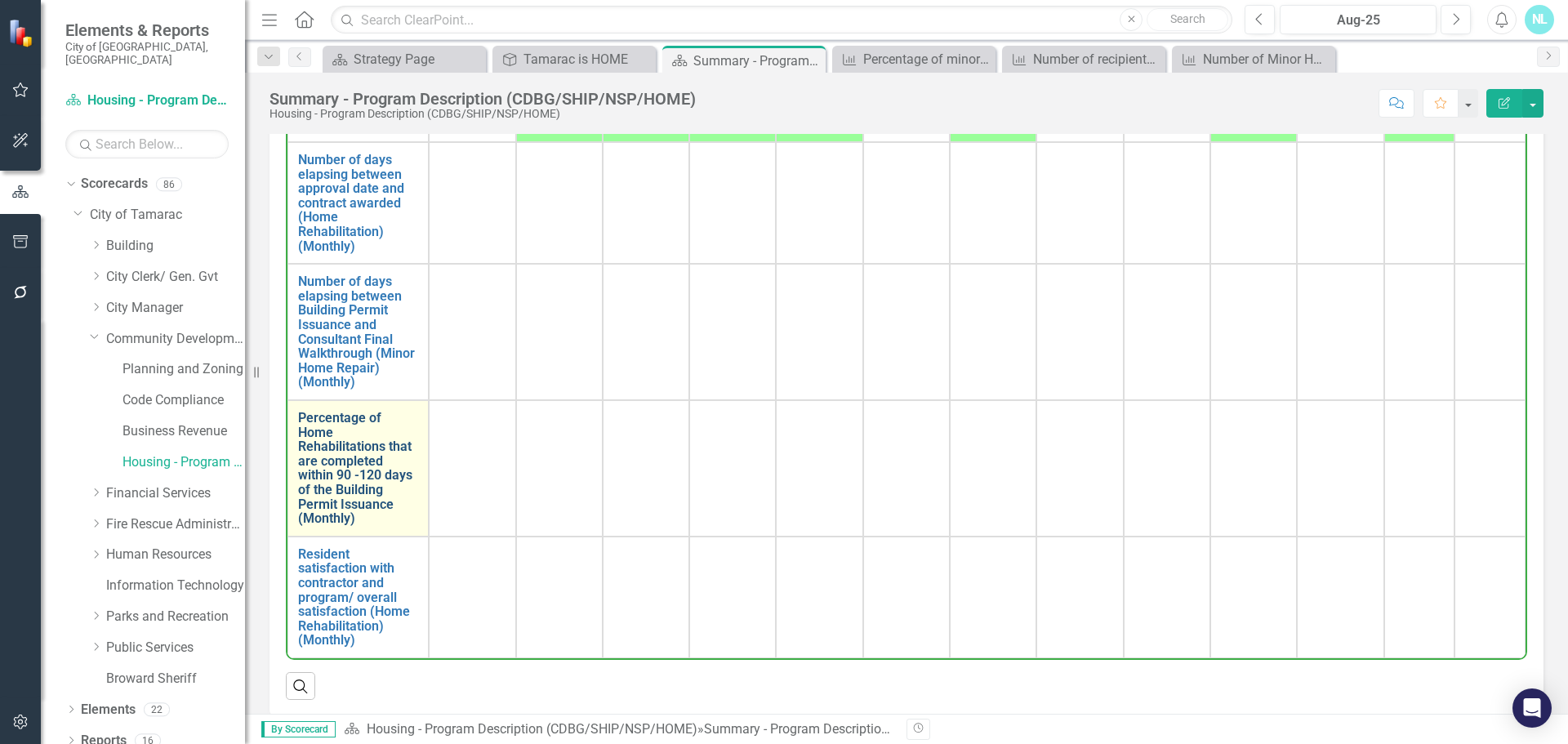
click at [361, 493] on link "Percentage of Home Rehabilitations that are completed within 90 -120 days of th…" at bounding box center [358, 469] width 120 height 116
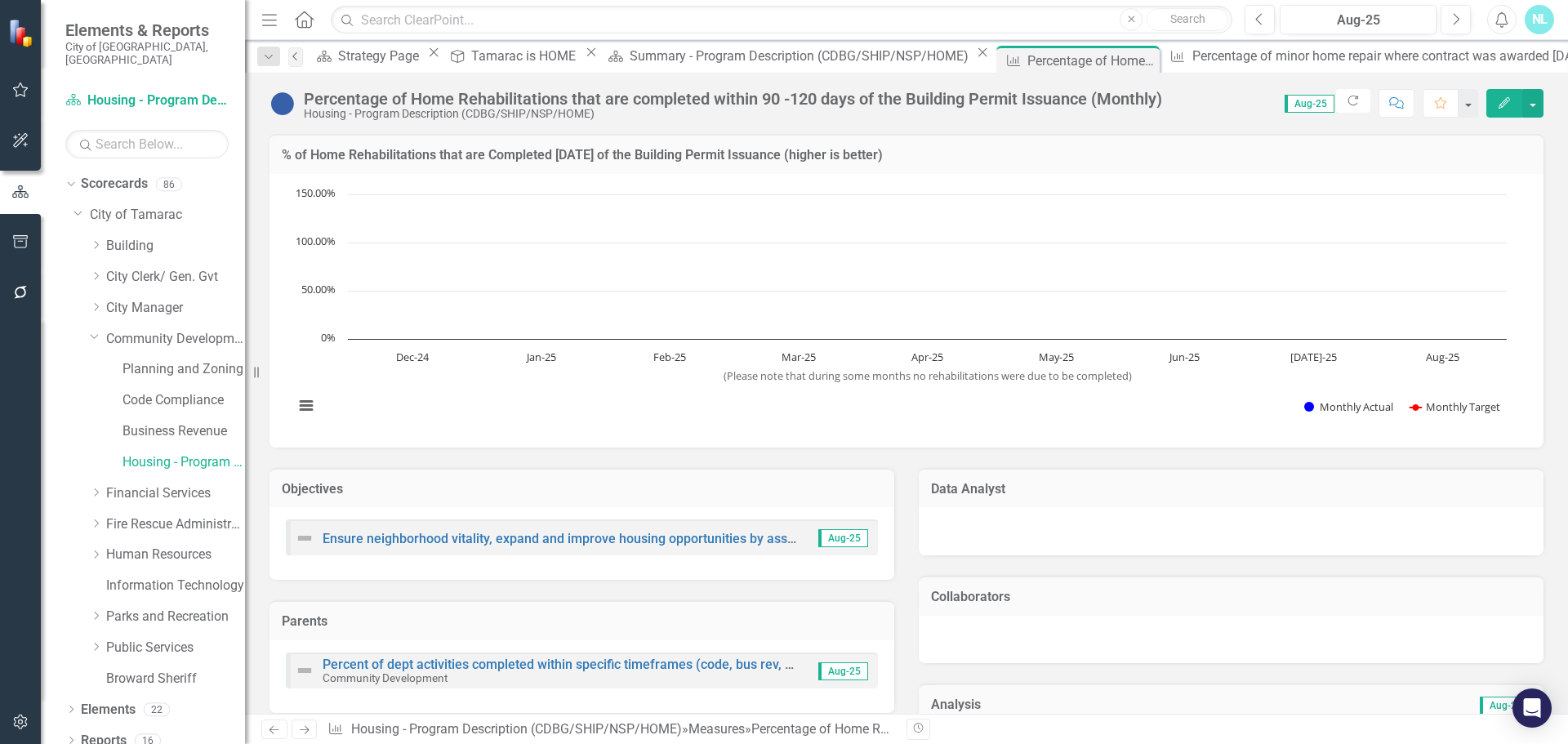
click at [296, 54] on icon at bounding box center [294, 57] width 4 height 8
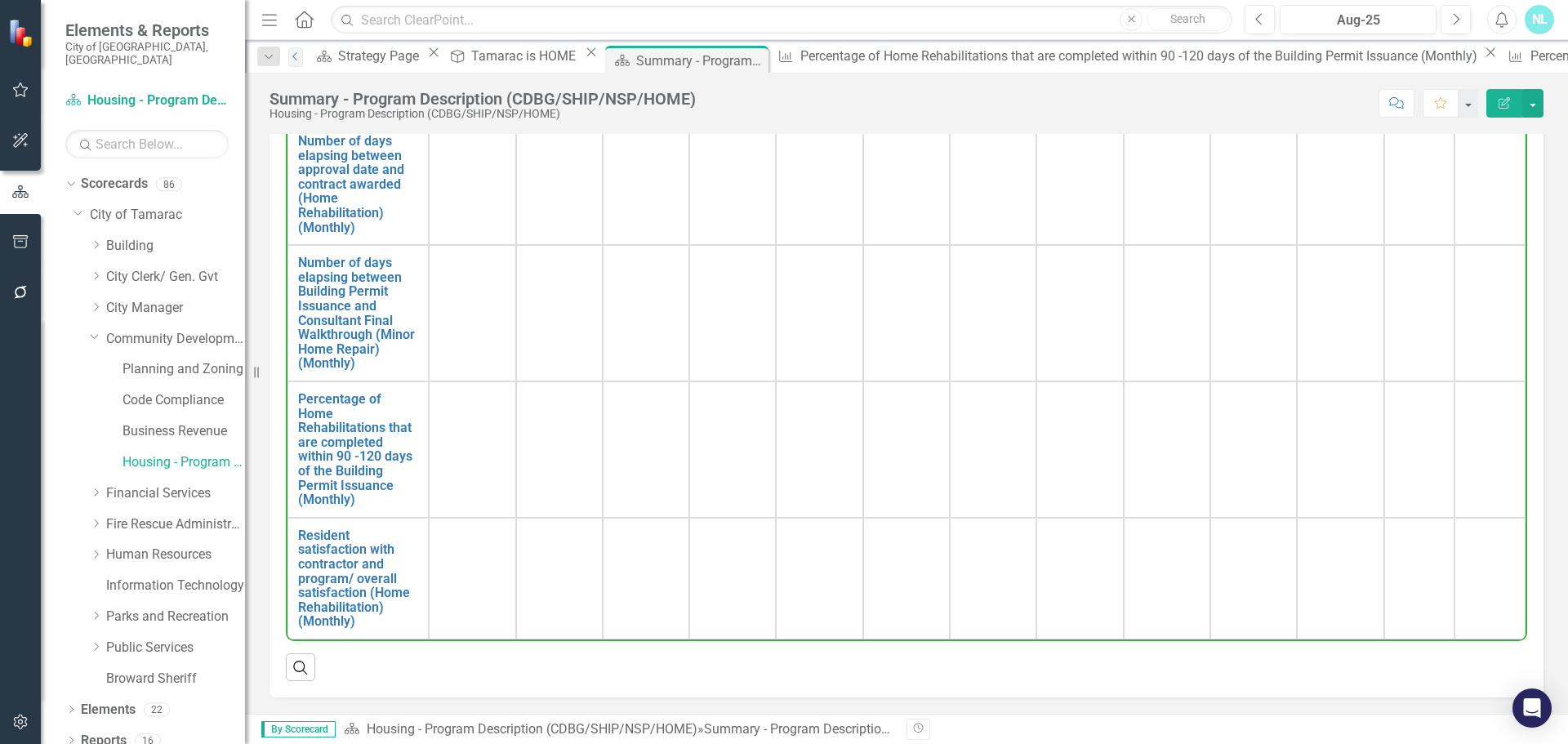
scroll to position [351, 0]
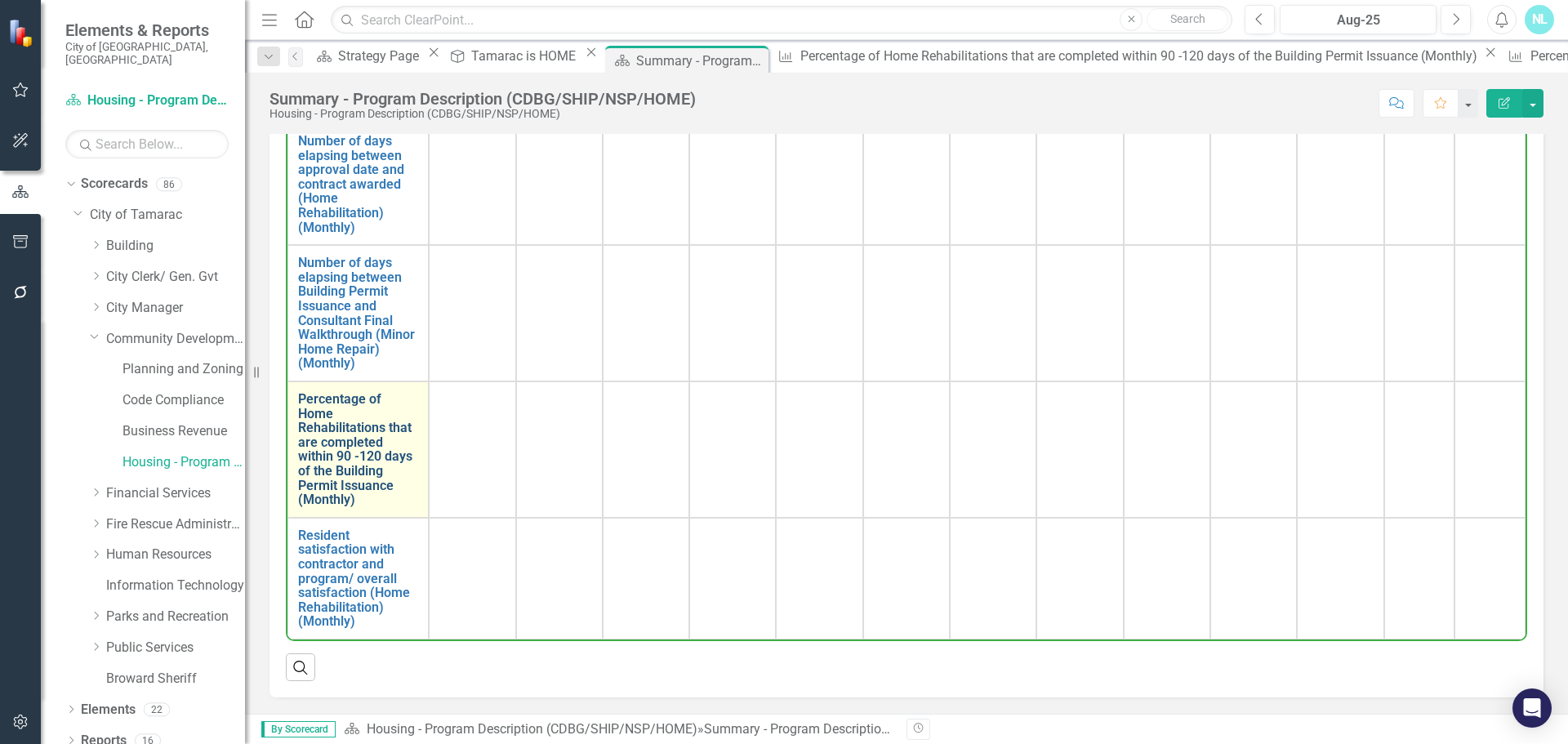
click at [363, 465] on link "Percentage of Home Rehabilitations that are completed within 90 -120 days of th…" at bounding box center [358, 449] width 120 height 116
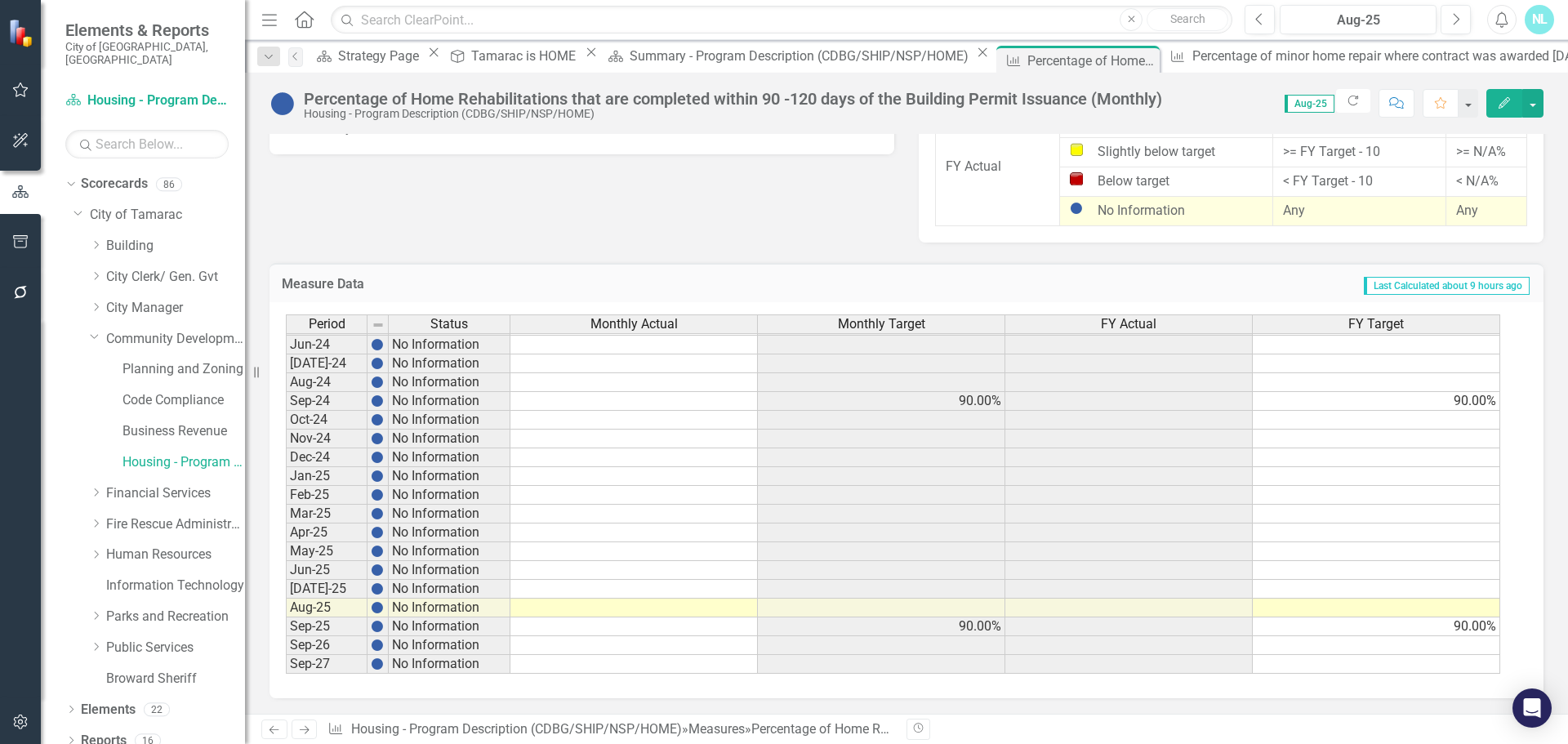
scroll to position [1096, 0]
